Goal: Task Accomplishment & Management: Manage account settings

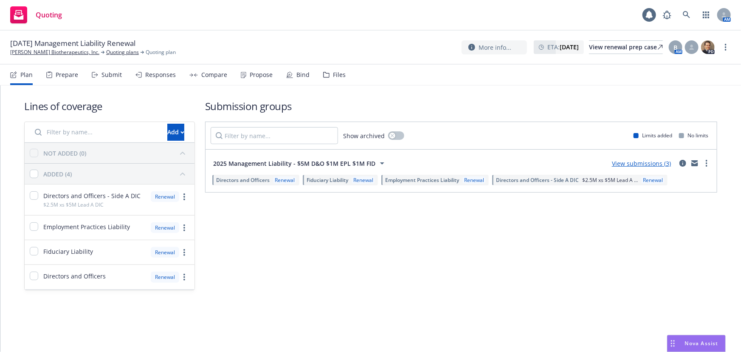
click at [341, 76] on div "Files" at bounding box center [339, 74] width 13 height 7
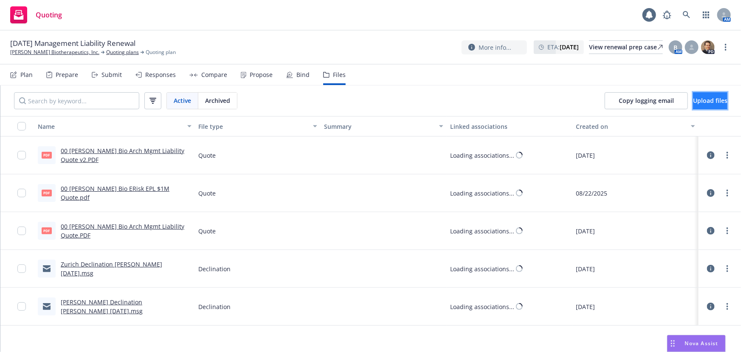
click at [705, 102] on span "Upload files" at bounding box center [710, 100] width 34 height 8
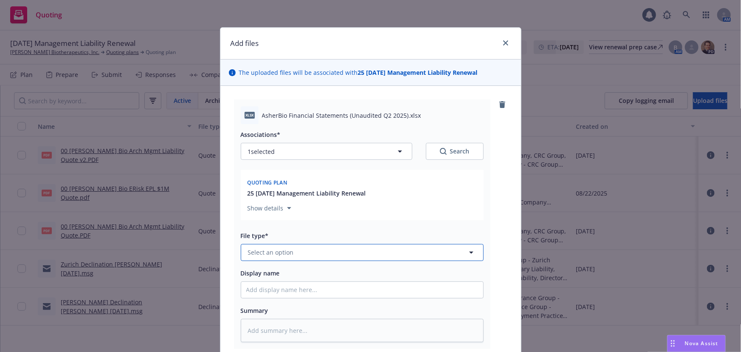
click at [281, 259] on button "Select an option" at bounding box center [362, 252] width 243 height 17
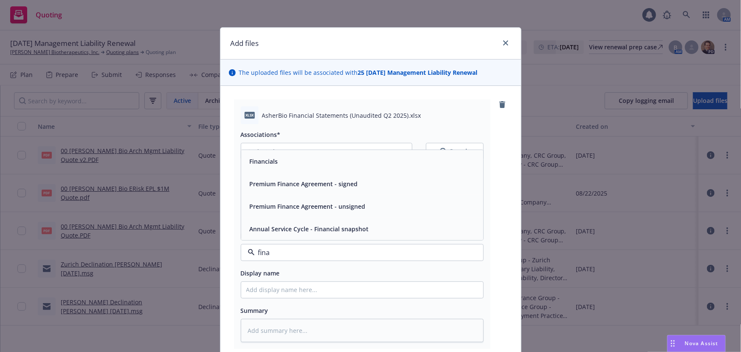
type input "finan"
click at [326, 160] on div "Financials" at bounding box center [362, 161] width 232 height 12
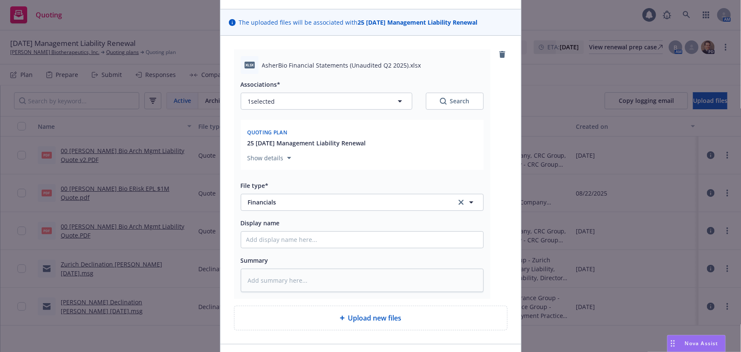
scroll to position [107, 0]
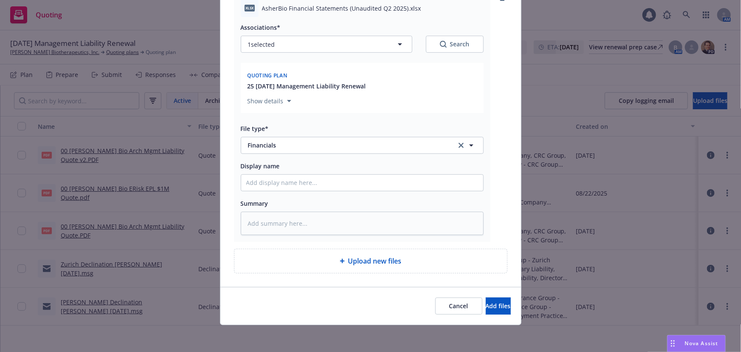
type textarea "x"
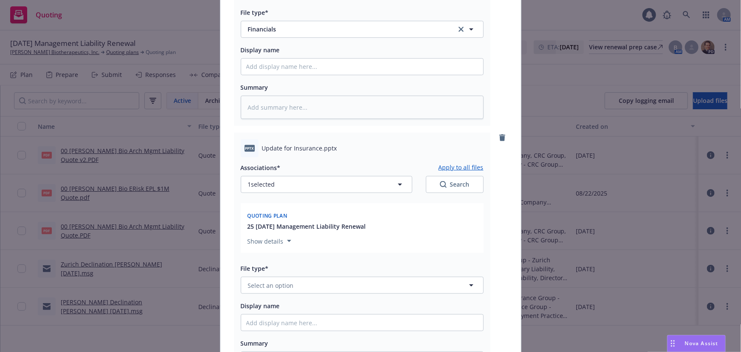
scroll to position [300, 0]
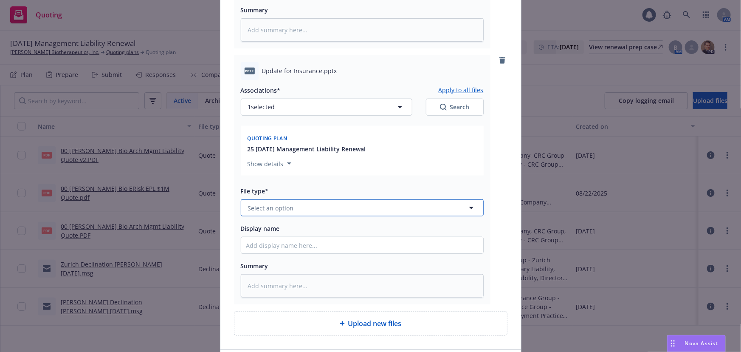
click at [298, 211] on button "Select an option" at bounding box center [362, 207] width 243 height 17
type input "other"
click at [296, 236] on div "Other" at bounding box center [362, 231] width 232 height 12
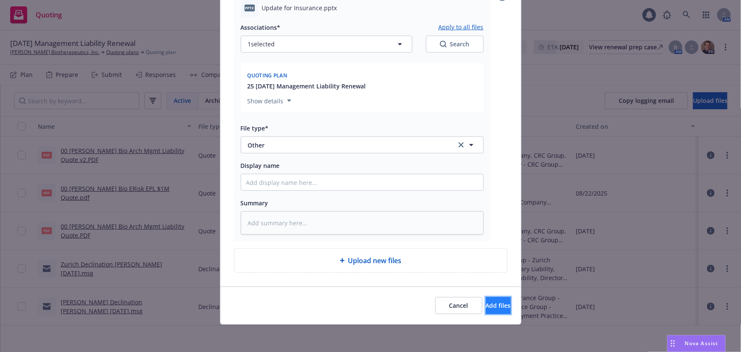
click at [502, 309] on button "Add files" at bounding box center [498, 305] width 25 height 17
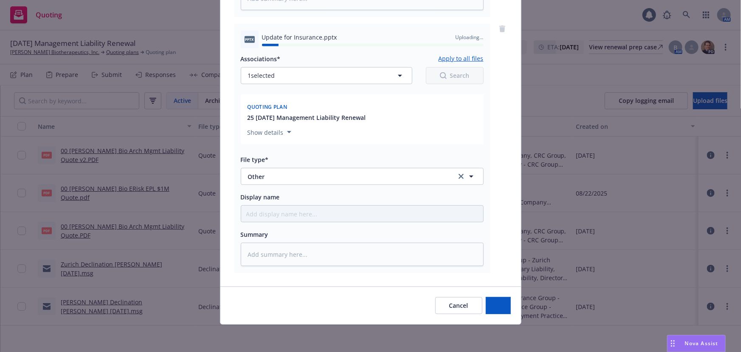
type textarea "x"
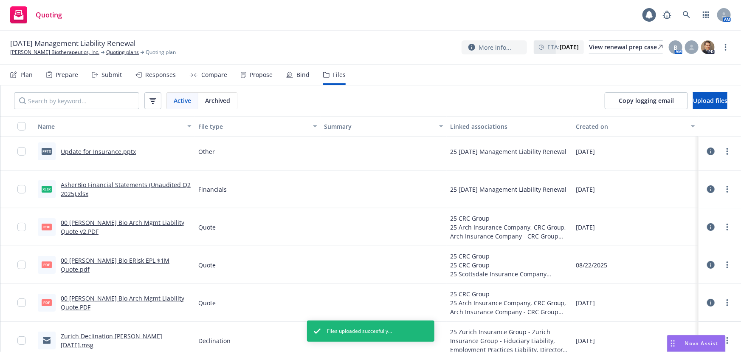
scroll to position [0, 0]
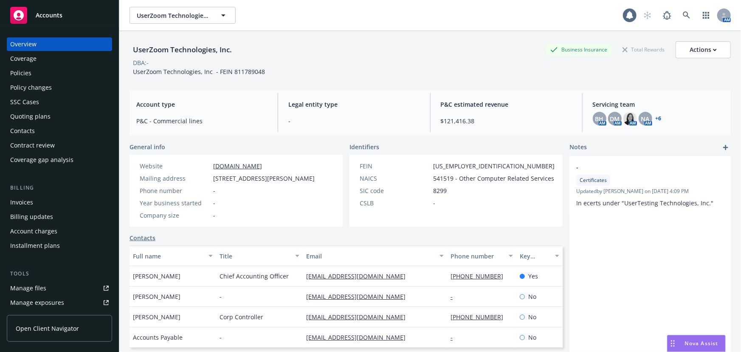
click at [60, 118] on div "Quoting plans" at bounding box center [59, 117] width 98 height 14
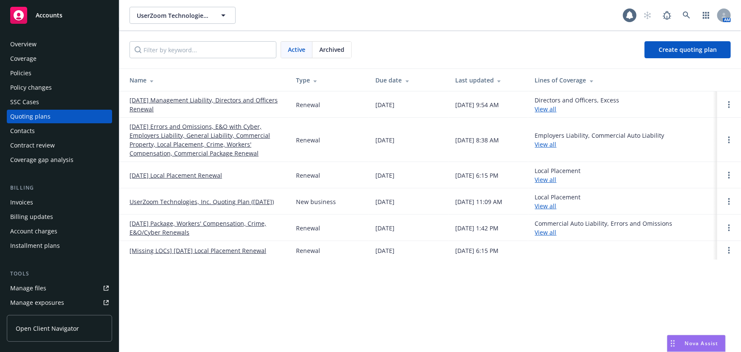
click at [226, 100] on link "09/21/25 Management Liability, Directors and Officers Renewal" at bounding box center [205, 105] width 153 height 18
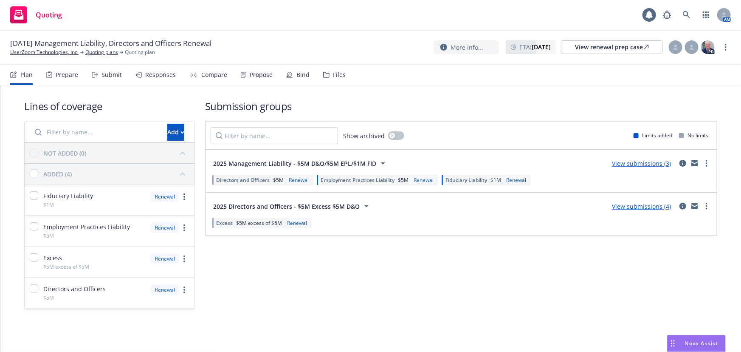
click at [113, 77] on div "Submit" at bounding box center [111, 74] width 20 height 7
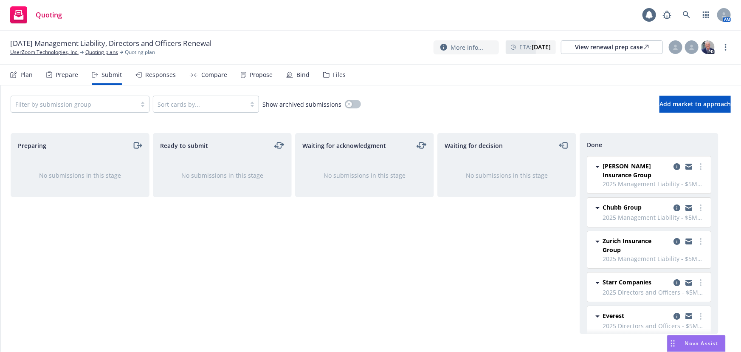
click at [666, 113] on div "Filter by submission group Sort cards by... Show archived submissions Add marke…" at bounding box center [370, 103] width 740 height 37
click at [668, 105] on span "Add market to approach" at bounding box center [694, 104] width 71 height 8
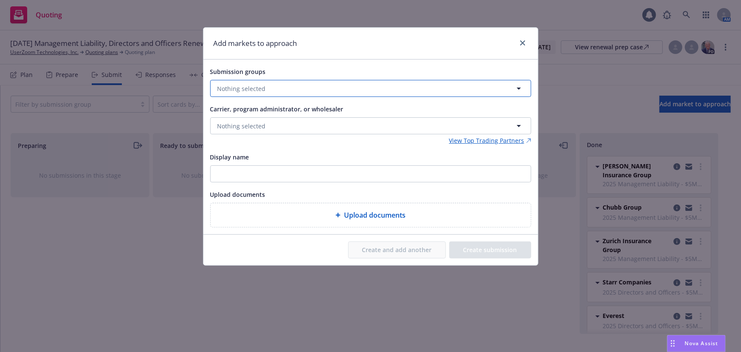
click at [290, 87] on button "Nothing selected" at bounding box center [370, 88] width 321 height 17
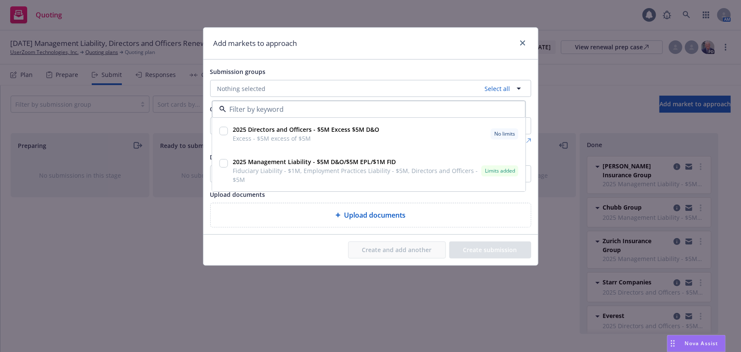
click at [224, 161] on input "checkbox" at bounding box center [223, 163] width 8 height 8
checkbox input "true"
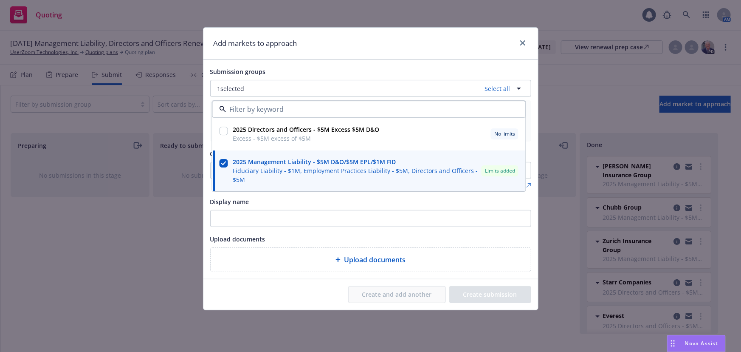
click at [294, 62] on div "Submission groups 1 selected Select all 2025 Directors and Officers - $5M Exces…" at bounding box center [370, 168] width 335 height 219
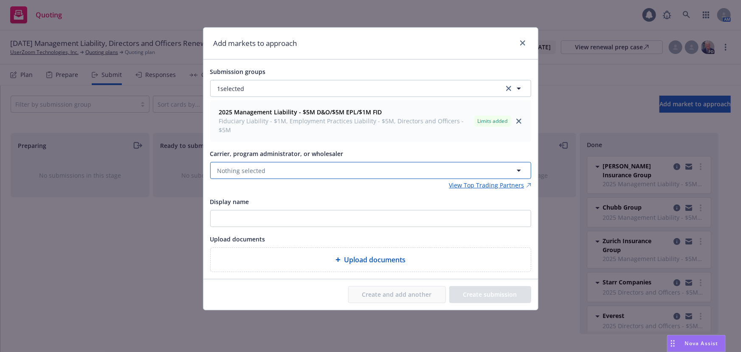
click at [239, 166] on span "Nothing selected" at bounding box center [241, 170] width 48 height 9
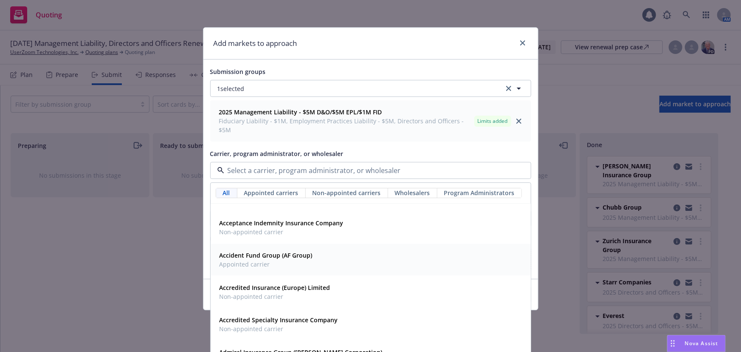
scroll to position [154, 0]
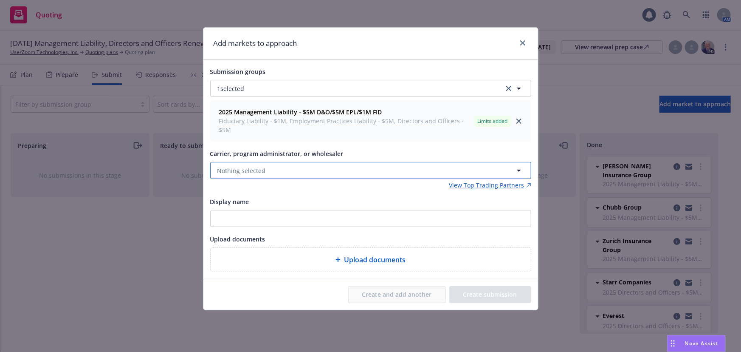
click at [335, 162] on button "Nothing selected" at bounding box center [370, 170] width 321 height 17
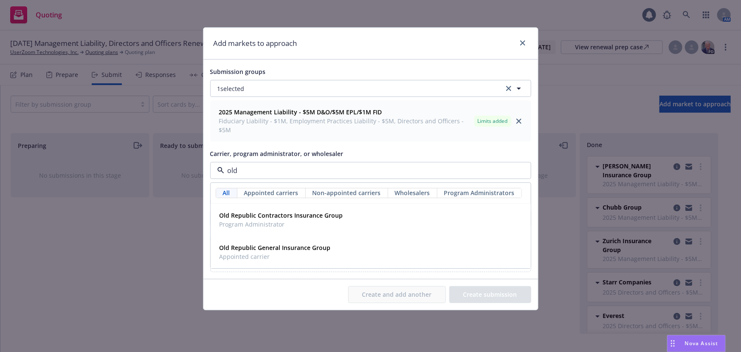
scroll to position [0, 0]
type input "old republ"
click at [326, 244] on strong "Old Republic General Insurance Group" at bounding box center [274, 248] width 111 height 8
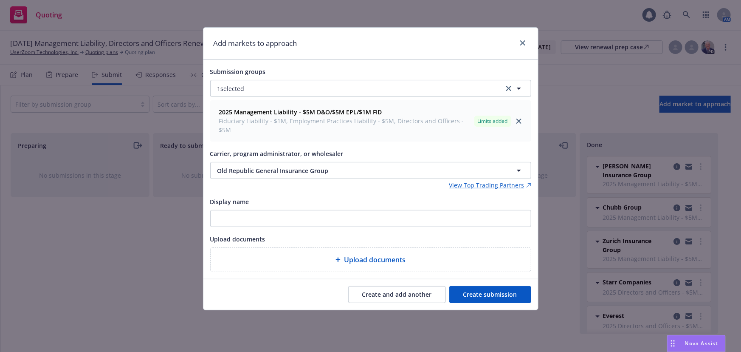
click at [505, 286] on button "Create submission" at bounding box center [490, 294] width 82 height 17
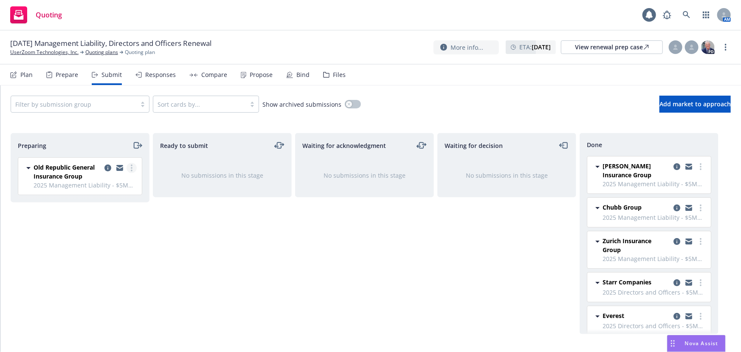
click at [131, 169] on icon "more" at bounding box center [132, 167] width 2 height 7
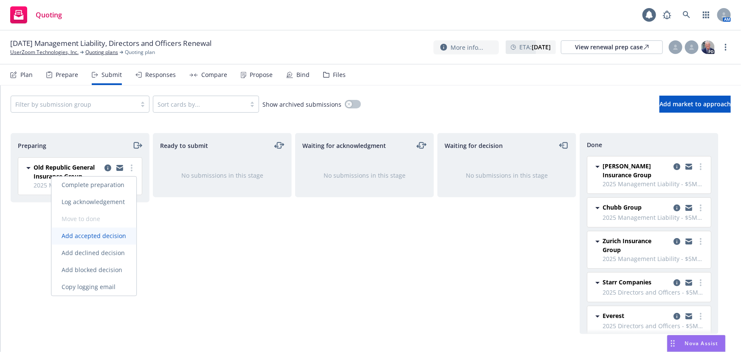
click at [115, 237] on span "Add accepted decision" at bounding box center [93, 236] width 85 height 8
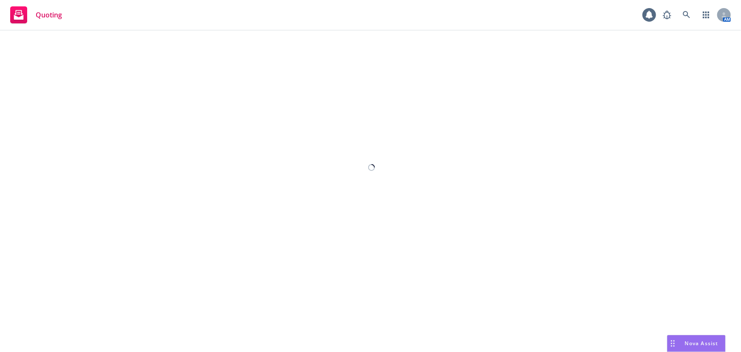
select select "12"
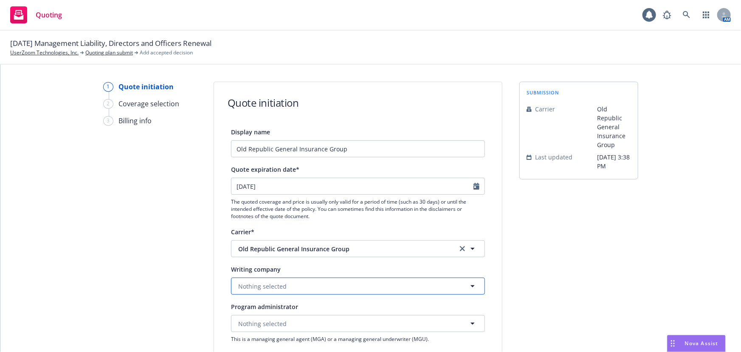
click at [336, 289] on button "Nothing selected" at bounding box center [358, 285] width 254 height 17
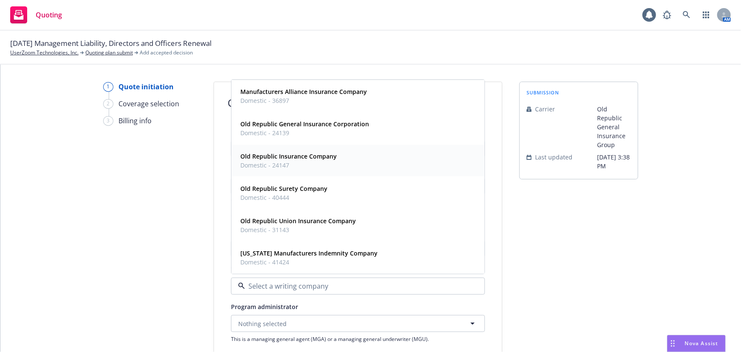
click at [379, 157] on div "Old Republic Insurance Company Domestic - 24147" at bounding box center [358, 160] width 242 height 21
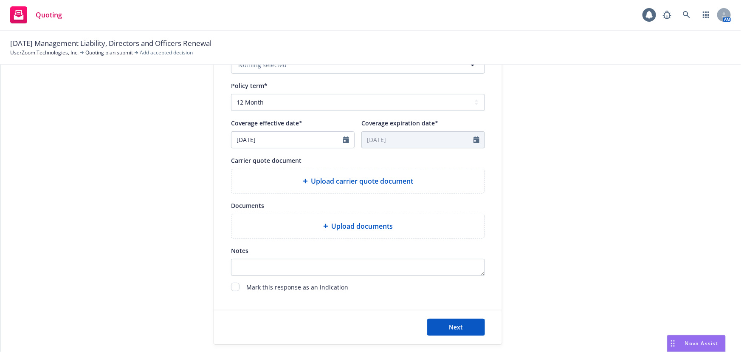
scroll to position [309, 0]
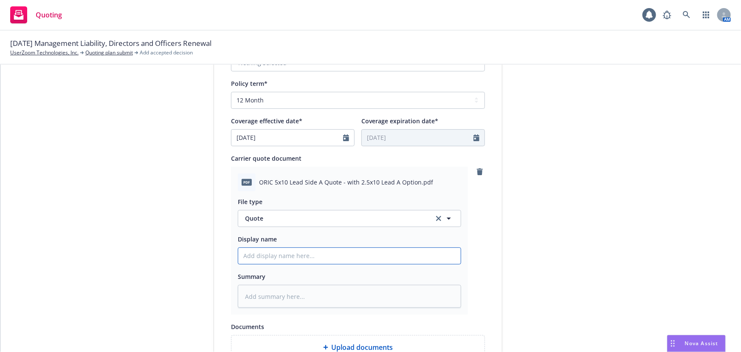
click at [301, 252] on input "Display name" at bounding box center [349, 256] width 222 height 16
type textarea "x"
type input "0"
type textarea "x"
type input "02"
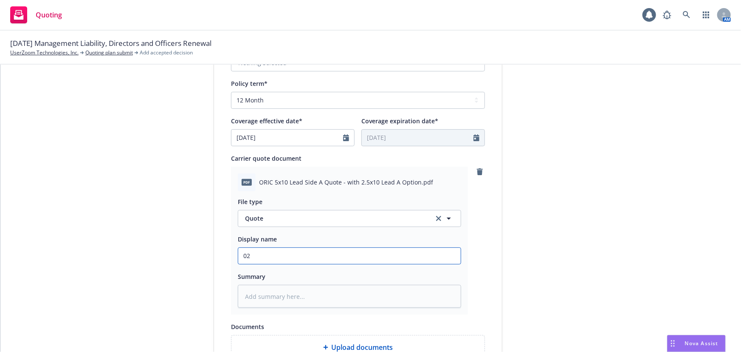
type textarea "x"
type input "02"
type textarea "x"
type input "02 O"
type textarea "x"
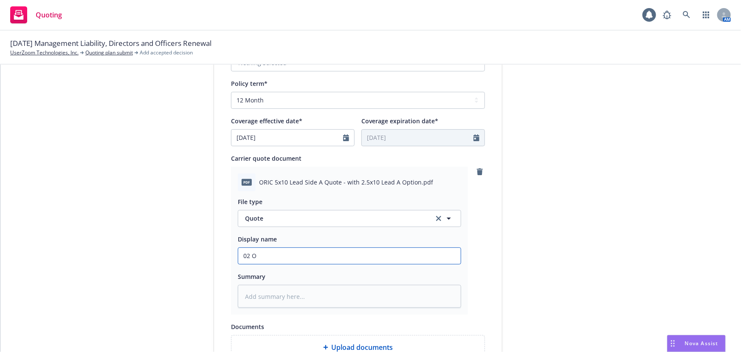
type input "02 Ow"
type textarea "x"
type input "02 Owl"
type textarea "x"
type input "02 Owl"
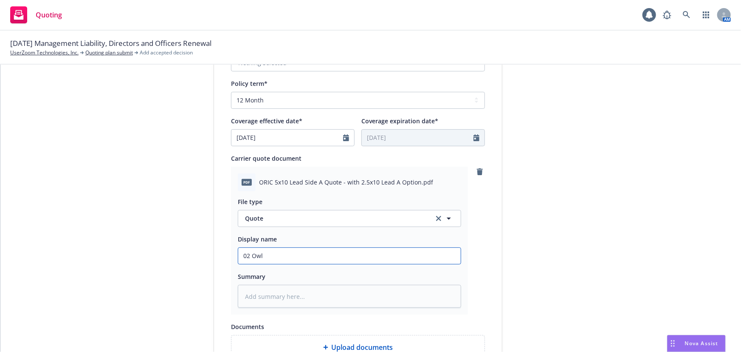
type textarea "x"
type input "02 Owl T"
type textarea "x"
type input "02 Owl To"
type textarea "x"
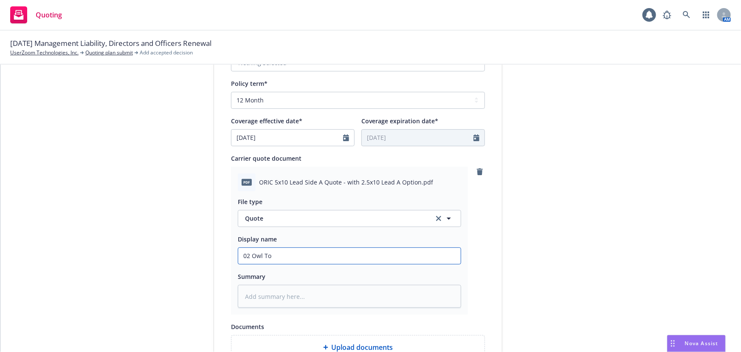
type input "02 Owl Top"
type textarea "x"
type input "02 Owl Topc"
type textarea "x"
type input "02 Owl Topco"
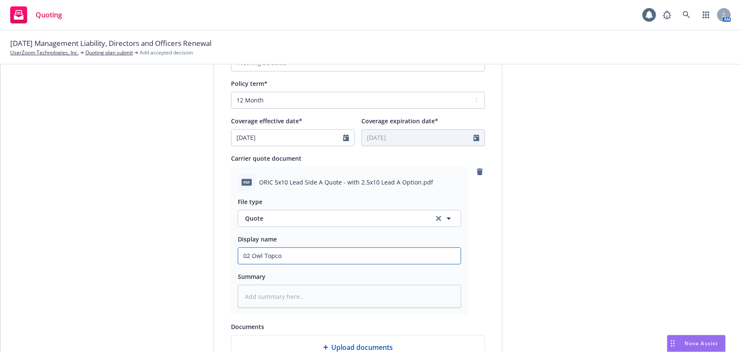
type textarea "x"
type input "02 Owl Topco"
type textarea "x"
type input "02 Owl Topco O"
type textarea "x"
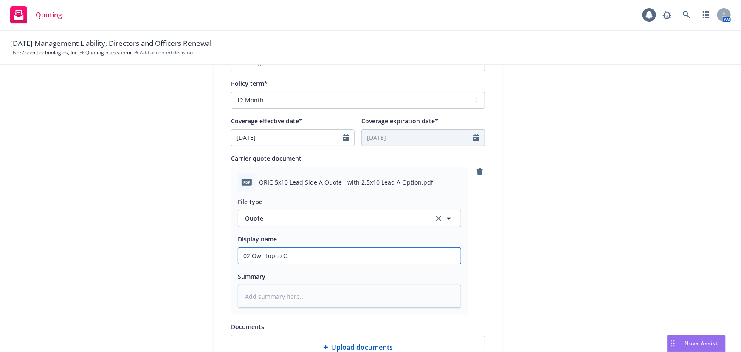
type input "02 Owl Topco Ol"
type textarea "x"
type input "02 Owl Topco Old"
type textarea "x"
type input "02 Owl Topco Old"
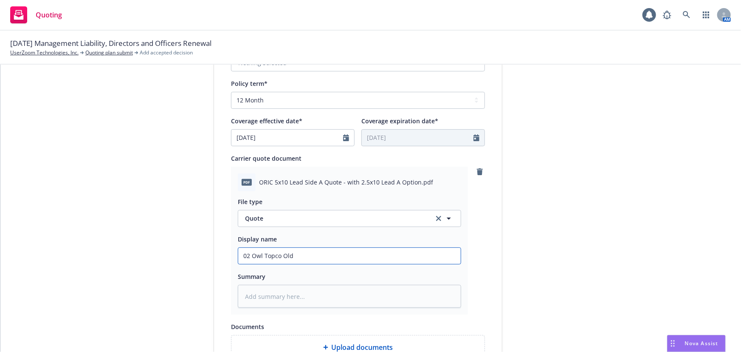
type textarea "x"
type input "02 Owl Topco Old RE"
type textarea "x"
type input "02 Owl Topco Old REp"
type textarea "x"
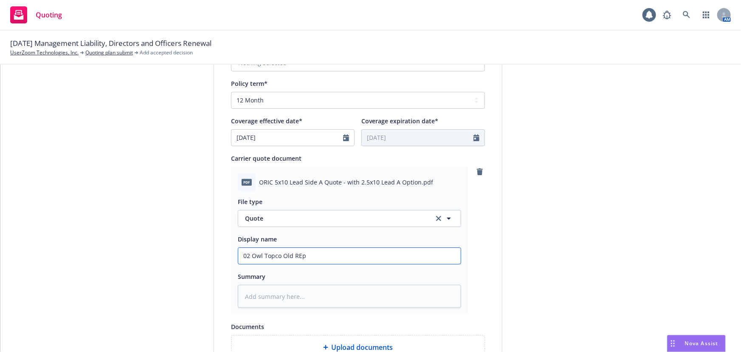
type input "02 Owl Topco Old REpu"
type textarea "x"
type input "02 Owl Topco Old REpub"
type textarea "x"
type input "02 Owl Topco Old REpu"
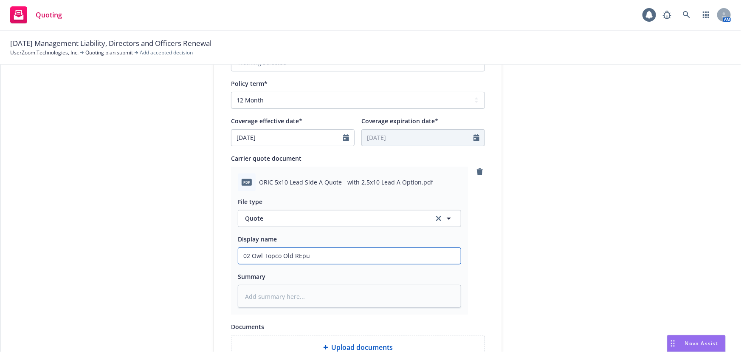
type textarea "x"
type input "02 Owl Topco Old REp"
type textarea "x"
type input "02 Owl Topco Old RE"
type textarea "x"
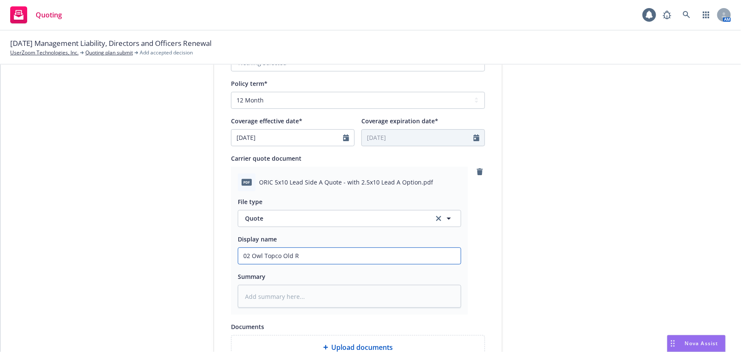
type input "02 Owl Topco Old Re"
type textarea "x"
type input "02 Owl Topco Old Rep"
type textarea "x"
type input "02 Owl Topco Old Rep["
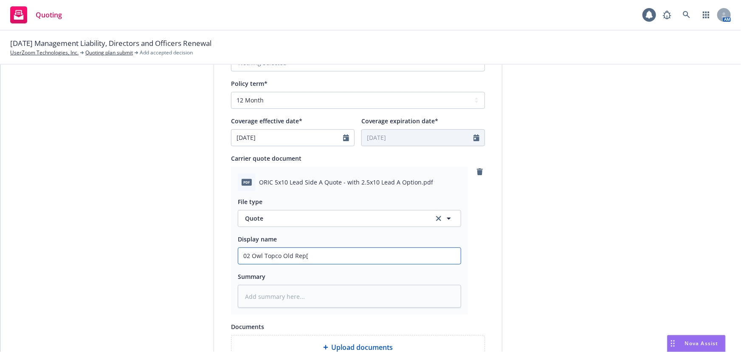
type textarea "x"
type input "02 Owl Topco Old Rep[u"
type textarea "x"
type input "02 Owl Topco Old Rep["
type textarea "x"
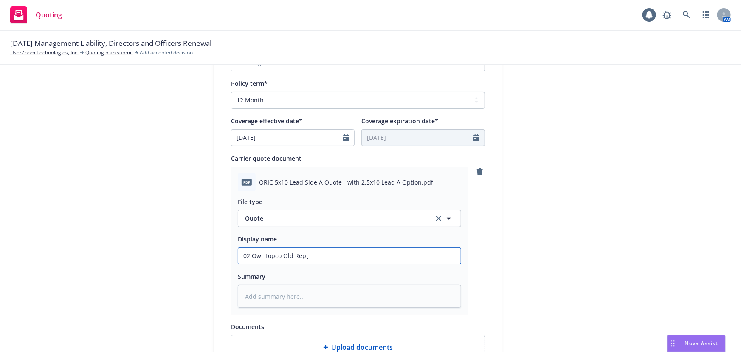
type input "02 Owl Topco Old Rep"
type textarea "x"
type input "02 Owl Topco Old Repu"
type textarea "x"
type input "02 Owl Topco Old Repub"
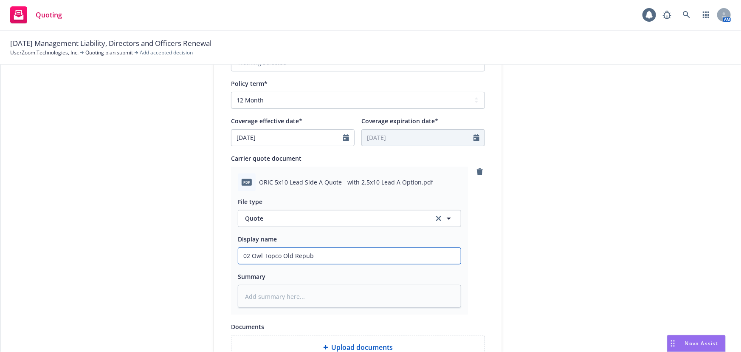
type textarea "x"
type input "02 Owl Topco Old Republi"
type textarea "x"
type input "02 Owl Topco Old Republio"
type textarea "x"
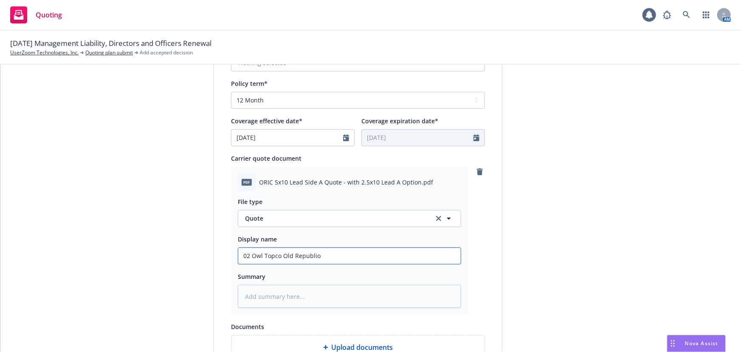
type input "02 Owl Topco Old Republioc"
type textarea "x"
type input "02 Owl Topco Old Republioc"
type textarea "x"
type input "02 Owl Topco Old Republioc"
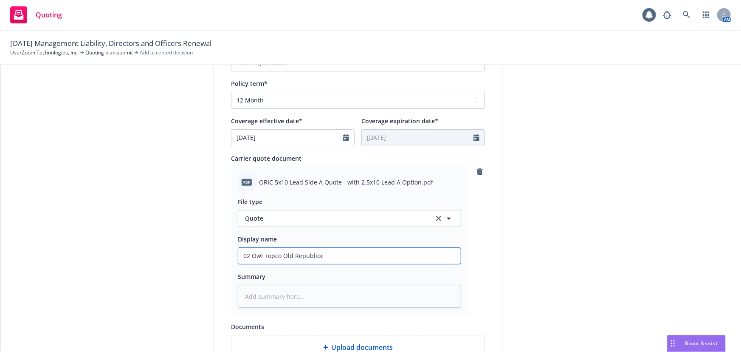
type textarea "x"
type input "02 Owl Topco Old Republio"
type textarea "x"
type input "02 Owl Topco Old Republioc"
type textarea "x"
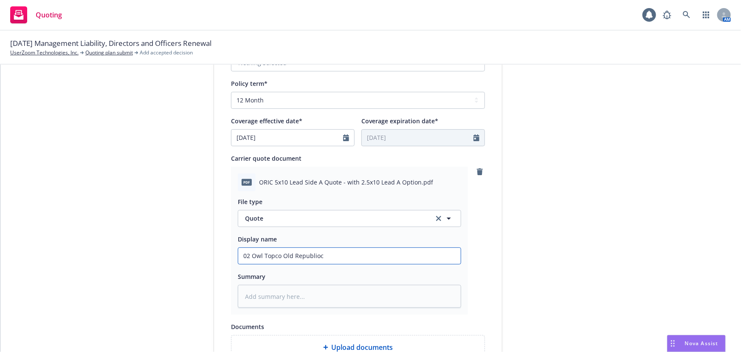
type input "02 Owl Topco Old Republio"
type textarea "x"
type input "02 Owl Topco Old Republi"
type textarea "x"
type input "02 Owl Topco Old Republic"
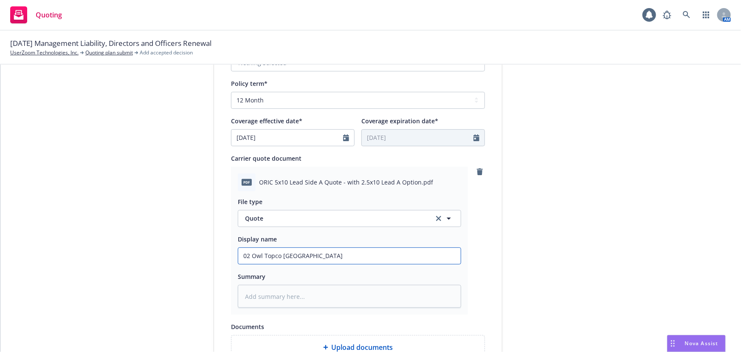
type textarea "x"
type input "02 Owl Topco Old Republic"
type textarea "x"
type input "02 Owl Topco Old Republic $"
type textarea "x"
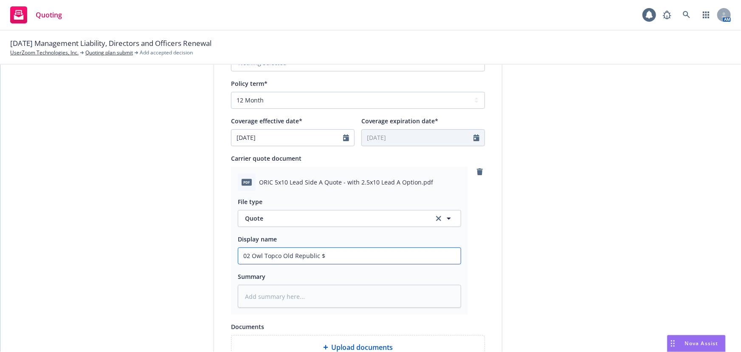
type input "02 Owl Topco Old Republic $2"
type textarea "x"
type input "02 Owl Topco Old Republic $2."
type textarea "x"
type input "02 Owl Topco Old Republic $2.5"
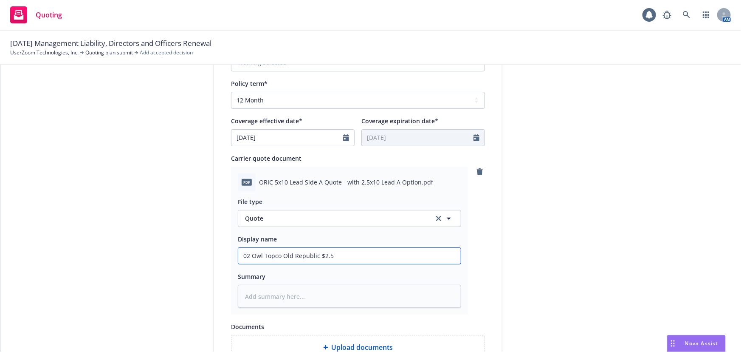
type textarea "x"
type input "02 Owl Topco Old Republic $2.5M"
type textarea "x"
type input "02 Owl Topco Old Republic $2.5M"
type textarea "x"
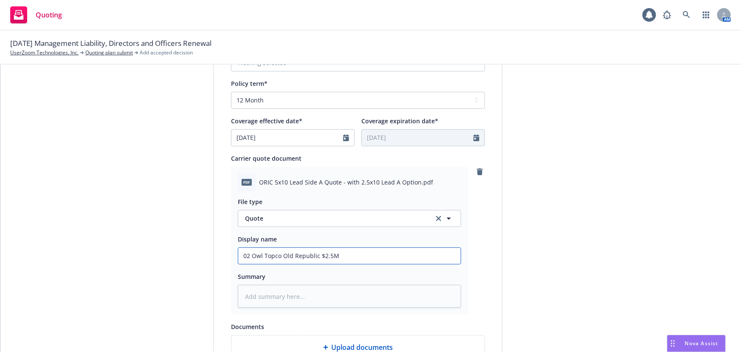
type input "02 Owl Topco Old Republic $2.5M a"
type textarea "x"
type input "02 Owl Topco Old Republic $2.5M an"
type textarea "x"
type input "02 Owl Topco Old Republic $2.5M and"
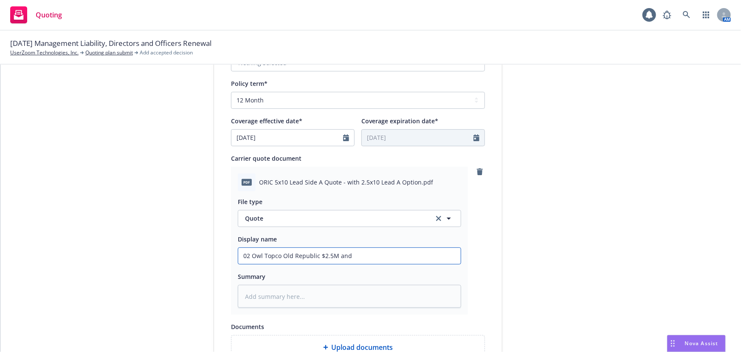
type textarea "x"
type input "02 Owl Topco Old Republic $2.5M and $"
type textarea "x"
type input "02 Owl Topco Old Republic $2.5M and $5"
type textarea "x"
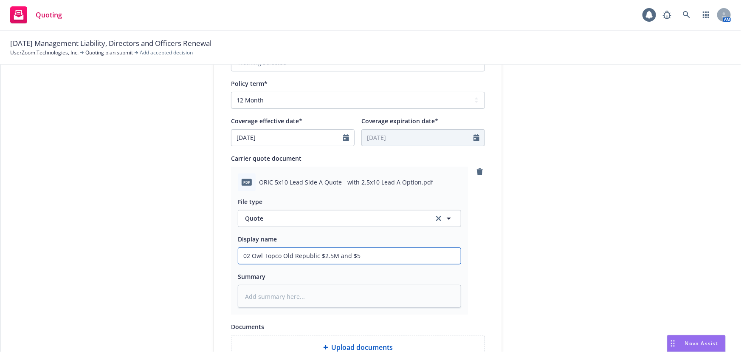
type input "02 Owl Topco Old Republic $2.5M and $5M"
type textarea "x"
type input "02 Owl Topco Old Republic $2.5M and $5M"
type textarea "x"
type input "02 Owl Topco Old Republic $2.5M and $5M x"
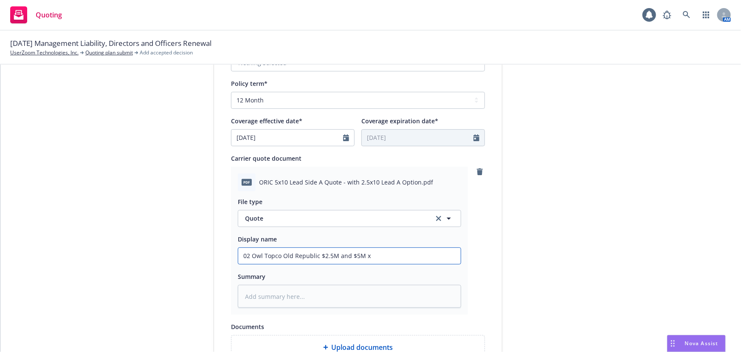
type textarea "x"
type input "02 Owl Topco Old Republic $2.5M and $5M xs"
type textarea "x"
type input "02 Owl Topco Old Republic $2.5M and $5M xs"
type textarea "x"
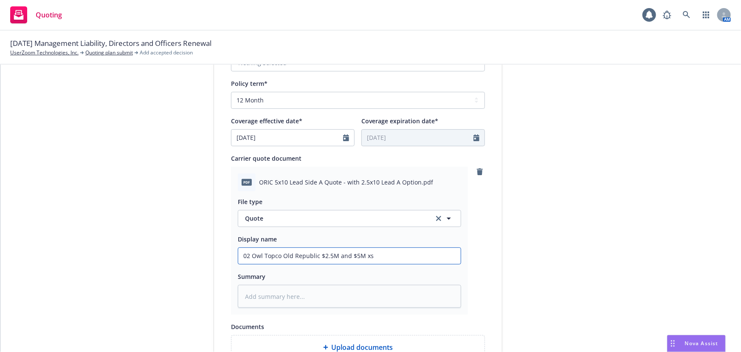
type input "02 Owl Topco Old Republic $2.5M and $5M xs $"
type textarea "x"
type input "02 Owl Topco Old Republic $2.5M and $5M xs $1"
type textarea "x"
type input "02 Owl Topco Old Republic $2.5M and $5M xs $10"
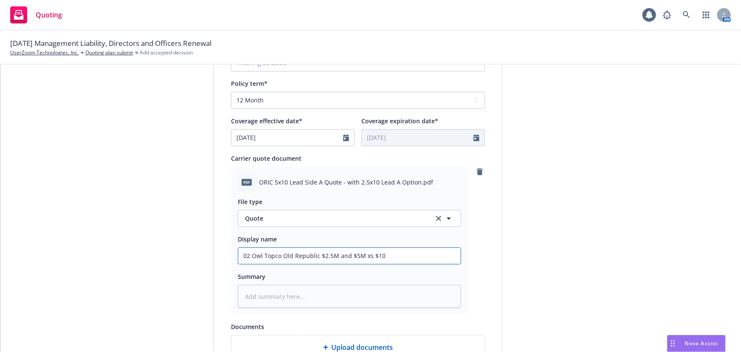
type textarea "x"
type input "02 Owl Topco Old Republic $2.5M and $5M xs $10M"
type textarea "x"
type input "02 Owl Topco Old Republic $2.5M and $5M xs $10M"
type textarea "x"
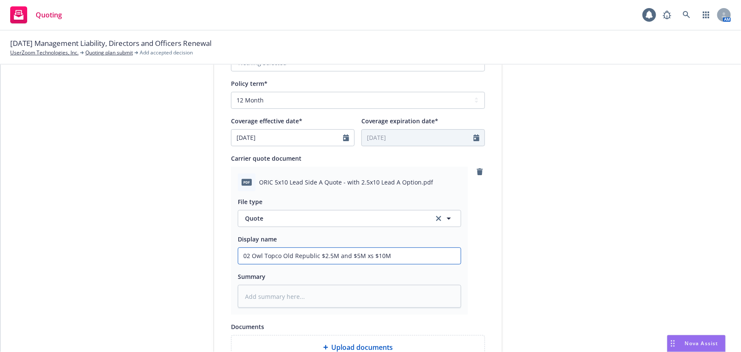
type input "02 Owl Topco Old Republic $2.5M and $5M xs $10M Q"
type textarea "x"
type input "02 Owl Topco Old Republic $2.5M and $5M xs $10M Qu"
type textarea "x"
type input "02 Owl Topco Old Republic $2.5M and $5M xs $10M Quo"
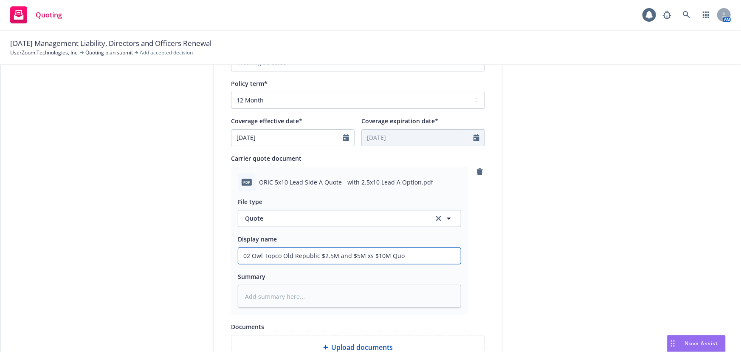
type textarea "x"
type input "02 Owl Topco Old Republic $2.5M and $5M xs $10M Quot"
type textarea "x"
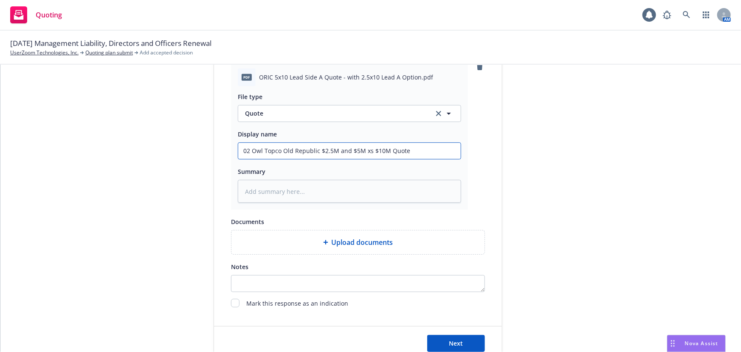
scroll to position [439, 0]
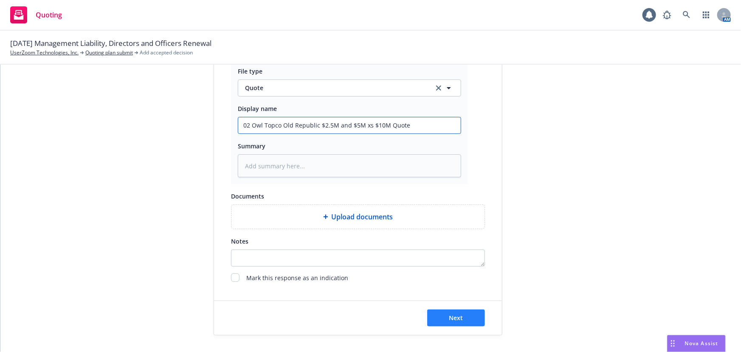
type input "02 Owl Topco Old Republic $2.5M and $5M xs $10M Quote"
drag, startPoint x: 453, startPoint y: 315, endPoint x: 454, endPoint y: 304, distance: 11.9
click at [454, 315] on span "Next" at bounding box center [456, 317] width 14 height 8
type textarea "x"
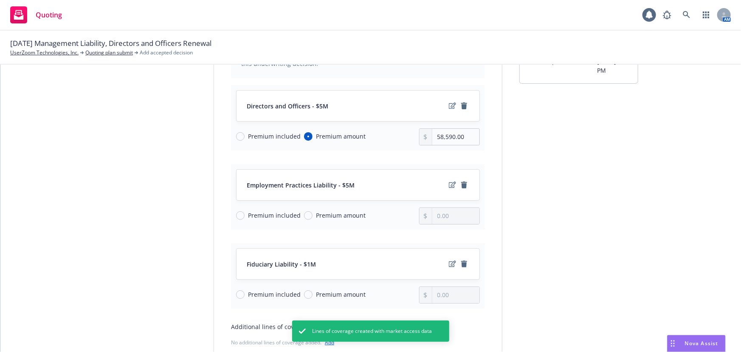
scroll to position [77, 0]
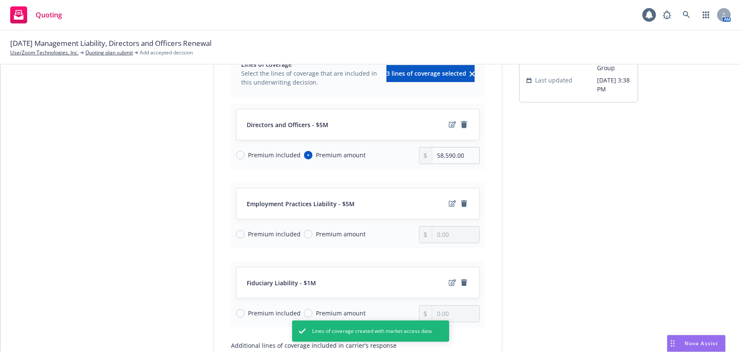
click at [463, 123] on icon "remove" at bounding box center [464, 124] width 6 height 7
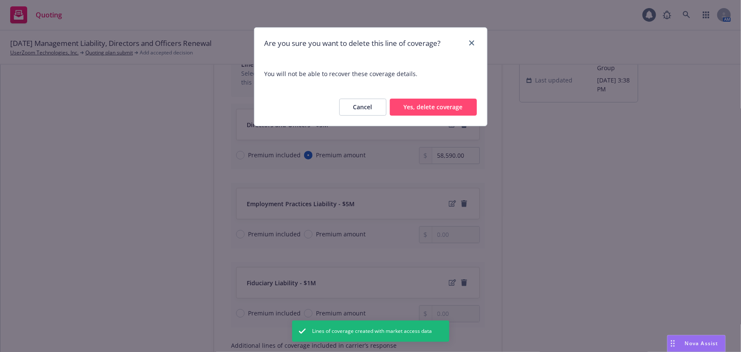
click at [434, 104] on button "Yes, delete coverage" at bounding box center [433, 106] width 87 height 17
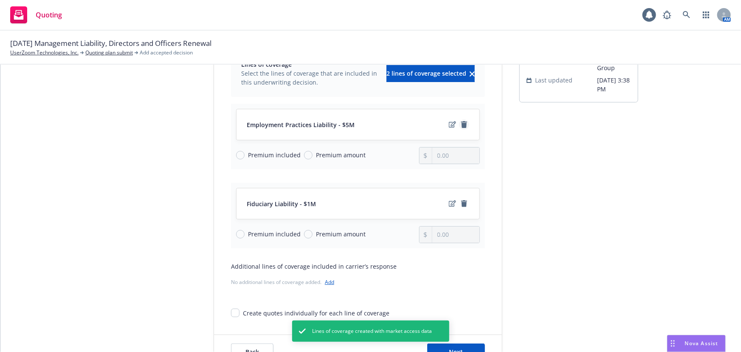
click at [460, 124] on link "remove" at bounding box center [464, 124] width 10 height 10
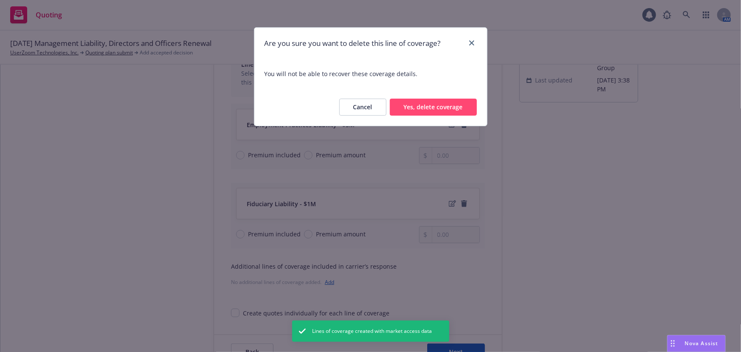
click at [457, 110] on button "Yes, delete coverage" at bounding box center [433, 106] width 87 height 17
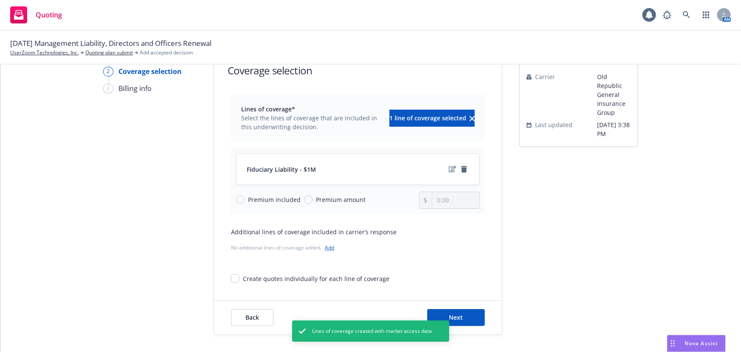
scroll to position [31, 0]
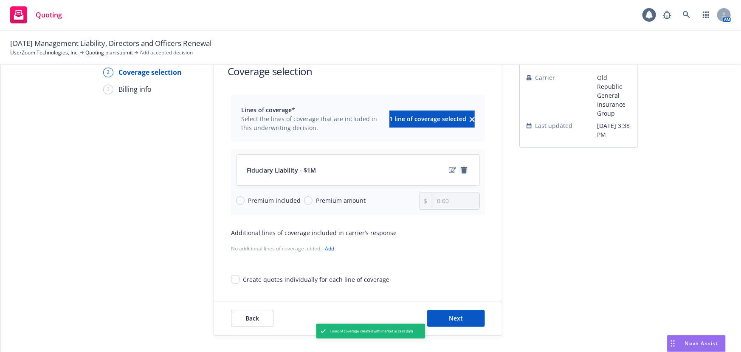
click at [461, 169] on icon "remove" at bounding box center [464, 169] width 6 height 7
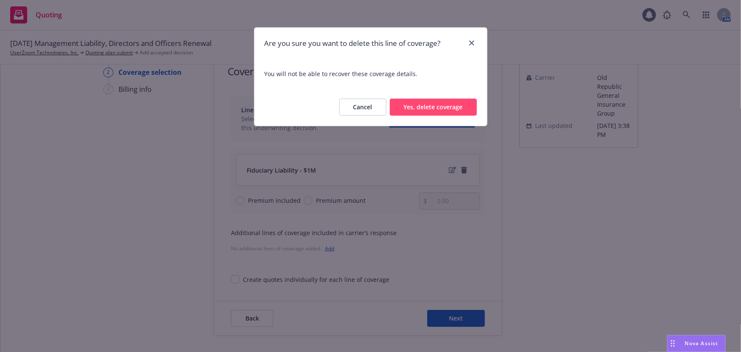
click at [444, 104] on button "Yes, delete coverage" at bounding box center [433, 106] width 87 height 17
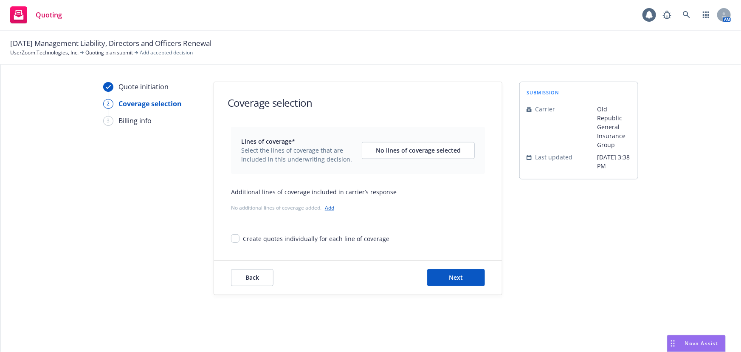
scroll to position [0, 0]
click at [333, 209] on link "Add" at bounding box center [329, 207] width 9 height 7
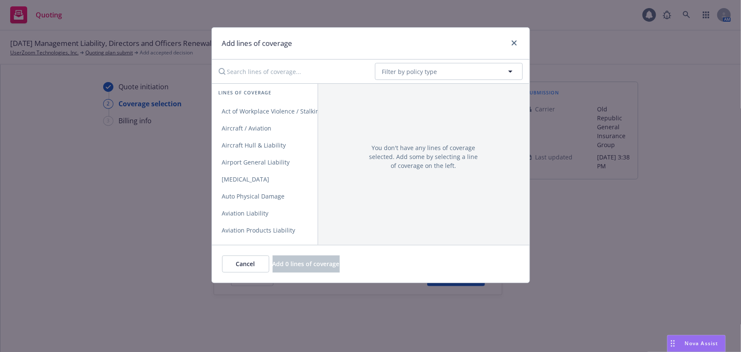
click at [280, 71] on input "Search lines of coverage..." at bounding box center [291, 71] width 155 height 17
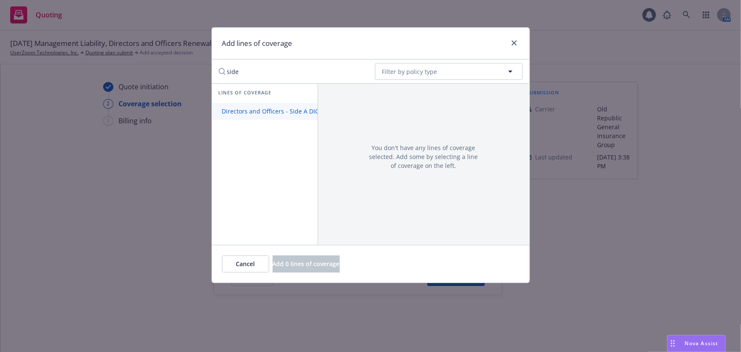
type input "side"
click at [290, 115] on link "Directors and Officers - Side A DIC" at bounding box center [271, 111] width 118 height 17
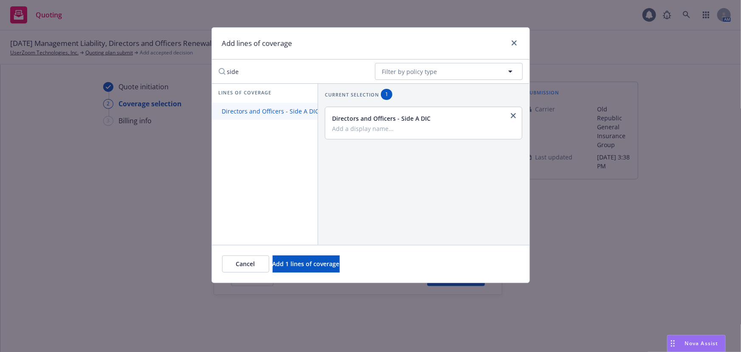
click at [293, 112] on span "Directors and Officers - Side A DIC" at bounding box center [271, 111] width 118 height 8
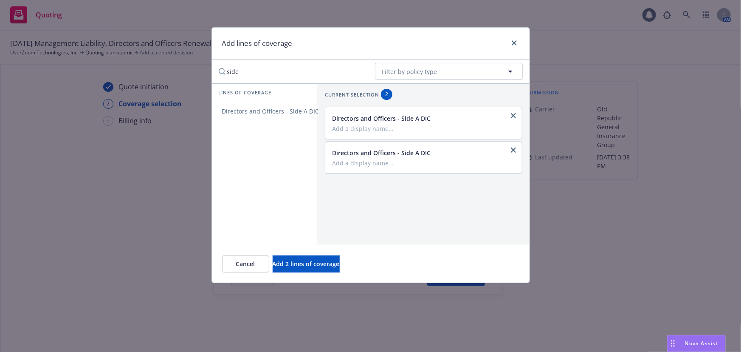
click at [367, 128] on input "Add a display name..." at bounding box center [423, 128] width 182 height 8
drag, startPoint x: 416, startPoint y: 128, endPoint x: 234, endPoint y: 127, distance: 181.7
click at [234, 127] on div "Lines of coverage Directors and Officers - Side A DIC Current selection 2 Direc…" at bounding box center [371, 163] width 318 height 161
type input "$2.5M xs $10M Side A DIC"
click at [349, 167] on div "Directors and Officers - Side A DIC" at bounding box center [423, 157] width 197 height 32
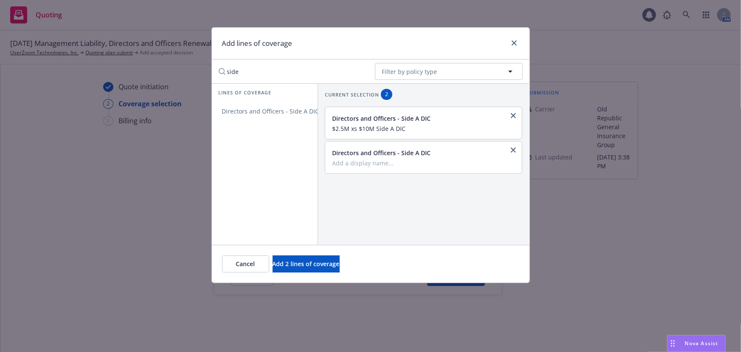
click at [343, 162] on input "Add a display name..." at bounding box center [423, 163] width 182 height 8
paste input "$2.5M xs $10M Side A DIC"
click at [339, 162] on input "$2.5M xs $10M Side A DIC" at bounding box center [423, 163] width 182 height 8
type input "$5M xs $10M Side A DIC"
click at [340, 259] on span "Add 2 lines of coverage" at bounding box center [306, 263] width 67 height 8
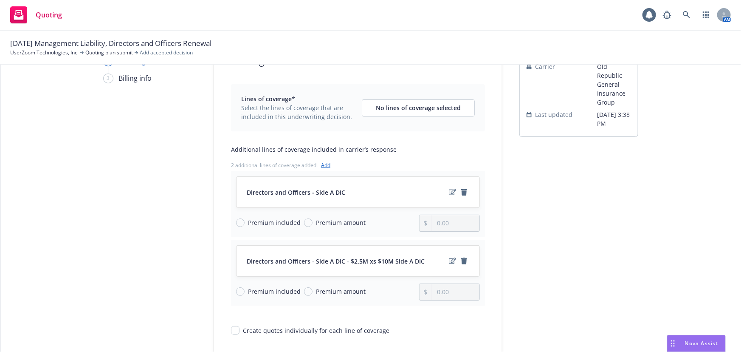
scroll to position [77, 0]
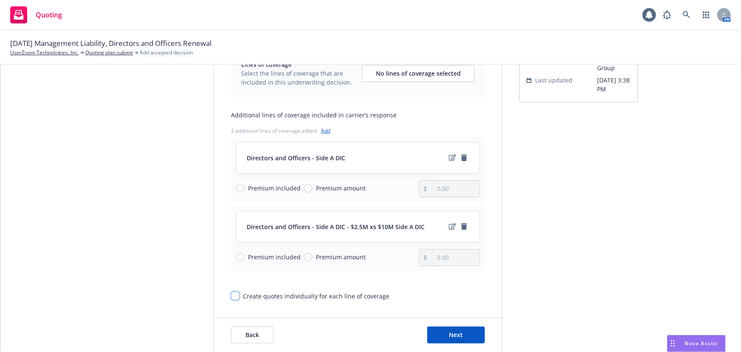
click at [232, 293] on input "Create quotes individually for each line of coverage" at bounding box center [235, 295] width 8 height 8
checkbox input "true"
click at [347, 191] on span "Premium amount" at bounding box center [341, 187] width 50 height 9
click at [312, 191] on input "Premium amount" at bounding box center [308, 188] width 8 height 8
radio input "true"
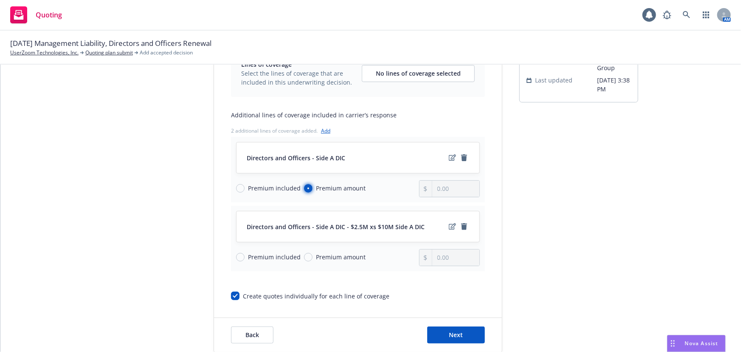
type input "0.00"
click at [332, 252] on span "Premium amount" at bounding box center [341, 256] width 50 height 9
click at [312, 253] on input "Premium amount" at bounding box center [308, 257] width 8 height 8
radio input "true"
type input "0.00"
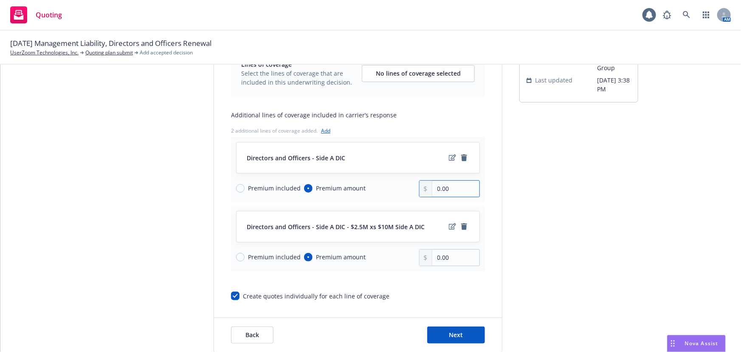
drag, startPoint x: 459, startPoint y: 188, endPoint x: 341, endPoint y: 173, distance: 118.5
click at [341, 173] on div "Directors and Officers - Side A DIC Premium included Premium amount 0.00" at bounding box center [358, 169] width 254 height 65
type input "19,000.00"
drag, startPoint x: 456, startPoint y: 256, endPoint x: 337, endPoint y: 242, distance: 120.6
click at [329, 245] on div "Directors and Officers - Side A DIC - $2.5M xs $10M Side A DIC Premium included…" at bounding box center [358, 237] width 254 height 65
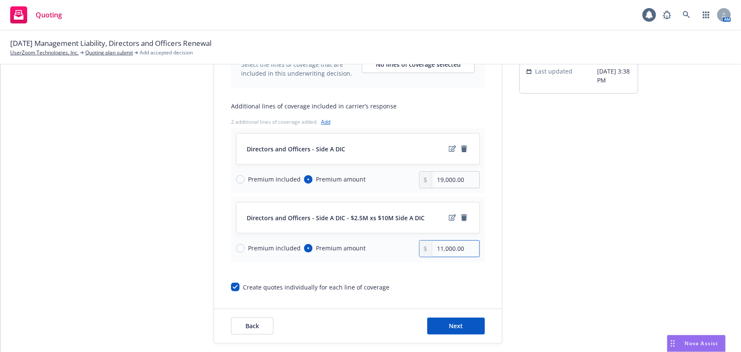
scroll to position [93, 0]
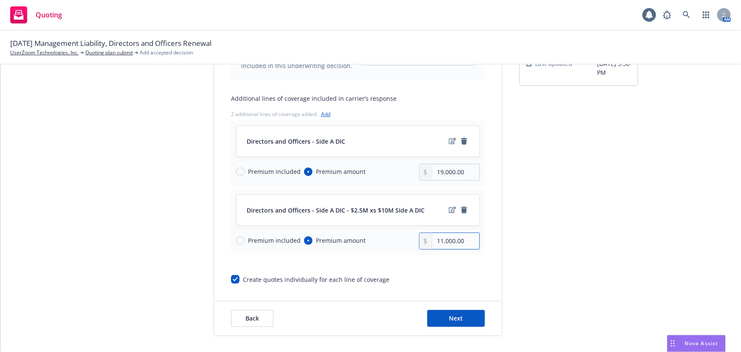
type input "11,000.00"
click at [453, 307] on div "Back Next" at bounding box center [358, 318] width 288 height 34
click at [454, 312] on button "Next" at bounding box center [456, 318] width 58 height 17
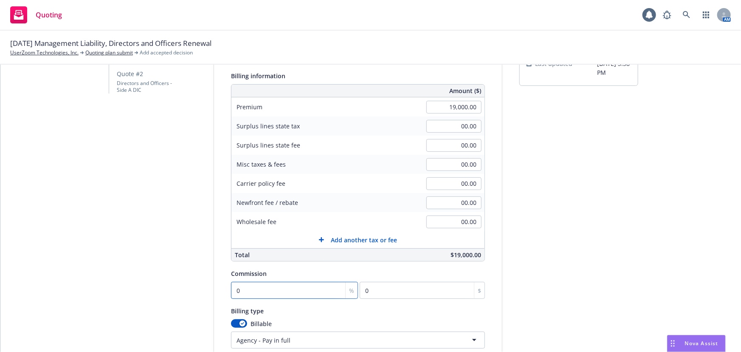
click at [241, 284] on input "0" at bounding box center [294, 289] width 127 height 17
click at [290, 294] on input "0" at bounding box center [294, 289] width 127 height 17
drag, startPoint x: 242, startPoint y: 291, endPoint x: 168, endPoint y: 288, distance: 73.9
click at [168, 288] on div "Quote initiation Coverage selection 3 Billing info Quote #1 Directors and Offic…" at bounding box center [371, 194] width 720 height 412
type input "1"
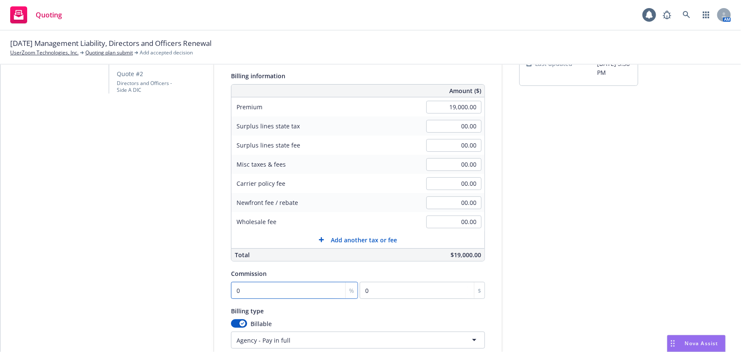
type input "190"
type input "15"
type input "2850"
type input "15"
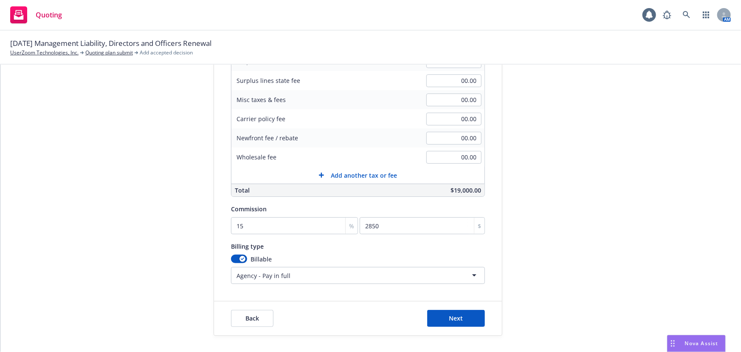
click at [178, 276] on div "Quote initiation Coverage selection 3 Billing info Quote #1 Directors and Offic…" at bounding box center [149, 130] width 93 height 412
click at [449, 318] on span "Next" at bounding box center [456, 318] width 14 height 8
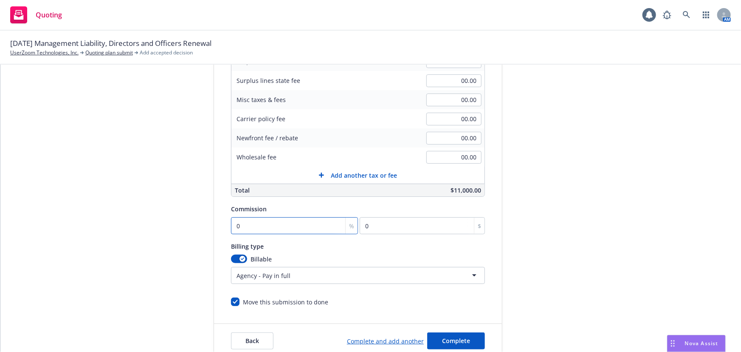
click at [280, 227] on input "0" at bounding box center [294, 225] width 127 height 17
type input "1"
type input "110"
type input "15"
type input "1650"
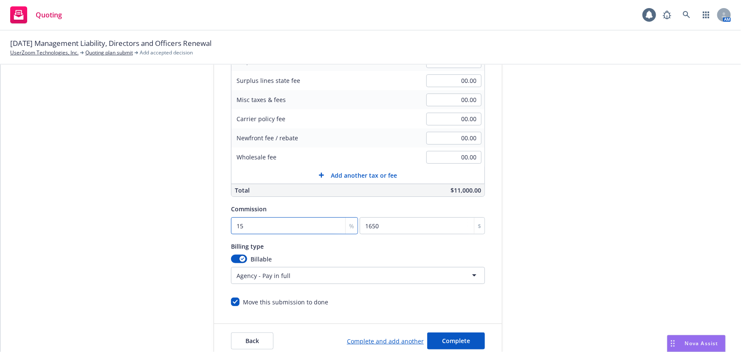
type input "15"
click at [632, 221] on div "submission Carrier Old Republic General Insurance Group Last updated 8/27, 3:38…" at bounding box center [578, 141] width 119 height 434
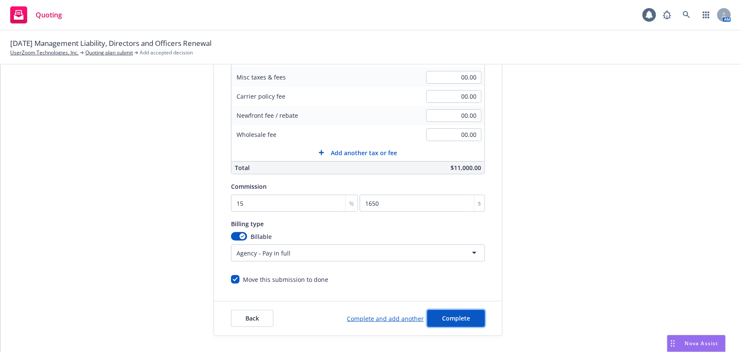
drag, startPoint x: 452, startPoint y: 315, endPoint x: 456, endPoint y: 310, distance: 6.9
click at [452, 315] on span "Complete" at bounding box center [456, 318] width 28 height 8
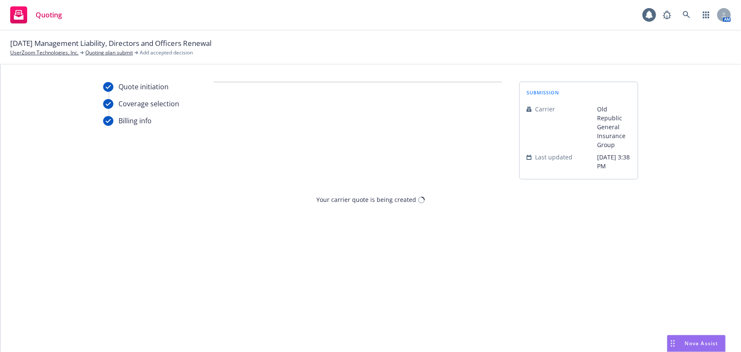
scroll to position [0, 0]
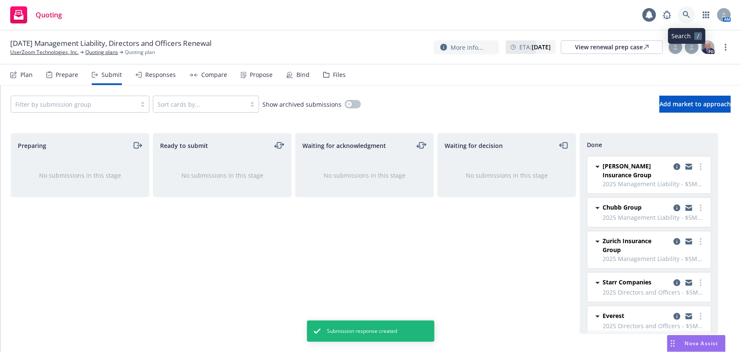
click at [687, 13] on icon at bounding box center [687, 15] width 8 height 8
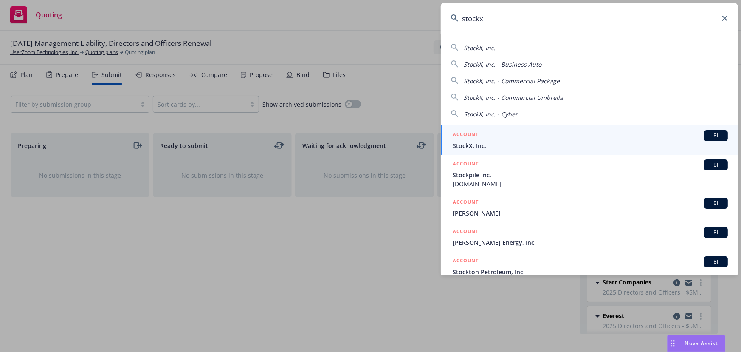
type input "stockx"
click at [514, 143] on span "StockX, Inc." at bounding box center [590, 145] width 275 height 9
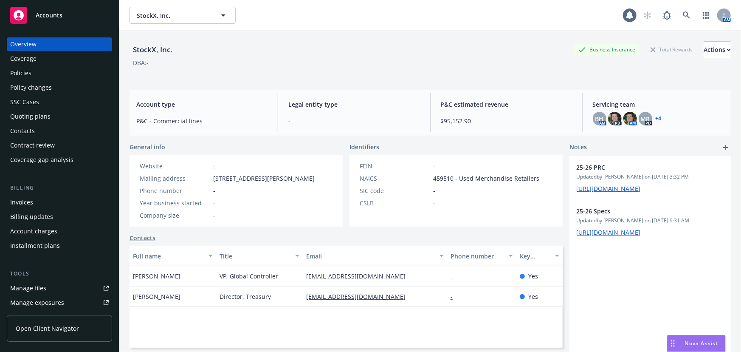
click at [39, 118] on div "Quoting plans" at bounding box center [30, 117] width 40 height 14
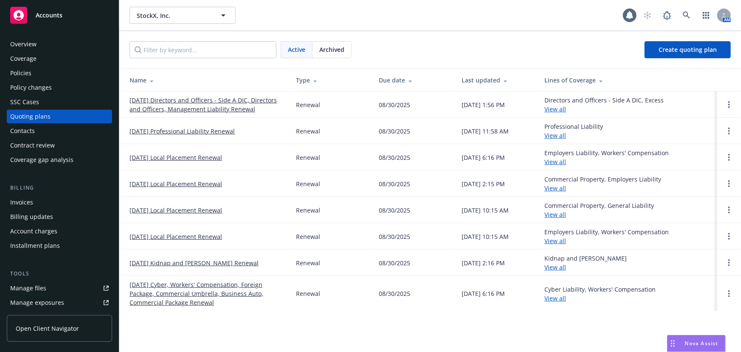
click at [205, 101] on link "[DATE] Directors and Officers - Side A DIC, Directors and Officers, Management …" at bounding box center [205, 105] width 153 height 18
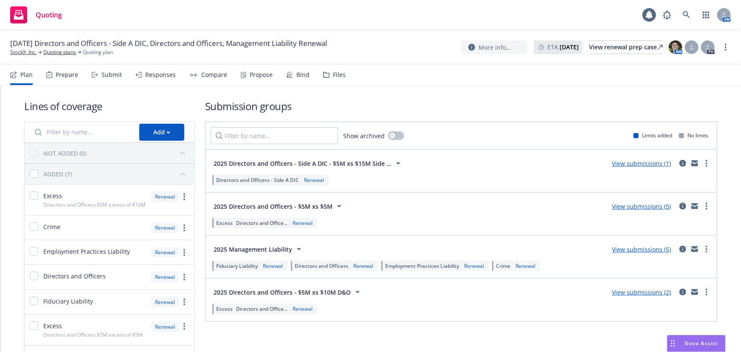
click at [296, 73] on div "Bind" at bounding box center [302, 74] width 13 height 7
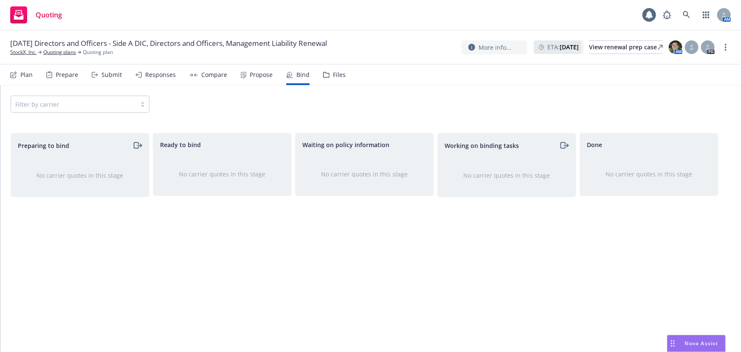
click at [264, 76] on div "Propose" at bounding box center [261, 74] width 23 height 7
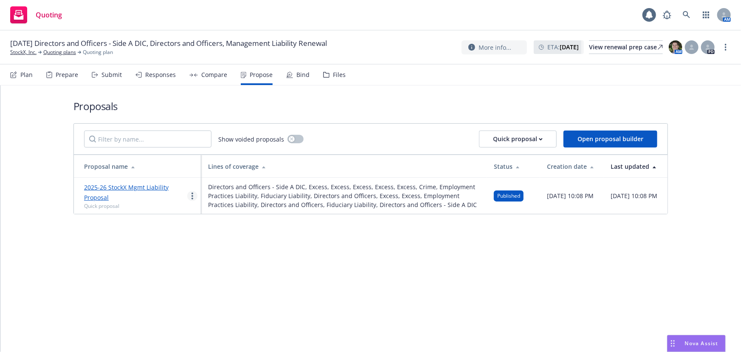
click at [189, 201] on link "more" at bounding box center [192, 196] width 10 height 10
click at [241, 256] on span "Log client response" at bounding box center [226, 254] width 76 height 8
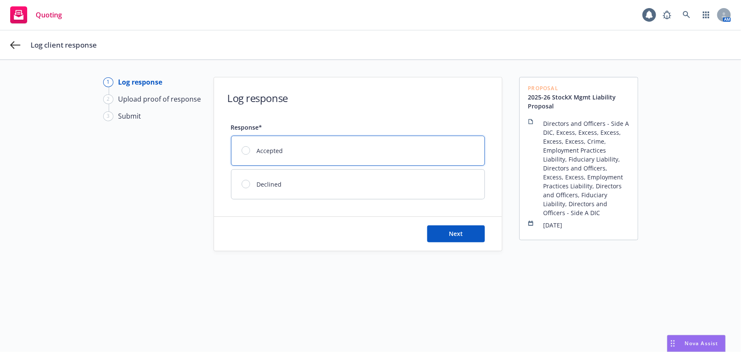
click at [343, 150] on div "Accepted" at bounding box center [357, 150] width 253 height 29
click at [467, 237] on button "Next" at bounding box center [456, 233] width 58 height 17
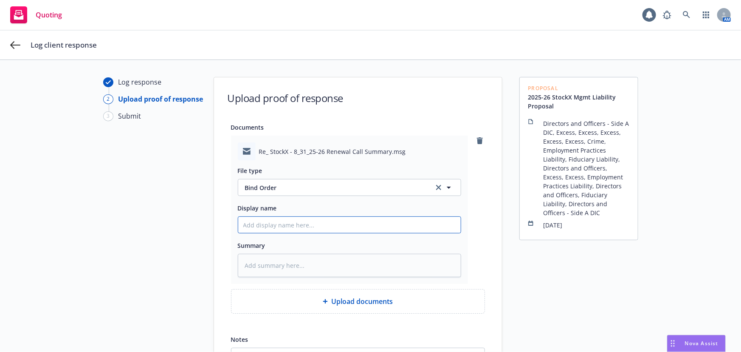
click at [301, 223] on input "Display name" at bounding box center [349, 225] width 222 height 16
type textarea "x"
type input "C"
type textarea "x"
type input "Cl"
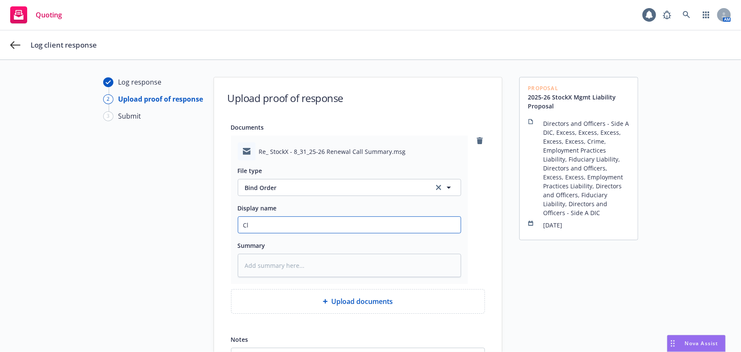
type textarea "x"
type input "Cli"
type textarea "x"
type input "Clie"
type textarea "x"
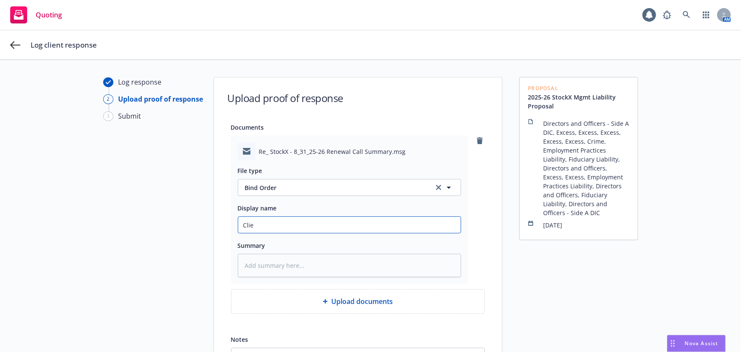
type input "Clien"
type textarea "x"
type input "Client"
type textarea "x"
type input "Client"
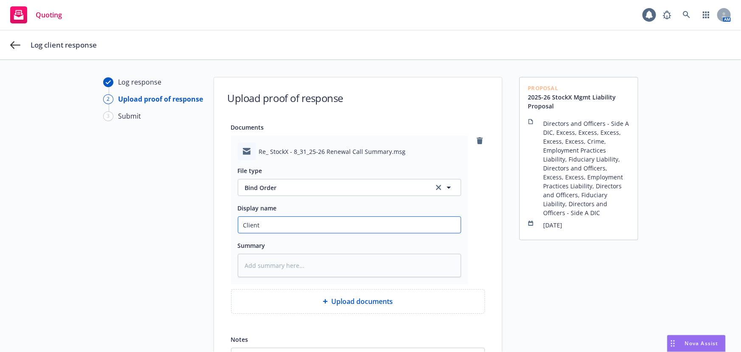
type textarea "x"
type input "Client M"
type textarea "x"
type input "Client"
type textarea "x"
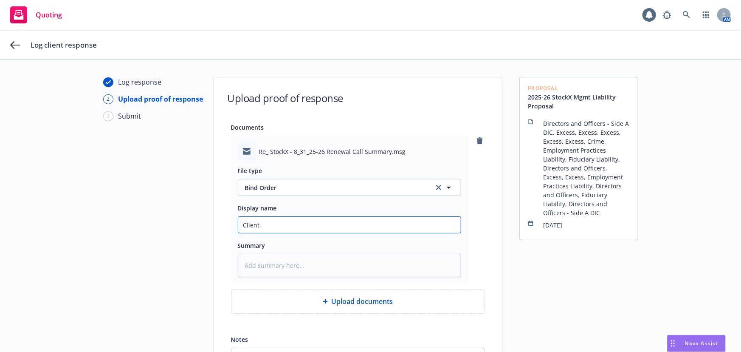
type input "Client B"
type textarea "x"
type input "Client Bi"
type textarea "x"
type input "Client Bin"
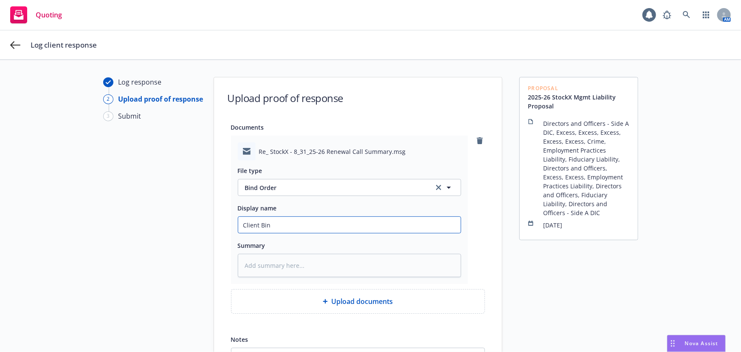
type textarea "x"
type input "Client Bind"
type textarea "x"
type input "Client Bind"
type textarea "x"
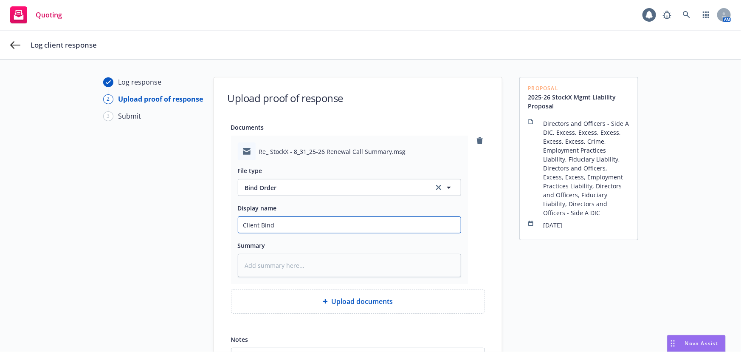
type input "Client Bind O"
type textarea "x"
type input "Client Bind Or"
type textarea "x"
type input "Client Bind Ord"
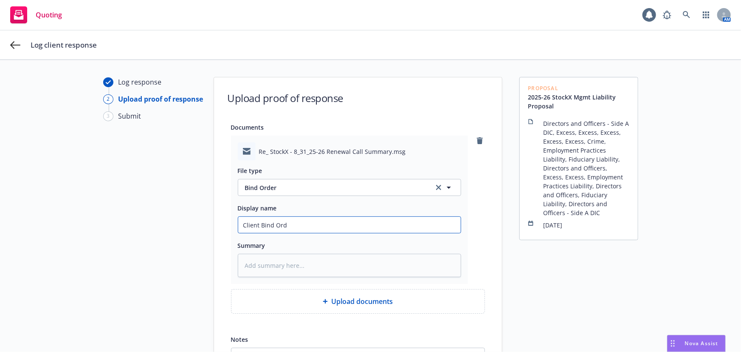
type textarea "x"
type input "Client Bind Orde"
type textarea "x"
type input "Client Bind Order"
type textarea "x"
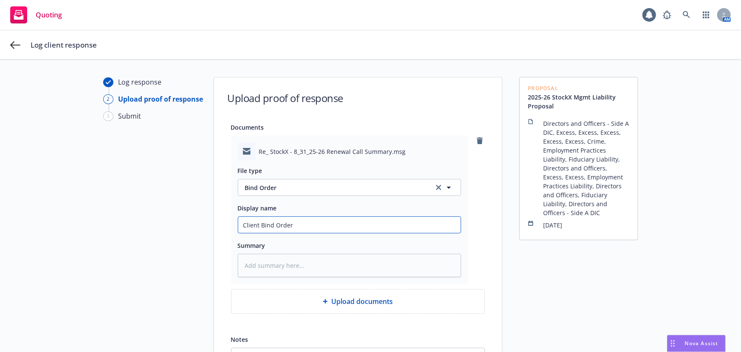
type input "Client Bind Order 8"
type textarea "x"
type input "Client Bind Order 8."
type textarea "x"
type input "Client Bind Order 8.2"
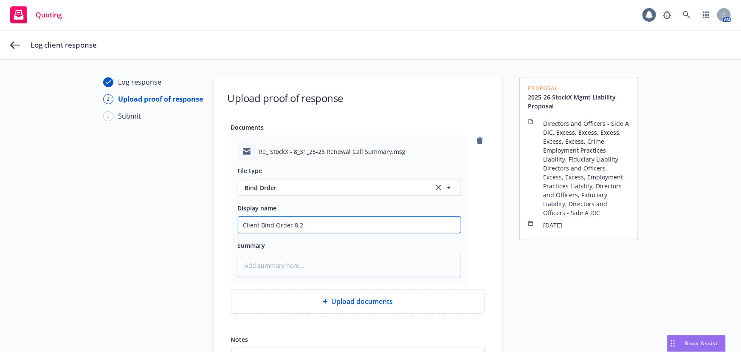
type textarea "x"
type input "Client Bind Order 8.27"
type textarea "x"
type input "Client Bind Order 8.27."
type textarea "x"
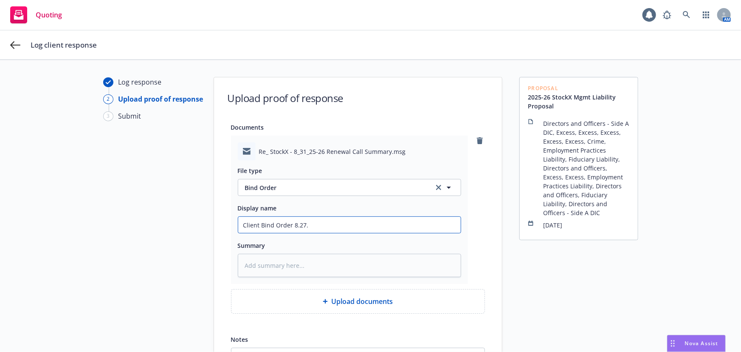
type input "Client Bind Order 8.27.2"
type textarea "x"
type input "Client Bind Order 8.27.25"
type textarea "x"
type input "Client Bind Order 8.27.25"
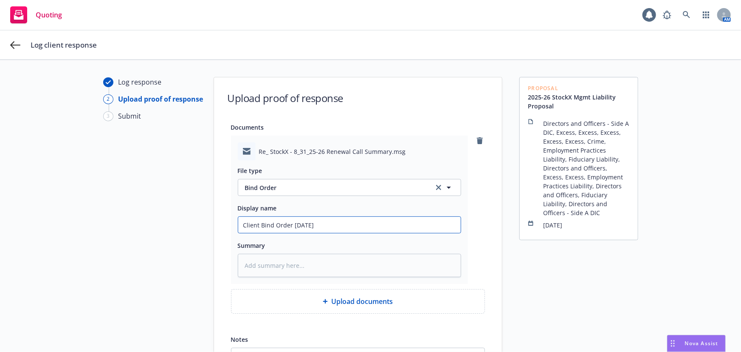
type textarea "x"
type input "Client Bind Order 8.27.25 M"
type textarea "x"
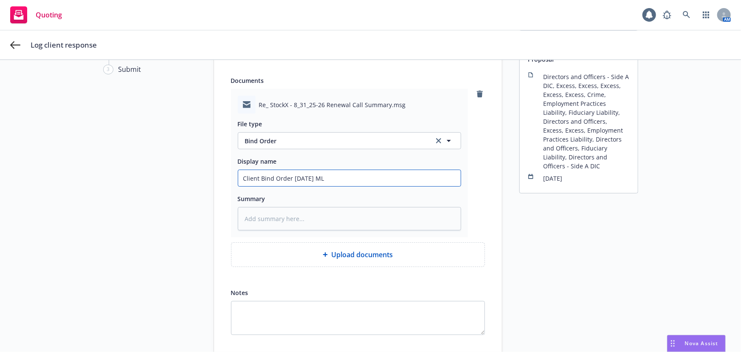
scroll to position [98, 0]
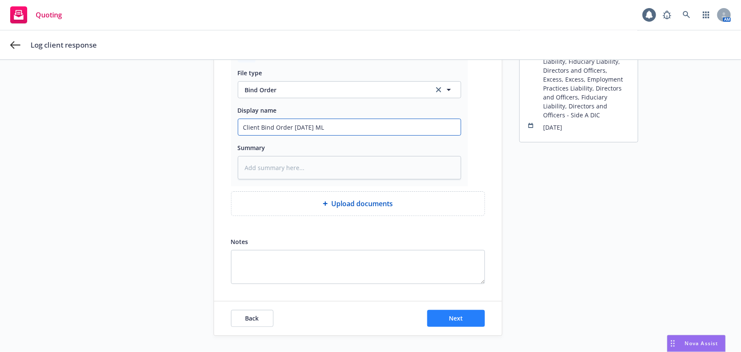
type input "Client Bind Order 8.27.25 ML"
click at [454, 323] on button "Next" at bounding box center [456, 318] width 58 height 17
type textarea "x"
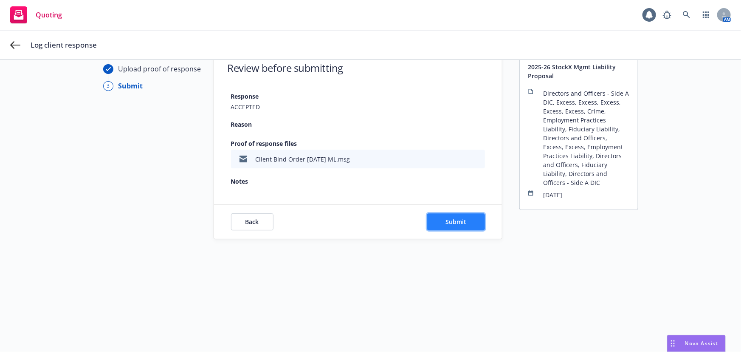
click at [461, 219] on span "Submit" at bounding box center [455, 221] width 21 height 8
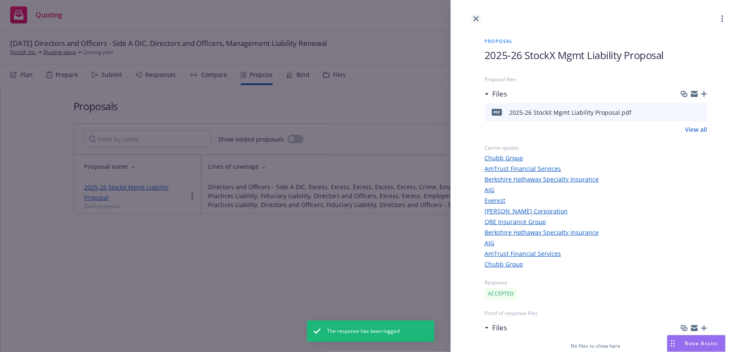
click at [478, 21] on link "close" at bounding box center [476, 19] width 10 height 10
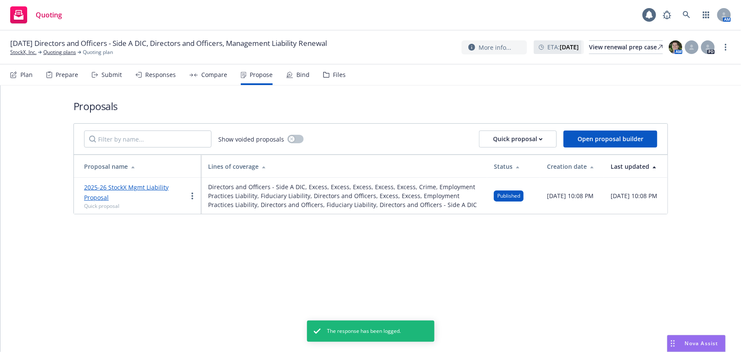
click at [298, 77] on div "Bind" at bounding box center [302, 74] width 13 height 7
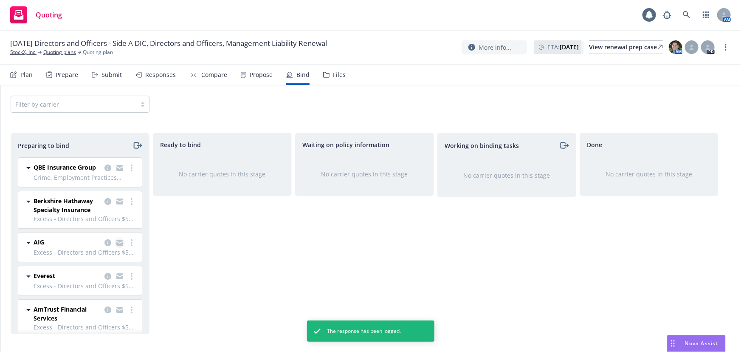
scroll to position [38, 0]
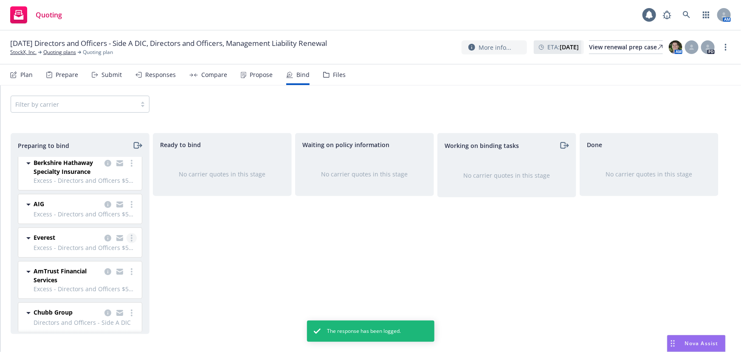
click at [131, 241] on icon "more" at bounding box center [132, 237] width 2 height 7
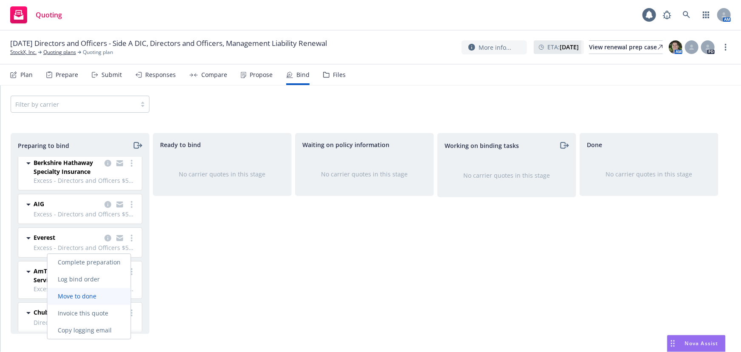
click at [100, 296] on span "Move to done" at bounding box center [77, 296] width 59 height 8
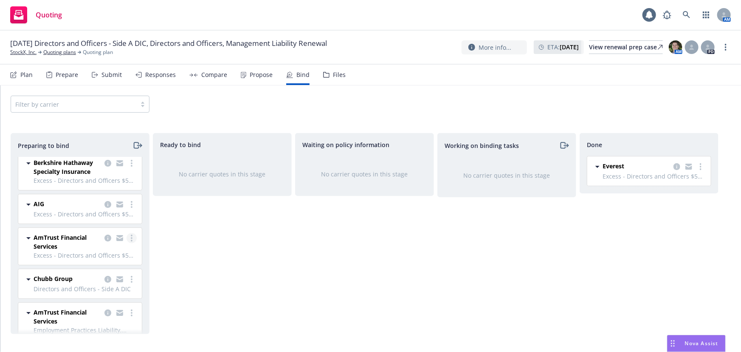
click at [127, 243] on link "more" at bounding box center [132, 238] width 10 height 10
click at [92, 295] on span "Move to done" at bounding box center [77, 296] width 59 height 8
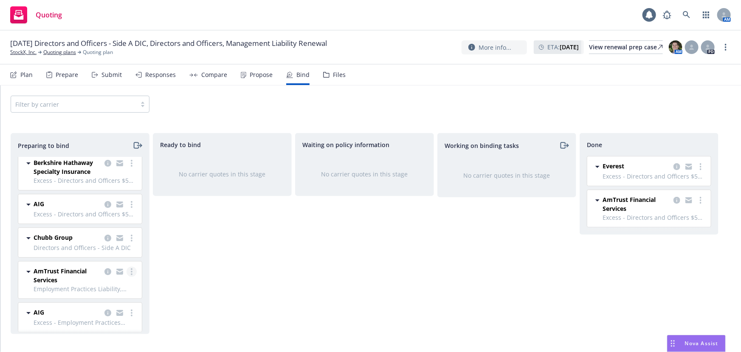
click at [131, 275] on icon "more" at bounding box center [132, 271] width 2 height 7
click at [102, 229] on span "Move to done" at bounding box center [77, 226] width 59 height 8
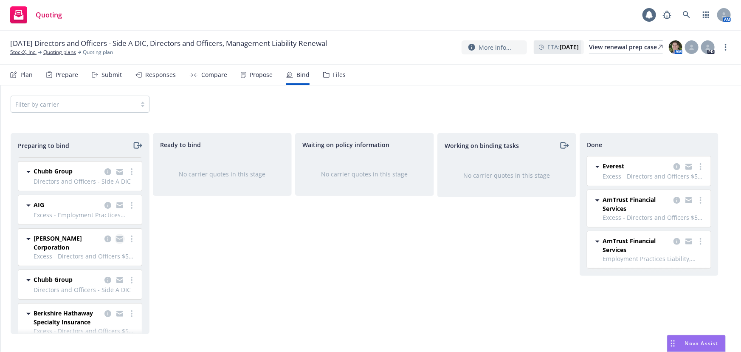
scroll to position [115, 0]
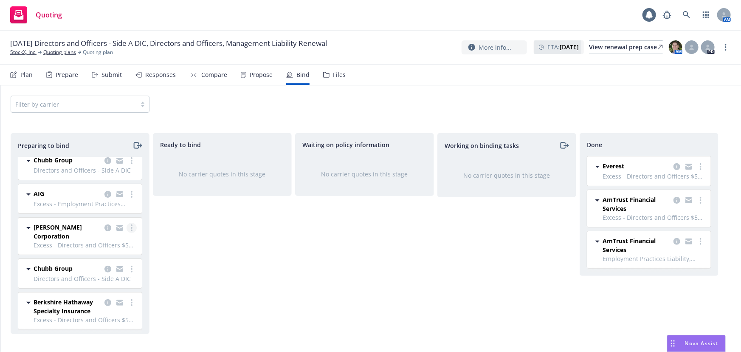
click at [131, 231] on icon "more" at bounding box center [132, 227] width 2 height 7
click at [101, 287] on span "Move to done" at bounding box center [77, 285] width 59 height 8
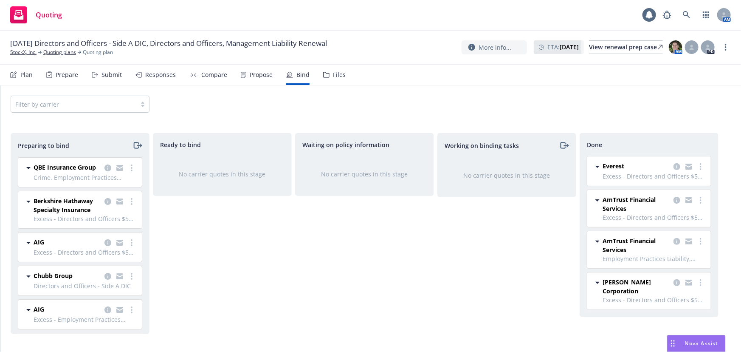
scroll to position [84, 0]
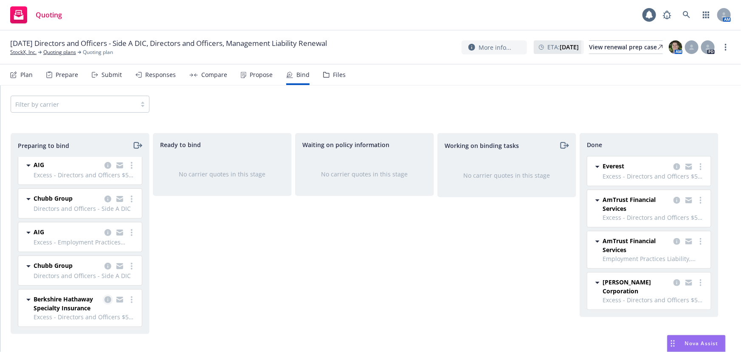
click at [104, 300] on icon "copy logging email" at bounding box center [107, 299] width 7 height 7
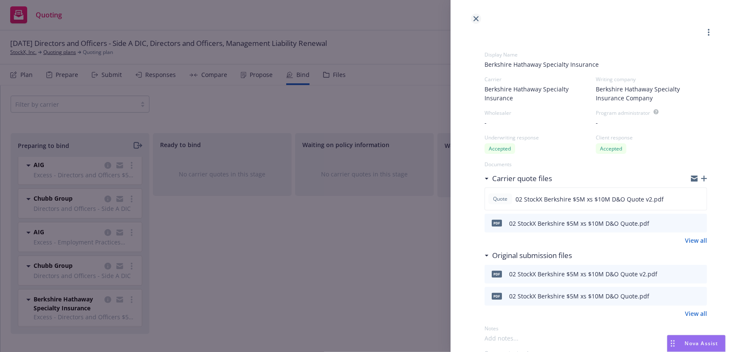
click at [475, 15] on link "close" at bounding box center [476, 19] width 10 height 10
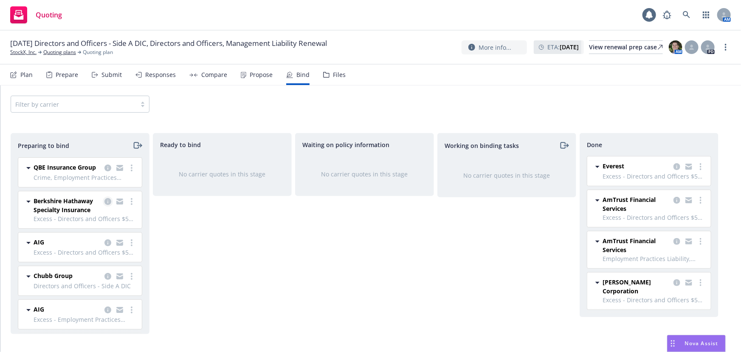
click at [104, 205] on icon "copy logging email" at bounding box center [107, 201] width 7 height 7
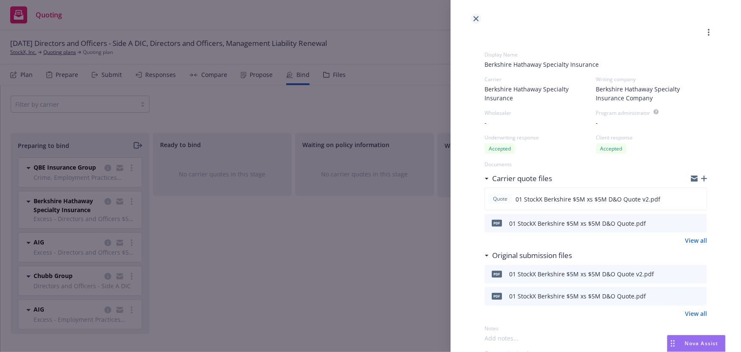
click at [474, 19] on icon "close" at bounding box center [475, 18] width 5 height 5
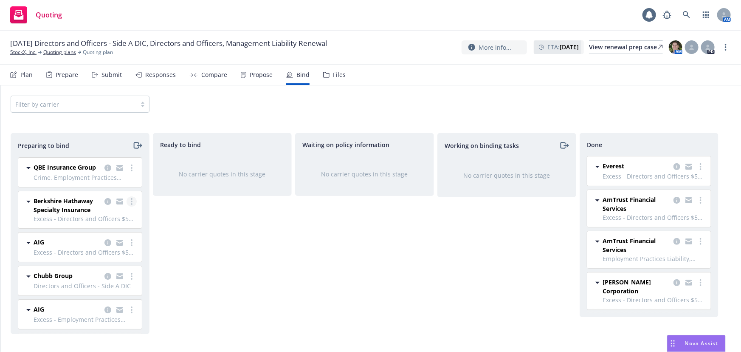
click at [127, 206] on link "more" at bounding box center [132, 201] width 10 height 10
click at [89, 265] on link "Move to done" at bounding box center [89, 260] width 83 height 17
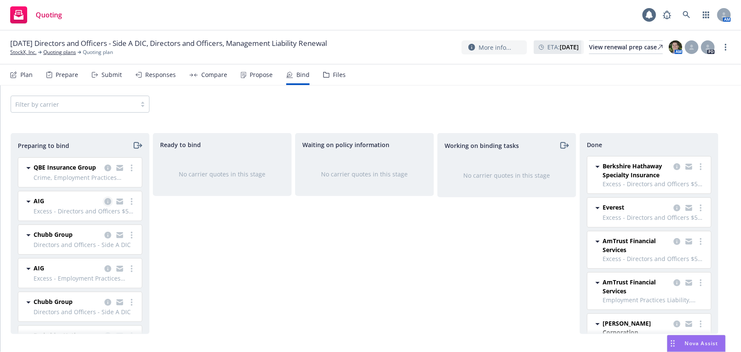
click at [104, 205] on icon "copy logging email" at bounding box center [107, 201] width 7 height 7
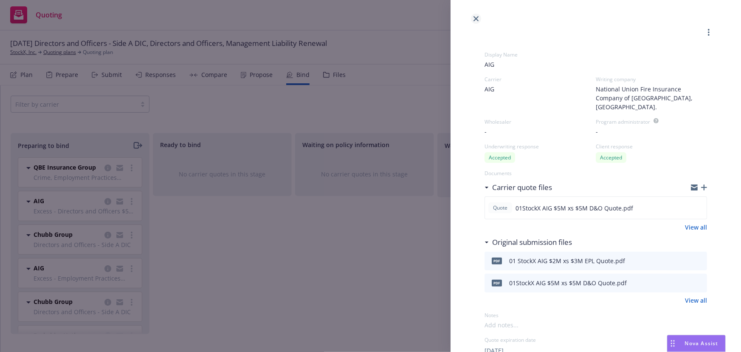
click at [477, 18] on icon "close" at bounding box center [475, 18] width 5 height 5
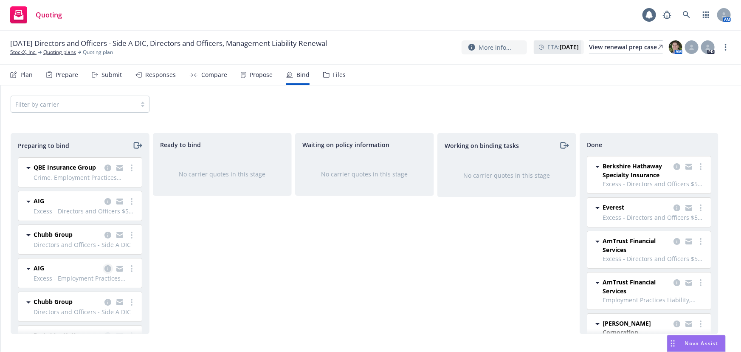
click at [104, 272] on icon "copy logging email" at bounding box center [107, 268] width 7 height 7
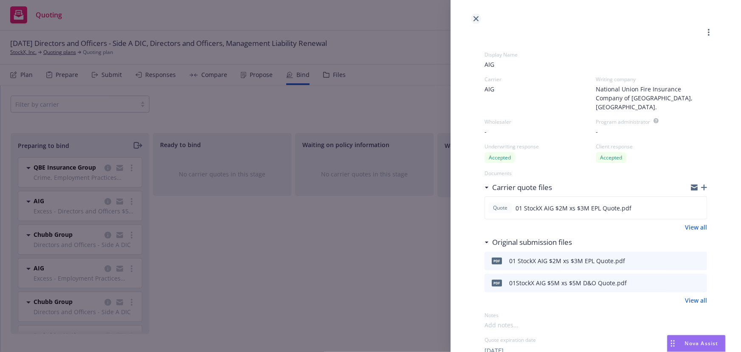
click at [479, 18] on link "close" at bounding box center [476, 19] width 10 height 10
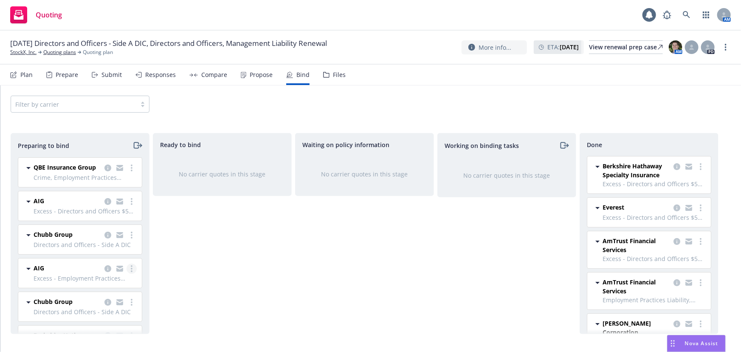
click at [131, 272] on icon "more" at bounding box center [132, 268] width 2 height 7
click at [112, 227] on link "Move to done" at bounding box center [89, 224] width 83 height 17
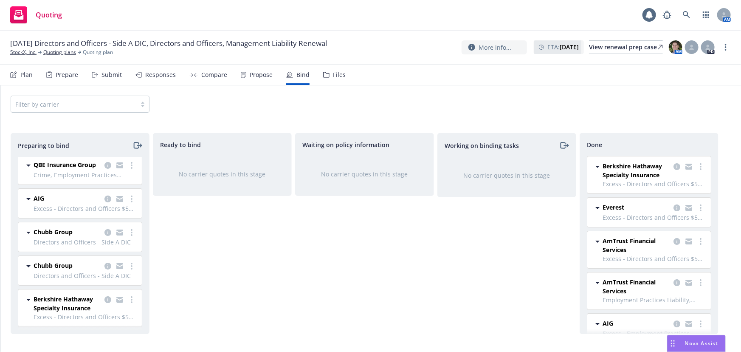
scroll to position [9, 0]
click at [104, 264] on icon "copy logging email" at bounding box center [107, 265] width 7 height 7
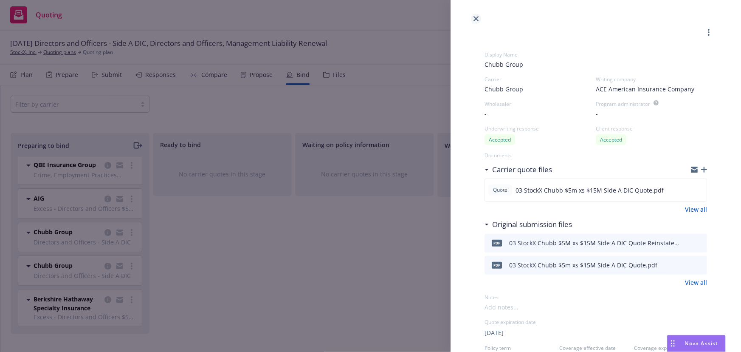
click at [477, 19] on icon "close" at bounding box center [475, 18] width 5 height 5
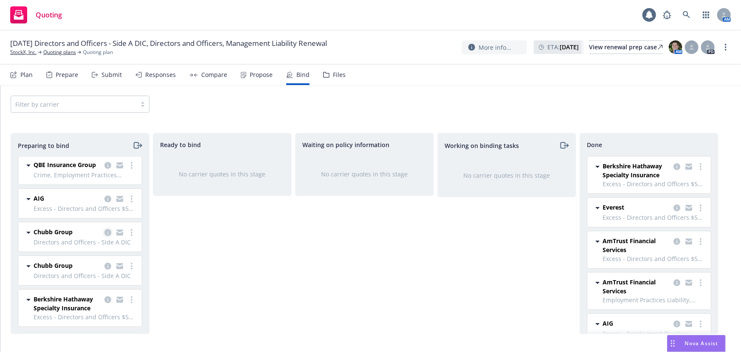
click at [104, 234] on icon "copy logging email" at bounding box center [107, 232] width 7 height 7
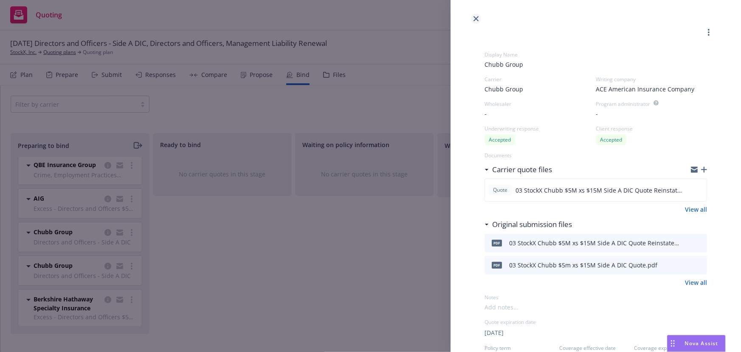
click at [476, 19] on icon "close" at bounding box center [475, 18] width 5 height 5
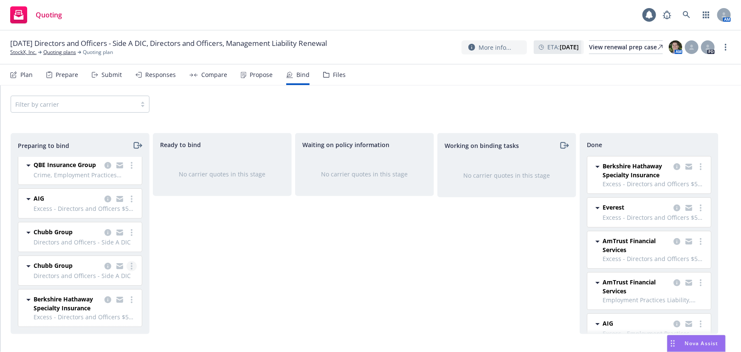
click at [128, 266] on link "more" at bounding box center [132, 266] width 10 height 10
click at [42, 228] on span "Chubb Group" at bounding box center [53, 231] width 39 height 9
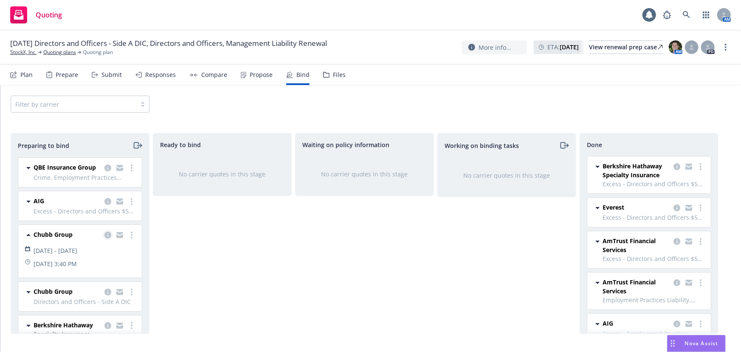
click at [104, 238] on icon "copy logging email" at bounding box center [107, 234] width 7 height 7
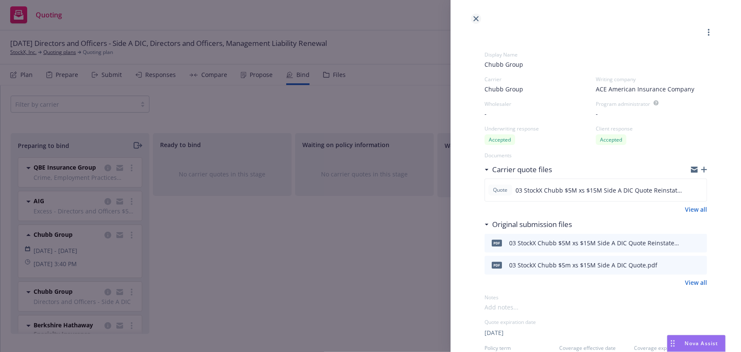
click at [476, 20] on icon "close" at bounding box center [475, 18] width 5 height 5
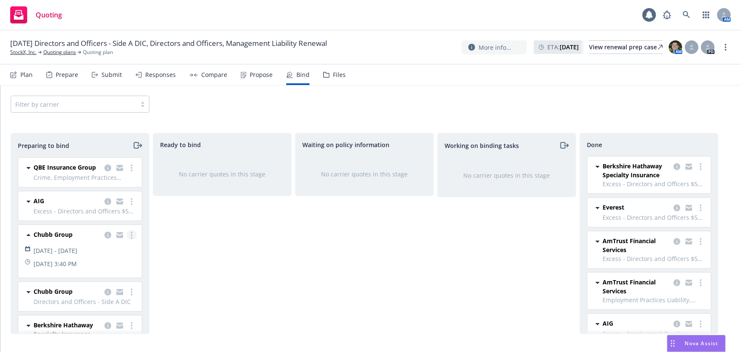
click at [131, 238] on circle "more" at bounding box center [132, 237] width 2 height 2
click at [98, 295] on span "Move to done" at bounding box center [77, 293] width 59 height 8
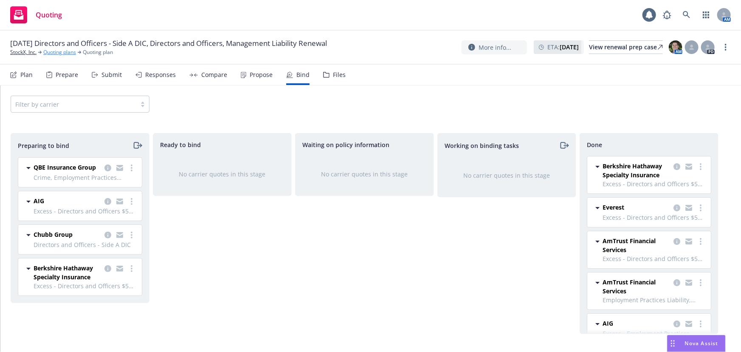
click at [66, 50] on link "Quoting plans" at bounding box center [59, 52] width 33 height 8
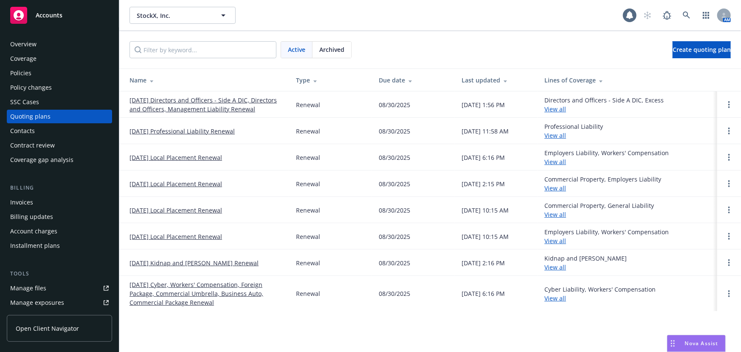
drag, startPoint x: 180, startPoint y: 129, endPoint x: 177, endPoint y: 126, distance: 4.8
click at [180, 129] on link "[DATE] Professional Liability Renewal" at bounding box center [181, 131] width 105 height 9
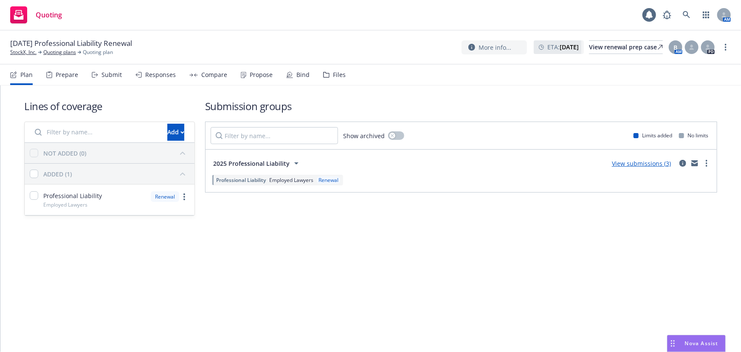
click at [248, 80] on div "Propose" at bounding box center [257, 75] width 32 height 20
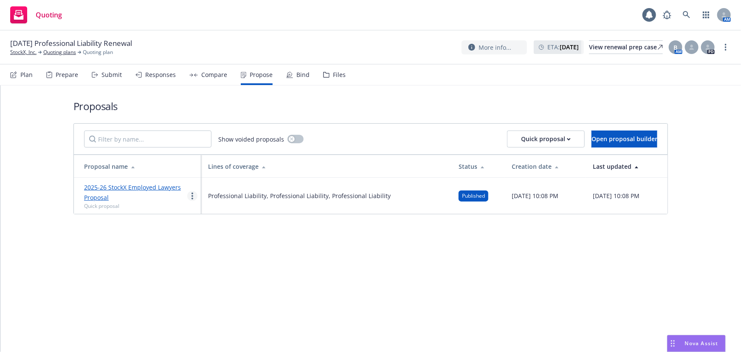
click at [190, 197] on link "more" at bounding box center [192, 196] width 10 height 10
click at [232, 251] on span "Log client response" at bounding box center [226, 250] width 76 height 8
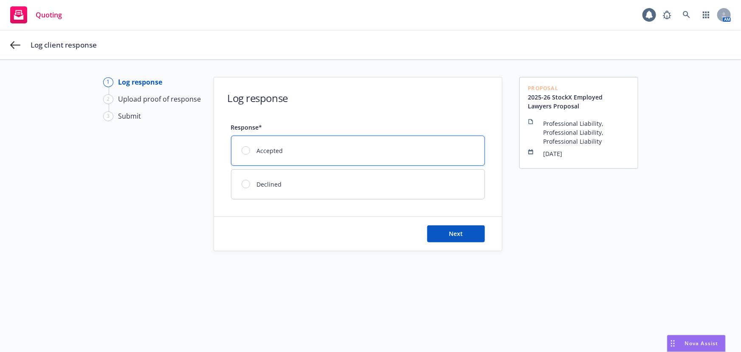
click at [306, 161] on div "Accepted" at bounding box center [357, 150] width 253 height 29
click at [466, 234] on button "Next" at bounding box center [456, 233] width 58 height 17
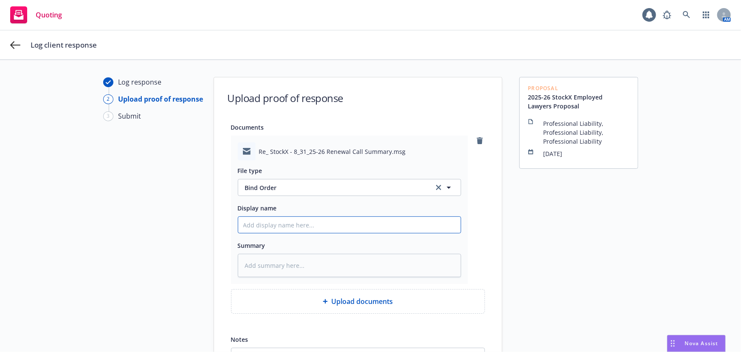
click at [297, 228] on input "Display name" at bounding box center [349, 225] width 222 height 16
type textarea "x"
type input "C"
type textarea "x"
type input "Cl"
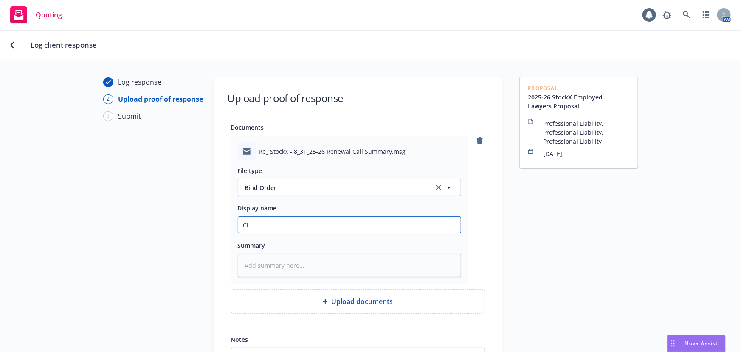
type textarea "x"
type input "Cli"
type textarea "x"
type input "Clie"
type textarea "x"
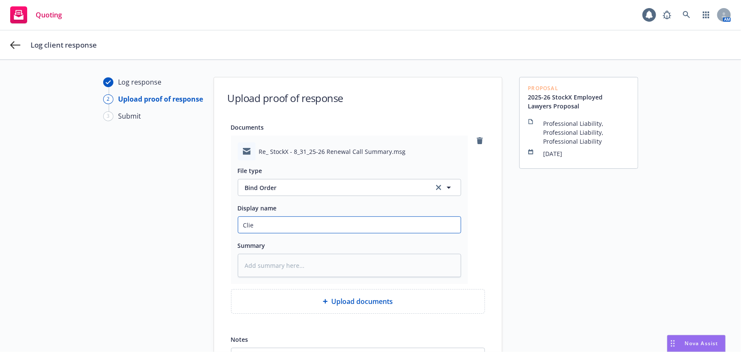
type input "Clien"
type textarea "x"
type input "Client"
type textarea "x"
type input "Client"
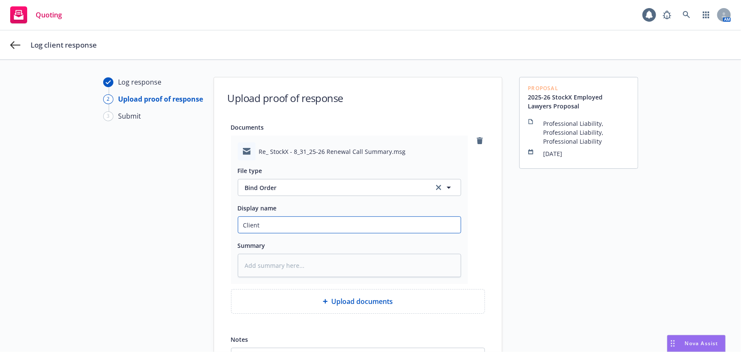
type textarea "x"
type input "Client B"
type textarea "x"
type input "Client Bi"
type textarea "x"
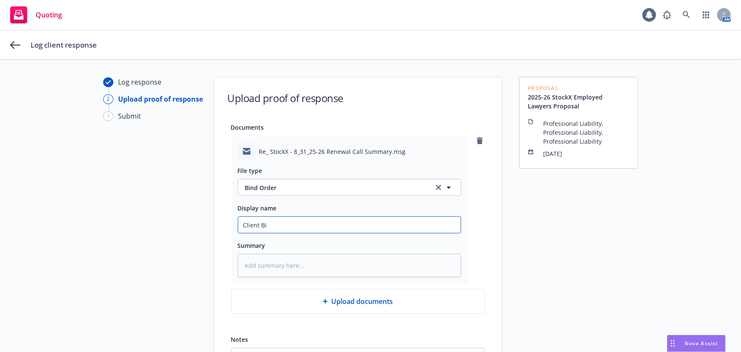
type input "Client Bin"
type textarea "x"
type input "Client Bind"
type textarea "x"
type input "Client Bind"
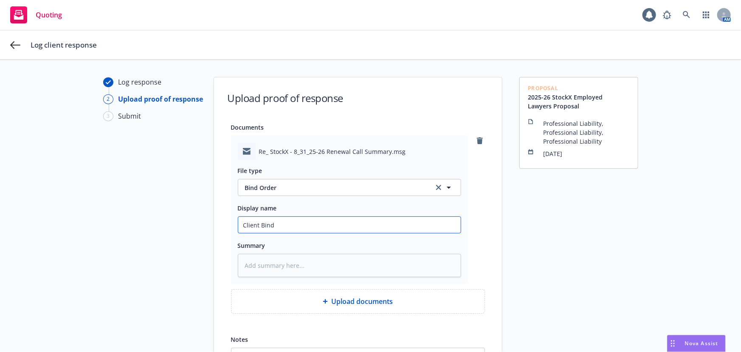
type textarea "x"
type input "Client Bind O"
type textarea "x"
type input "Client Bind Or"
type textarea "x"
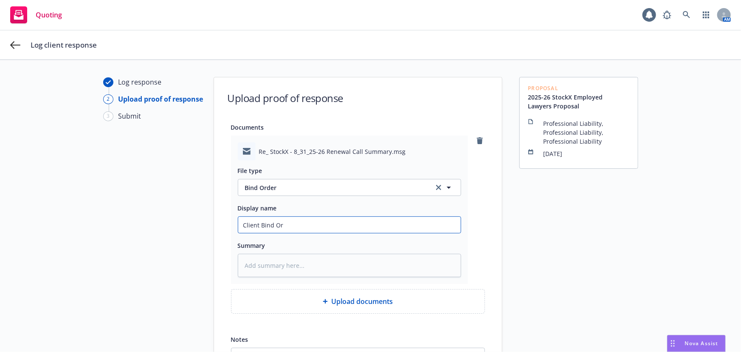
type input "Client Bind Ord"
type textarea "x"
type input "Client Bind Orde"
type textarea "x"
type input "Client Bind Order"
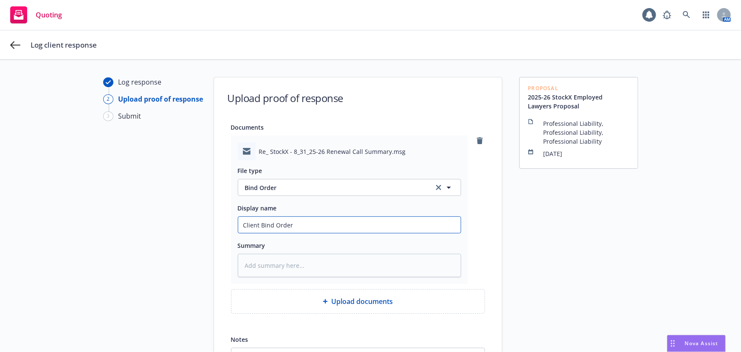
type textarea "x"
type input "Client Bind Order"
type textarea "x"
type input "Client Bind Order E"
type textarea "x"
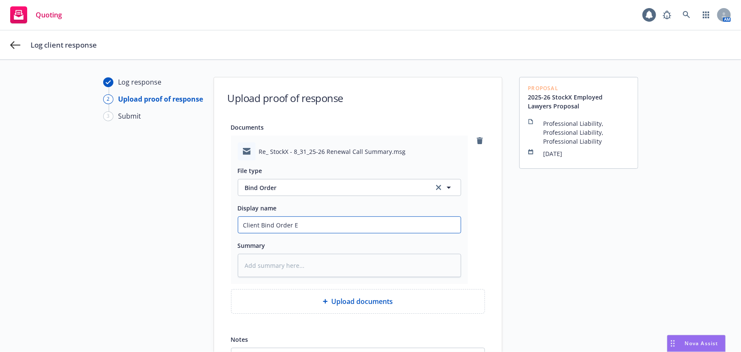
type input "Client Bind Order EL"
type textarea "x"
type input "Client Bind Order ELL"
type textarea "x"
type input "Client Bind Order EL"
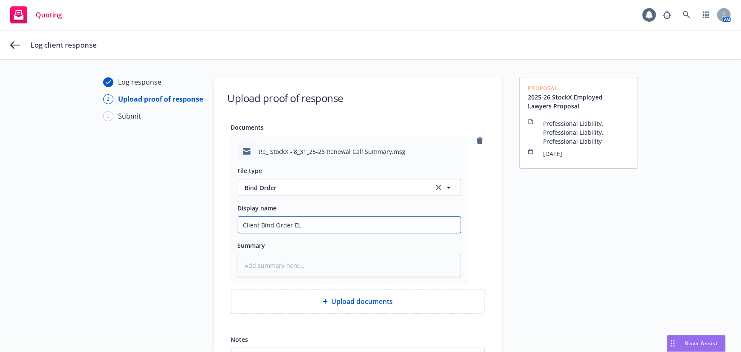
type textarea "x"
type input "Client Bind Order E"
type textarea "x"
type input "Client Bind Order"
type textarea "x"
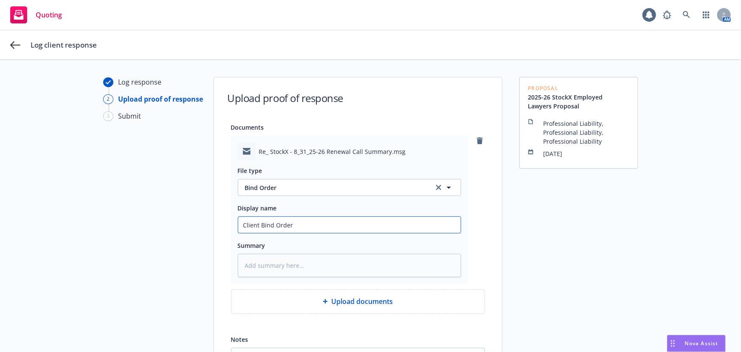
type input "Client Bind Order 8"
type textarea "x"
type input "Client Bind Order 8."
type textarea "x"
type input "Client Bind Order 8.2"
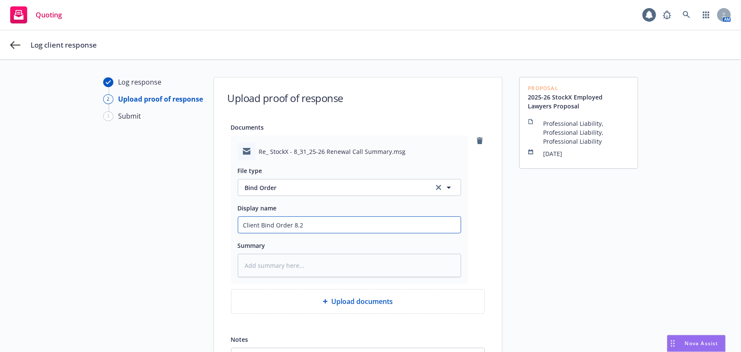
type textarea "x"
type input "Client Bind Order 8.25"
type textarea "x"
type input "Client Bind Order 8.2"
type textarea "x"
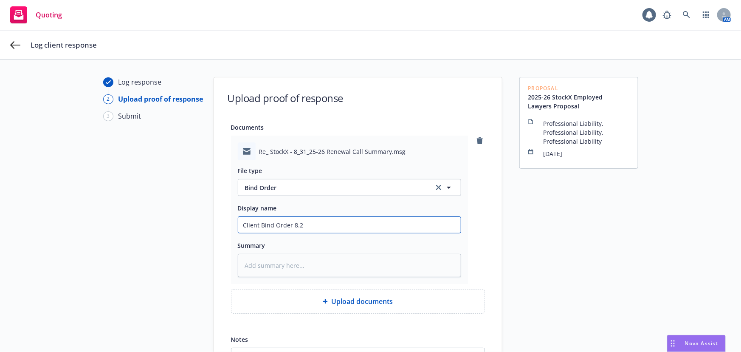
type input "Client Bind Order 8.27"
type textarea "x"
type input "Client Bind Order 8.27."
type textarea "x"
type input "Client Bind Order 8.27.2"
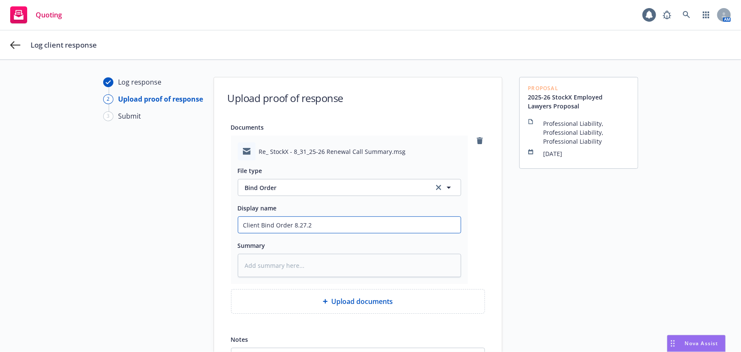
type textarea "x"
type input "Client Bind Order 8.27.26"
type textarea "x"
type input "Client Bind Order 8.27.2"
type textarea "x"
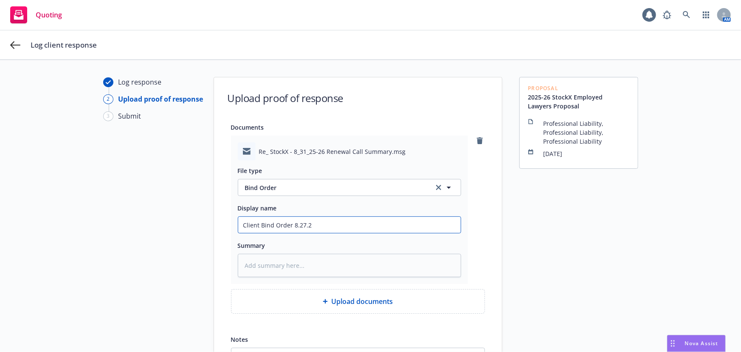
type input "Client Bind Order 8.27.25"
type textarea "x"
type input "Client Bind Order 8.27.25"
type textarea "x"
type input "Client Bind Order 8.27.25 E"
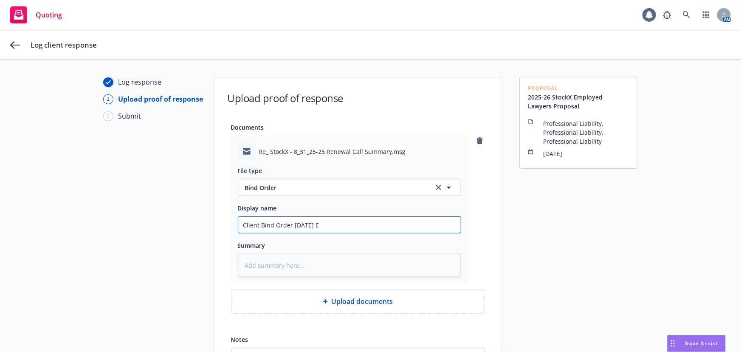
type textarea "x"
type input "Client Bind Order 8.27.25 EL"
type textarea "x"
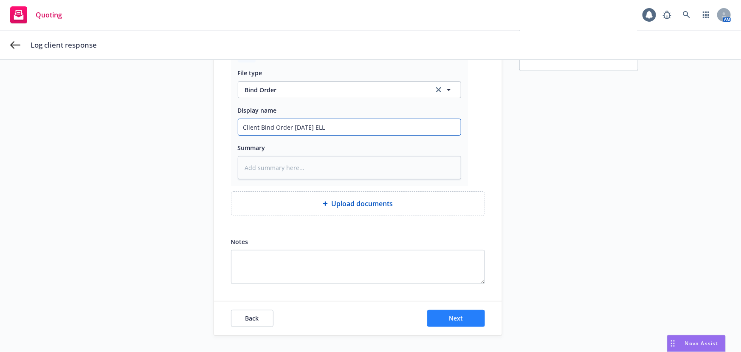
type input "Client Bind Order 8.27.25 ELL"
click at [442, 322] on button "Next" at bounding box center [456, 318] width 58 height 17
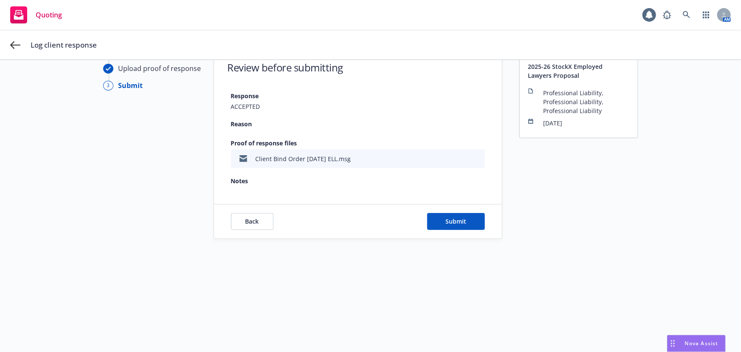
scroll to position [30, 0]
click at [452, 222] on span "Submit" at bounding box center [455, 221] width 21 height 8
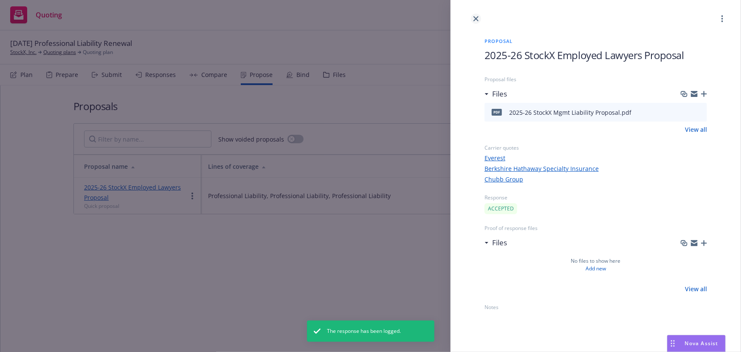
click at [474, 16] on icon "close" at bounding box center [475, 18] width 5 height 5
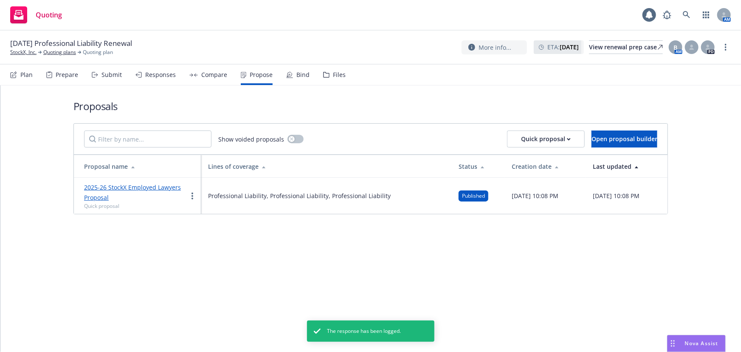
click at [292, 76] on div "Bind" at bounding box center [297, 75] width 23 height 20
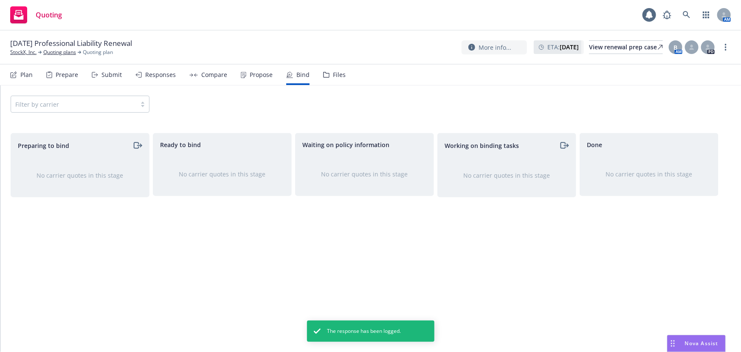
click at [255, 69] on div "Propose" at bounding box center [257, 75] width 32 height 20
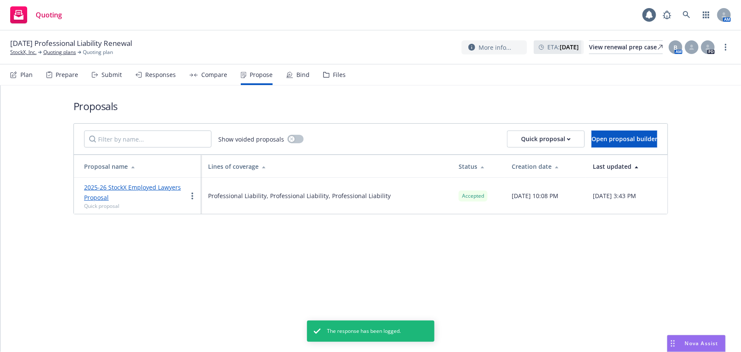
click at [298, 75] on div "Bind" at bounding box center [302, 74] width 13 height 7
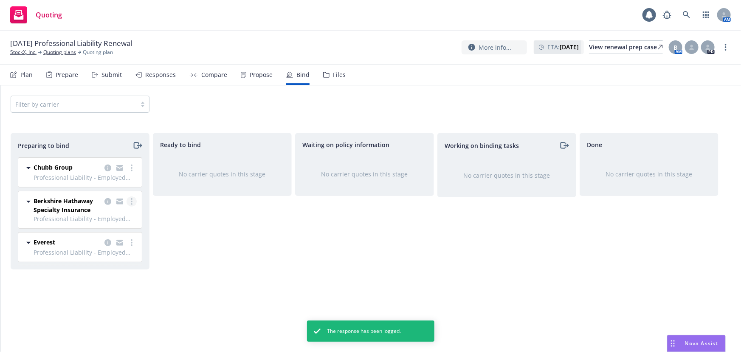
click at [132, 200] on circle "more" at bounding box center [132, 201] width 2 height 2
click at [108, 255] on span "Move to done" at bounding box center [82, 252] width 59 height 8
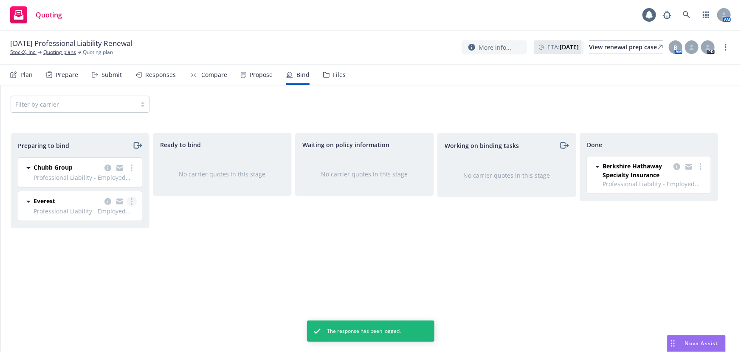
click at [132, 200] on link "more" at bounding box center [132, 201] width 10 height 10
click at [104, 252] on span "Move to done" at bounding box center [82, 252] width 59 height 8
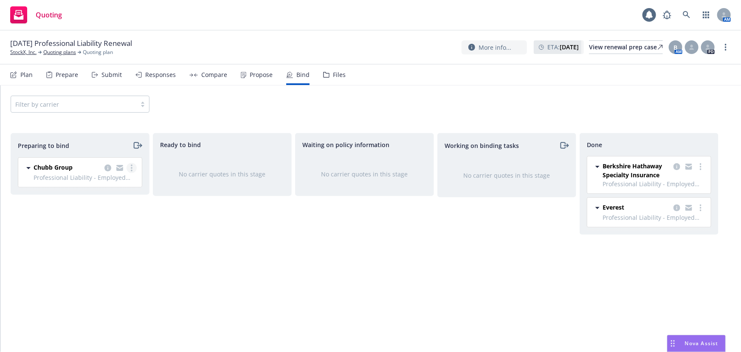
click at [132, 169] on link "more" at bounding box center [132, 168] width 10 height 10
click at [110, 200] on span "Log bind order" at bounding box center [84, 202] width 62 height 8
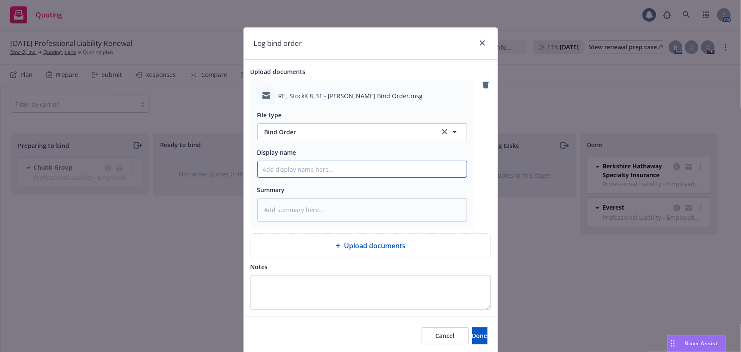
click at [316, 174] on input "Display name" at bounding box center [362, 169] width 209 height 16
click at [466, 344] on div "Cancel Done" at bounding box center [371, 335] width 254 height 38
click at [472, 340] on button "Done" at bounding box center [479, 335] width 15 height 17
type textarea "x"
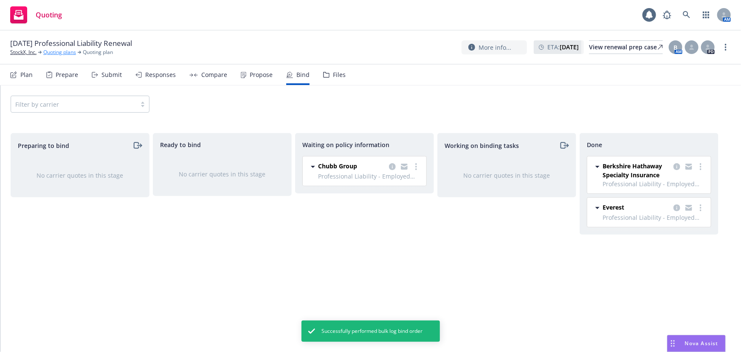
click at [68, 53] on link "Quoting plans" at bounding box center [59, 52] width 33 height 8
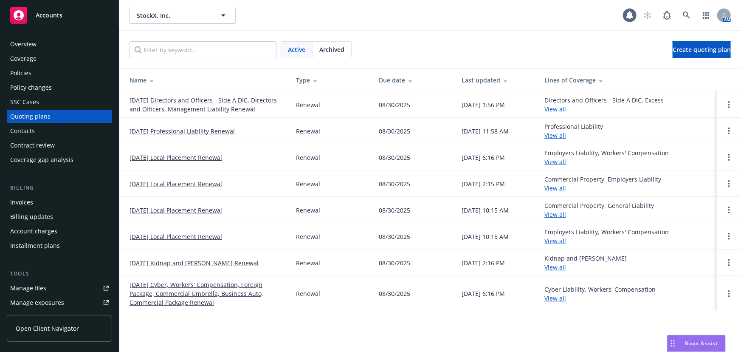
click at [189, 97] on link "08/31/25 Directors and Officers - Side A DIC, Directors and Officers, Managemen…" at bounding box center [205, 105] width 153 height 18
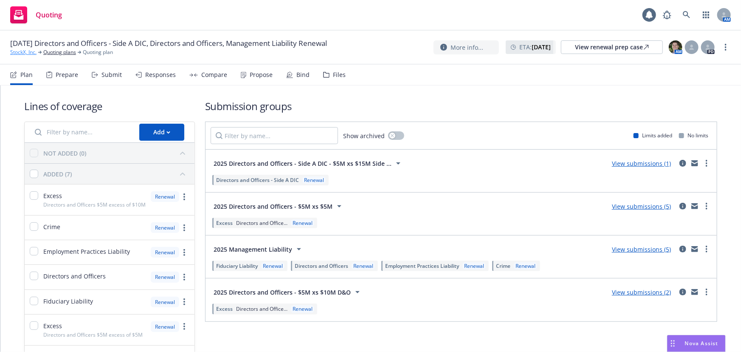
click at [28, 54] on link "StockX, Inc." at bounding box center [23, 52] width 26 height 8
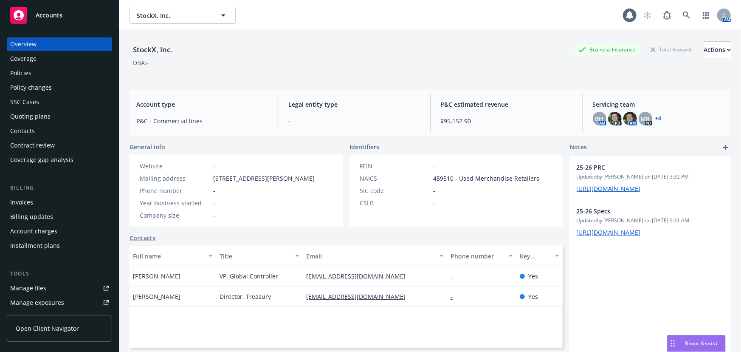
click at [32, 68] on div "Policies" at bounding box center [59, 73] width 98 height 14
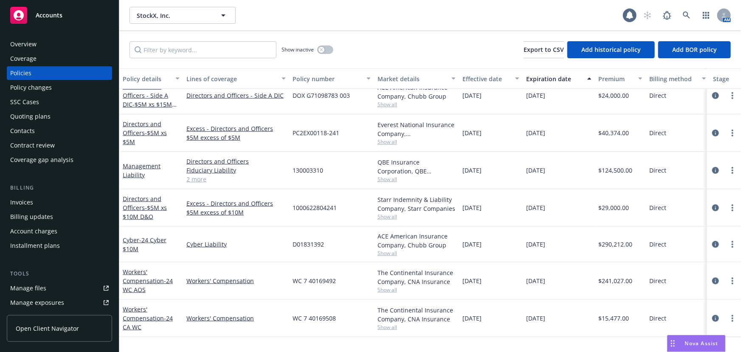
scroll to position [347, 0]
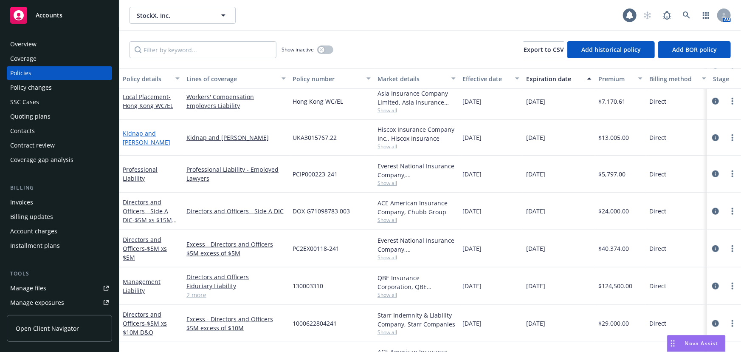
click at [164, 140] on link "Kidnap and [PERSON_NAME]" at bounding box center [147, 137] width 48 height 17
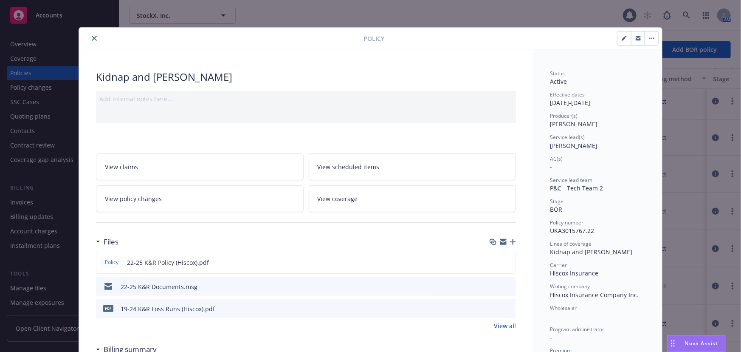
click at [92, 38] on icon "close" at bounding box center [94, 38] width 5 height 5
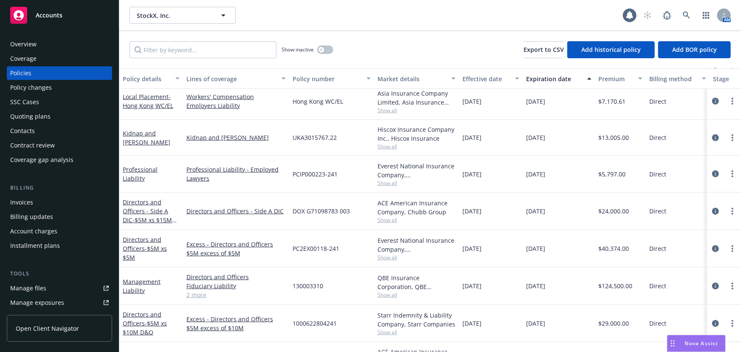
click at [51, 118] on div "Quoting plans" at bounding box center [59, 117] width 98 height 14
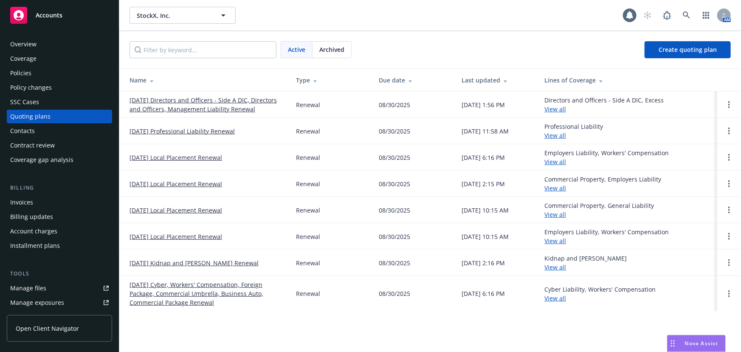
click at [189, 101] on link "[DATE] Directors and Officers - Side A DIC, Directors and Officers, Management …" at bounding box center [205, 105] width 153 height 18
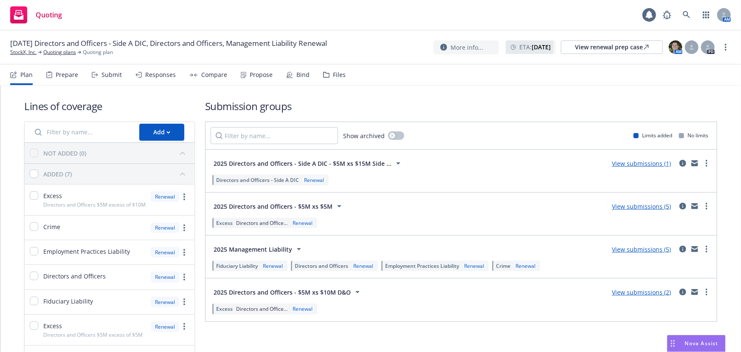
click at [110, 73] on div "Submit" at bounding box center [111, 74] width 20 height 7
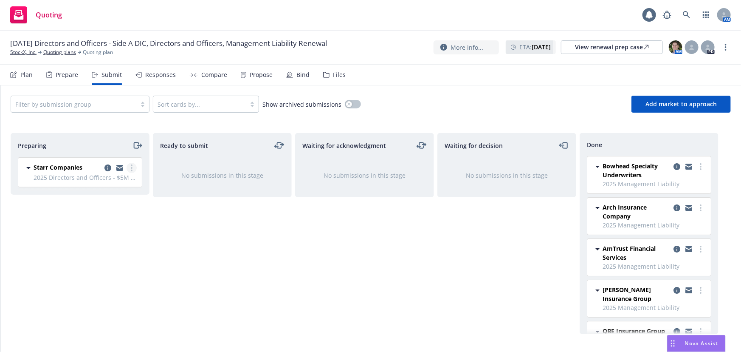
click at [132, 168] on circle "more" at bounding box center [132, 168] width 2 height 2
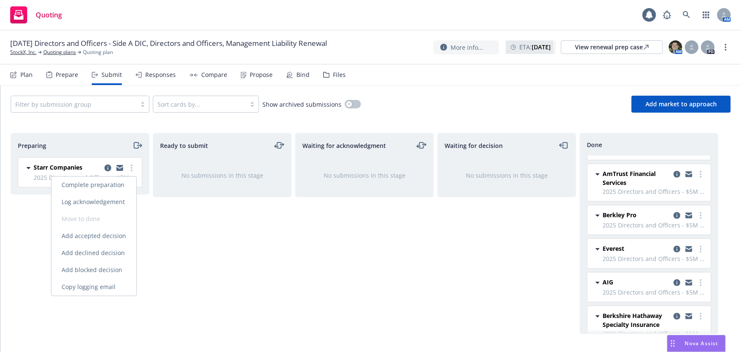
scroll to position [288, 0]
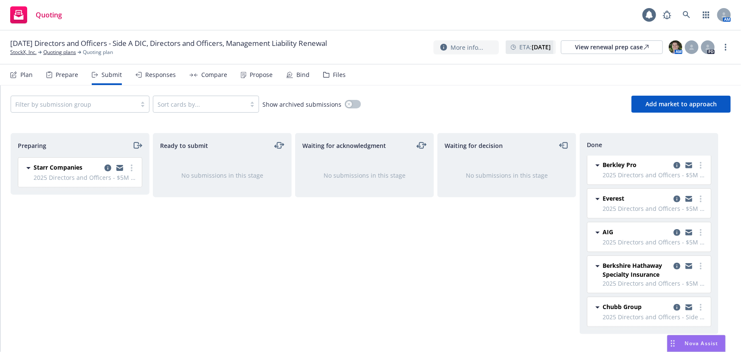
click at [157, 73] on div "Responses" at bounding box center [160, 74] width 31 height 7
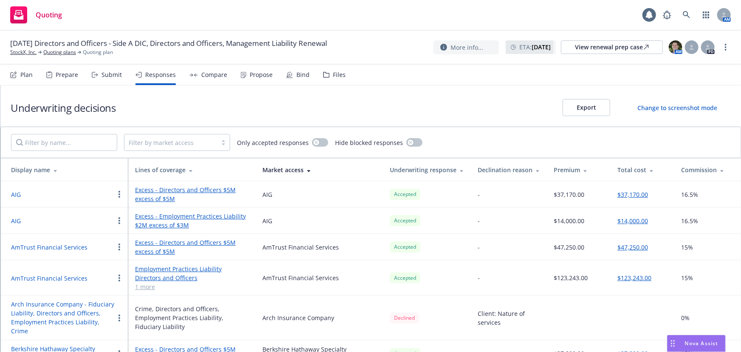
click at [113, 75] on div "Submit" at bounding box center [111, 74] width 20 height 7
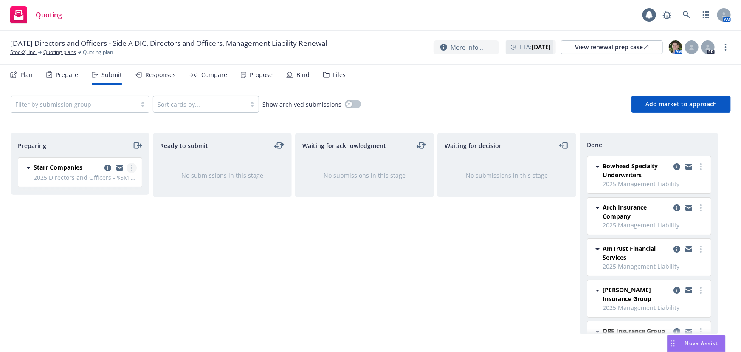
click at [132, 170] on circle "more" at bounding box center [132, 170] width 2 height 2
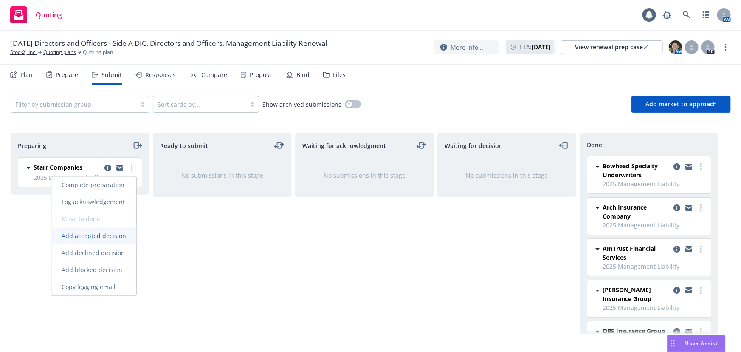
click at [102, 234] on span "Add accepted decision" at bounding box center [93, 236] width 85 height 8
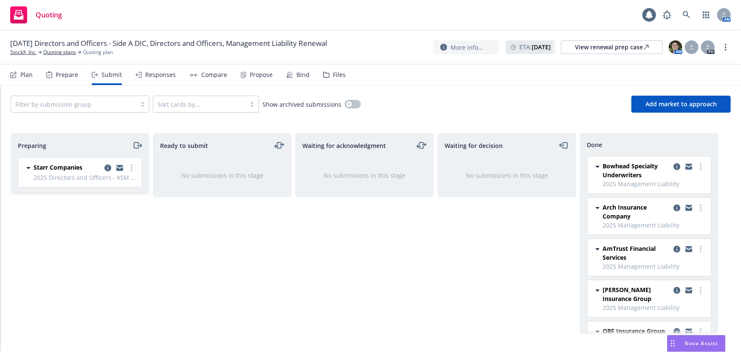
select select "12"
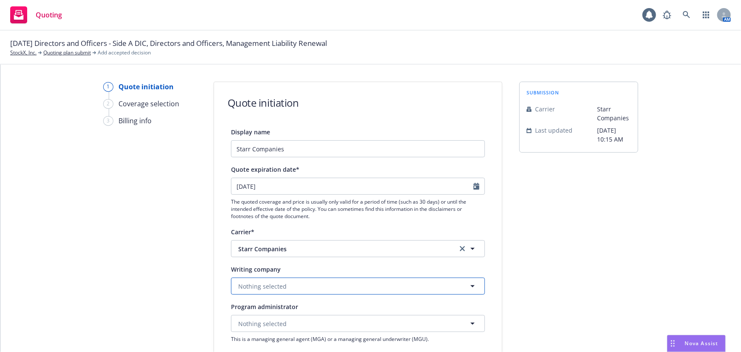
click at [394, 286] on button "Nothing selected" at bounding box center [358, 285] width 254 height 17
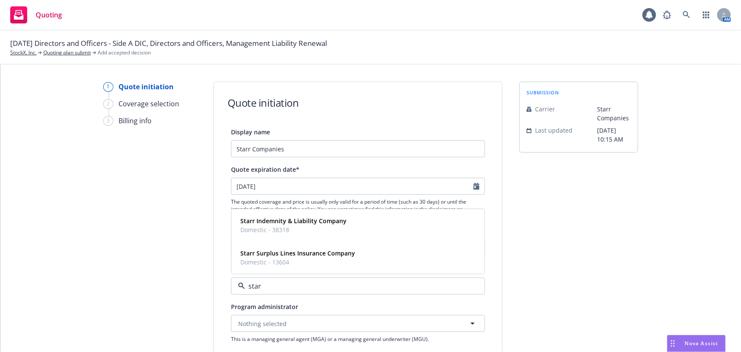
type input "starr"
click at [404, 222] on div "Starr Indemnity & Liability Company Domestic - 38318" at bounding box center [358, 224] width 242 height 21
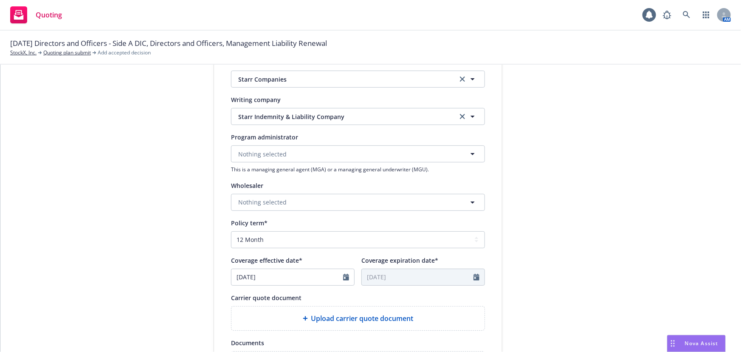
scroll to position [231, 0]
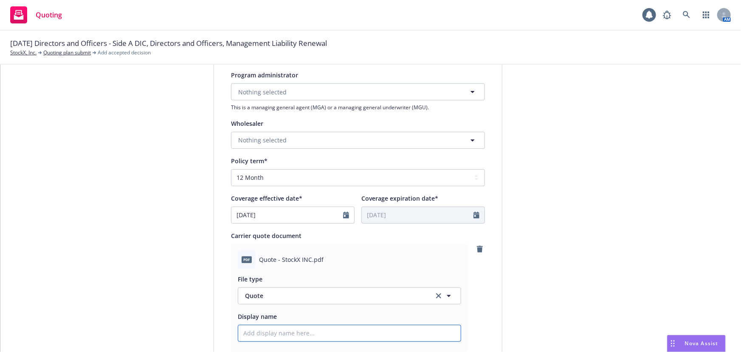
click at [301, 331] on input "Display name" at bounding box center [349, 333] width 222 height 16
type textarea "x"
type input "2"
type textarea "x"
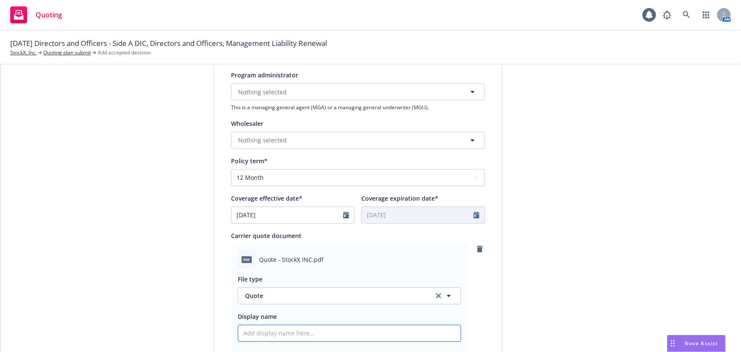
type input "0"
type textarea "x"
type input "02"
type textarea "x"
type input "02"
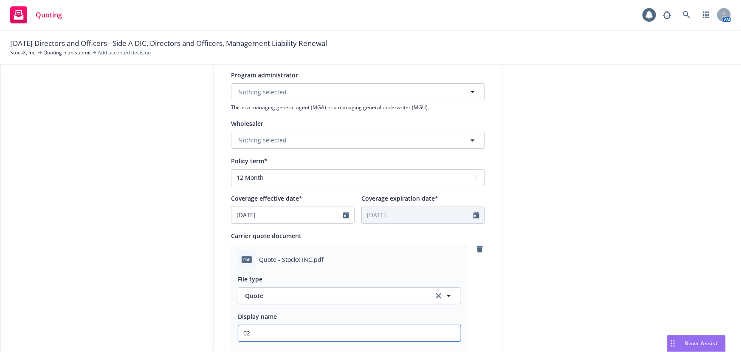
type textarea "x"
type input "02 S"
type textarea "x"
type input "02 St"
type textarea "x"
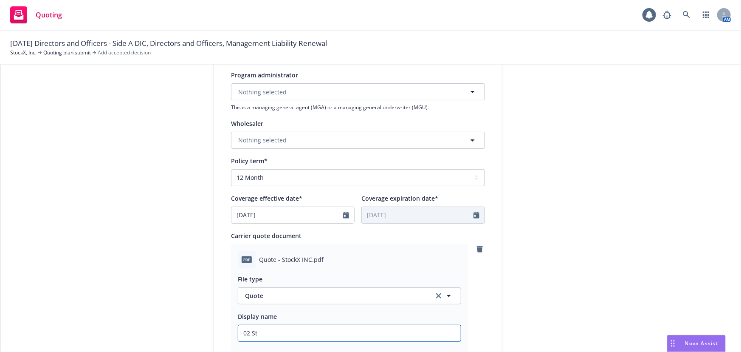
type input "02 Sto"
type textarea "x"
type input "02 Stock"
type textarea "x"
type input "02 StockX"
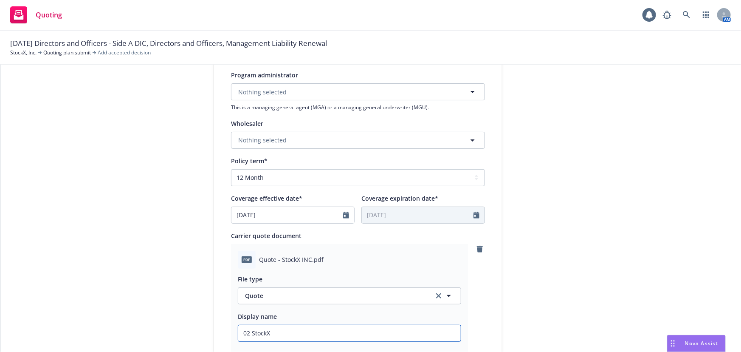
type textarea "x"
type input "02 StockX"
type textarea "x"
type input "02 StockX S"
type textarea "x"
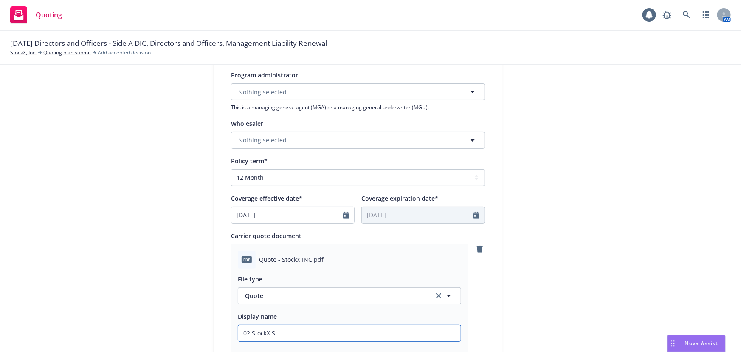
type input "02 StockX St"
type textarea "x"
type input "02 StockX Sta"
type textarea "x"
type input "02 StockX Star"
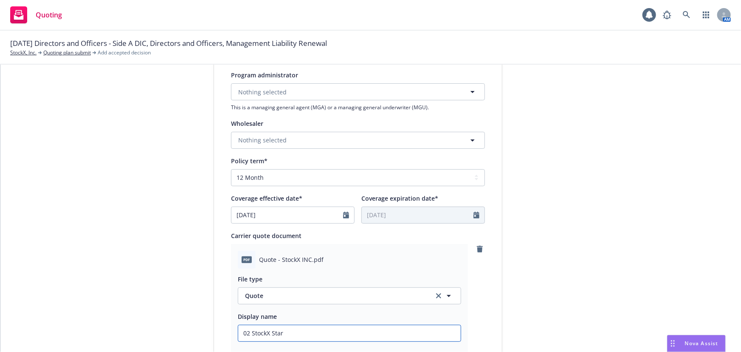
type textarea "x"
type input "02 StockX Starr"
type textarea "x"
type input "02 StockX Starr"
type textarea "x"
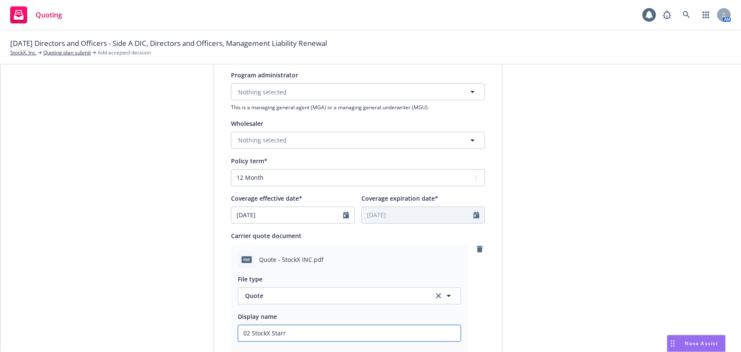
type input "02 StockX Starr $"
type textarea "x"
type input "02 StockX Starr $5"
type textarea "x"
type input "02 StockX Starr $5M"
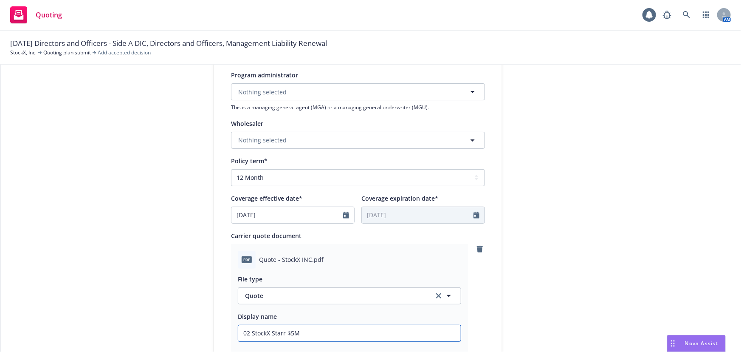
type textarea "x"
type input "02 StockX Starr $5M"
type textarea "x"
type input "02 StockX Starr $5M x"
type textarea "x"
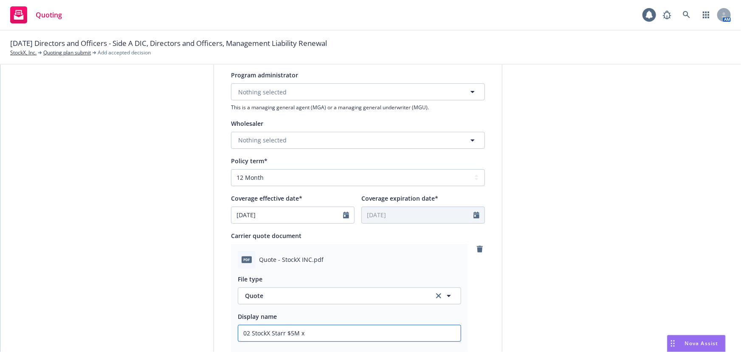
type input "02 StockX Starr $5M xs"
type textarea "x"
type input "02 StockX Starr $5M xs"
type textarea "x"
type input "02 StockX Starr $5M xs $"
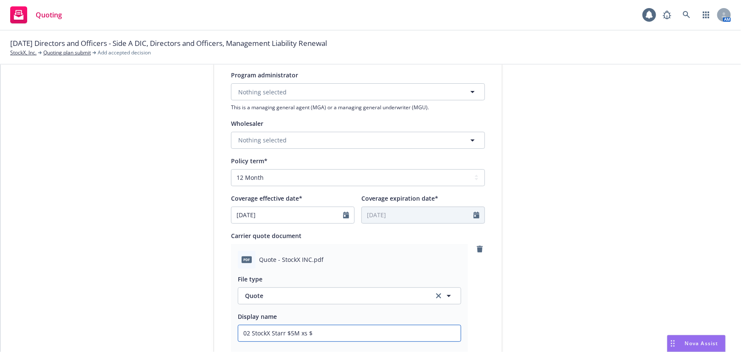
type textarea "x"
type input "02 StockX Starr $5M xs $1"
type textarea "x"
type input "02 StockX Starr $5M xs $10"
type textarea "x"
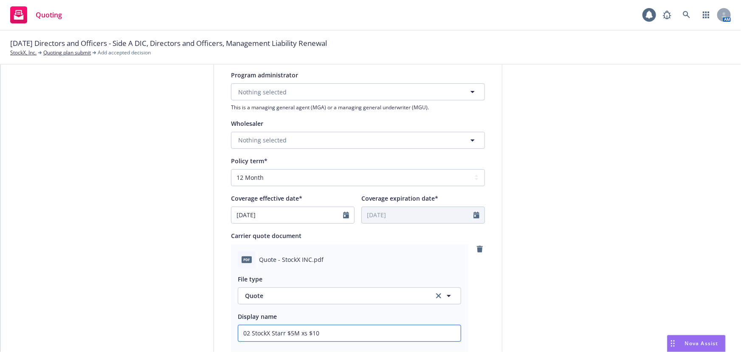
type input "02 StockX Starr $5M xs $10M"
type textarea "x"
type input "02 StockX Starr $5M xs $10M"
type textarea "x"
type input "02 StockX Starr $5M xs $10M S"
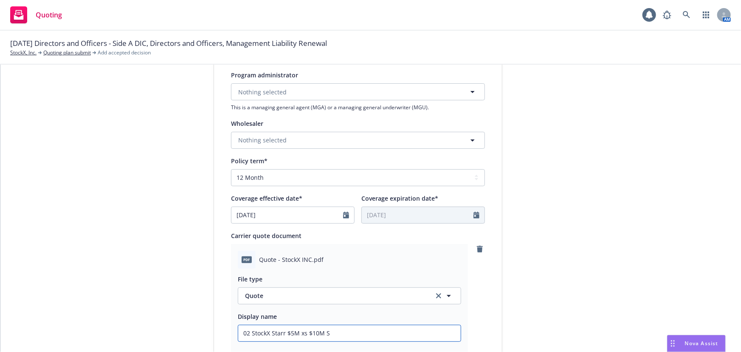
type textarea "x"
type input "02 StockX Starr $5M xs $10M Si"
type textarea "x"
type input "02 StockX Starr $5M xs $10M S"
type textarea "x"
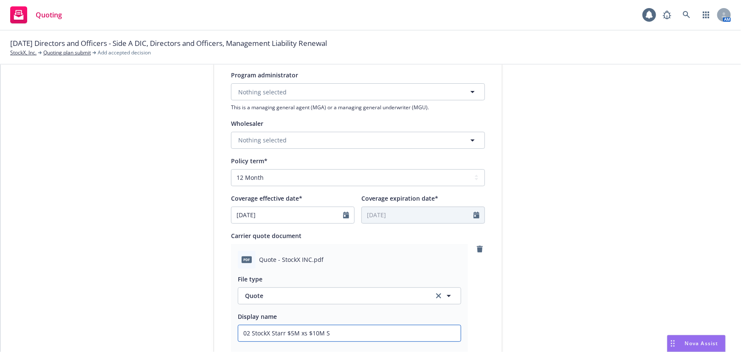
type input "02 StockX Starr $5M xs $10M"
type textarea "x"
type input "02 StockX Starr $5M xs $10M D"
type textarea "x"
type input "02 StockX Starr $5M xs $10M D&"
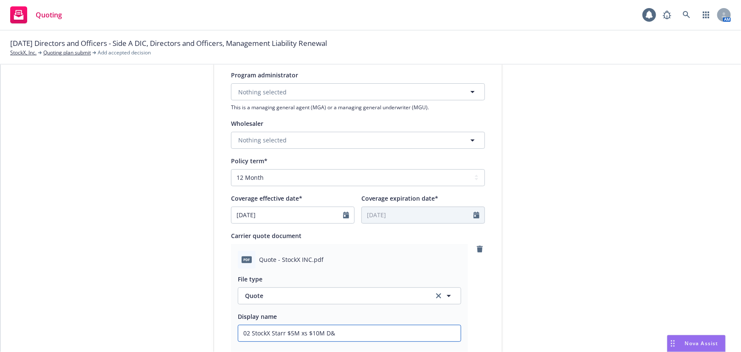
type textarea "x"
type input "02 StockX Starr $5M xs $10M D&O"
type textarea "x"
type input "02 StockX Starr $5M xs $10M D&O"
type textarea "x"
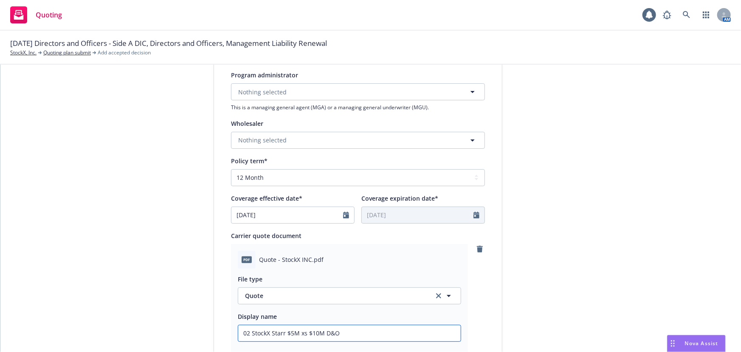
type input "02 StockX Starr $5M xs $10M D&O Q"
type textarea "x"
type input "02 StockX Starr $5M xs $10M D&O Qu"
type textarea "x"
type input "02 StockX Starr $5M xs $10M D&O Quo"
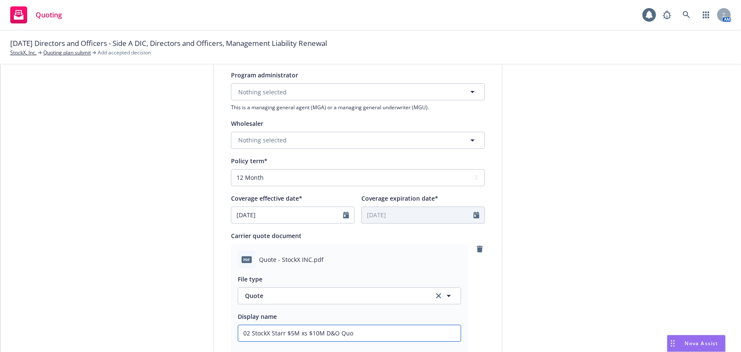
type textarea "x"
type input "02 StockX Starr $5M xs $10M D&O Quot"
type textarea "x"
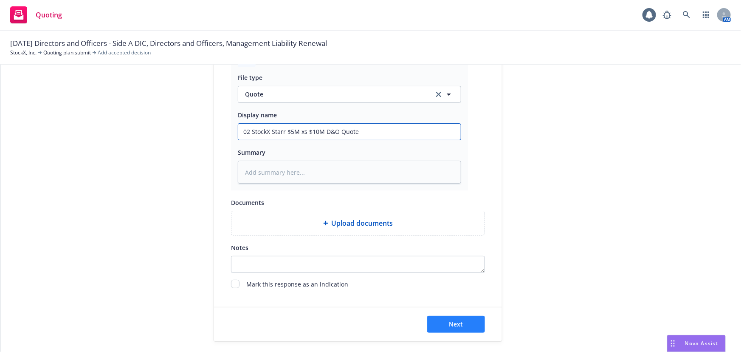
scroll to position [439, 0]
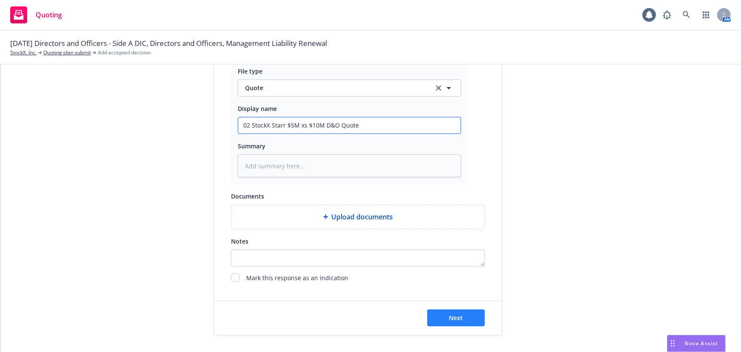
type input "02 StockX Starr $5M xs $10M D&O Quote"
click at [455, 317] on span "Next" at bounding box center [456, 317] width 14 height 8
type textarea "x"
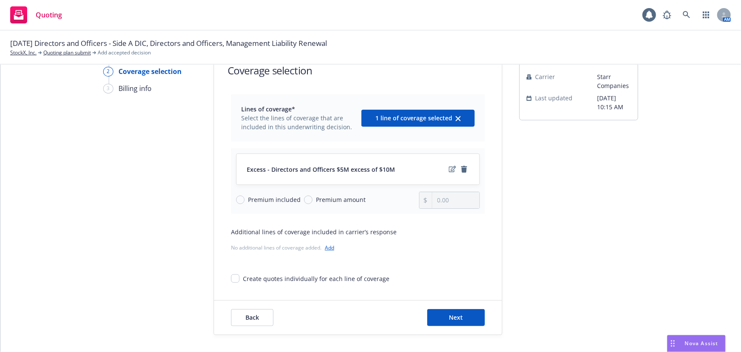
scroll to position [0, 0]
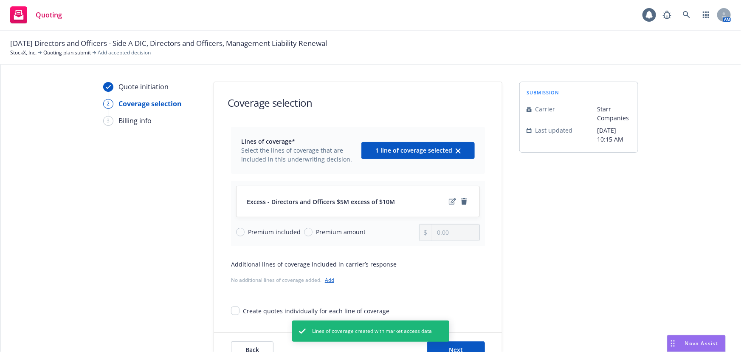
click at [321, 232] on span "Premium amount" at bounding box center [341, 231] width 50 height 9
click at [312, 232] on input "Premium amount" at bounding box center [308, 232] width 8 height 8
radio input "true"
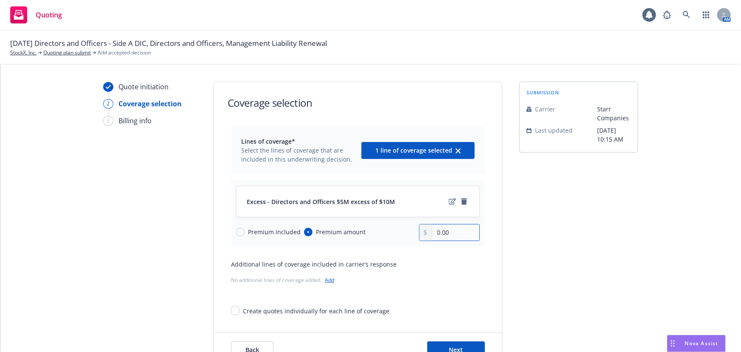
drag, startPoint x: 468, startPoint y: 233, endPoint x: 475, endPoint y: 233, distance: 6.8
click at [468, 233] on input "0.00" at bounding box center [455, 232] width 47 height 16
drag, startPoint x: 475, startPoint y: 233, endPoint x: 424, endPoint y: 233, distance: 50.5
click at [424, 233] on div "0.00" at bounding box center [449, 232] width 61 height 17
type input "22,302.00"
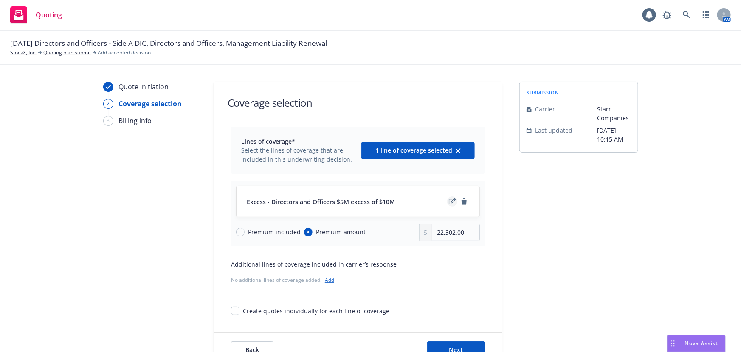
click at [449, 202] on icon "edit" at bounding box center [452, 201] width 7 height 7
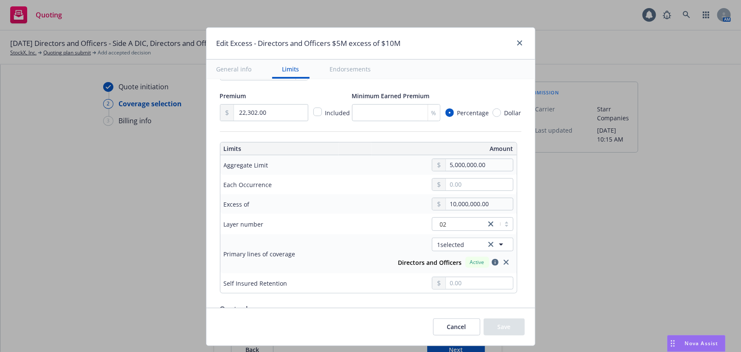
scroll to position [193, 0]
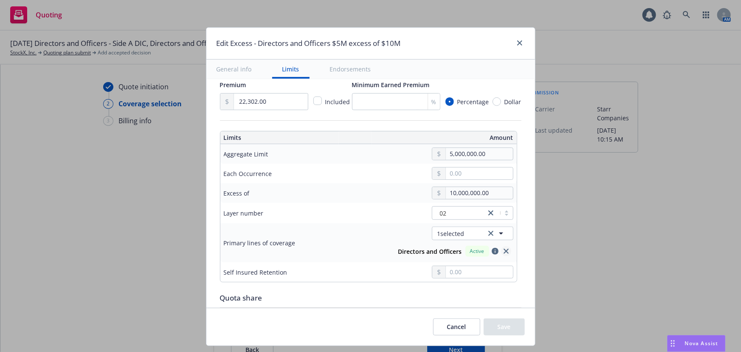
click at [504, 250] on icon "close" at bounding box center [506, 250] width 5 height 5
type input "$5M excess of $10M"
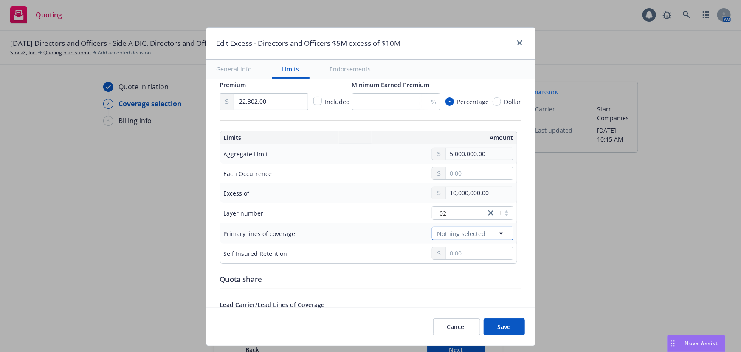
click at [496, 231] on icon "button" at bounding box center [501, 233] width 10 height 10
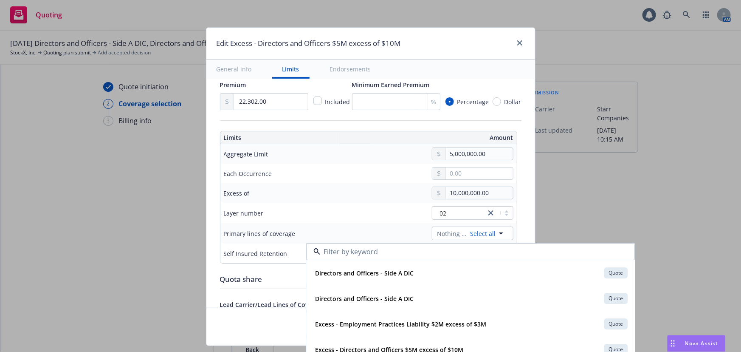
click at [391, 251] on input at bounding box center [468, 251] width 297 height 10
type input "directors"
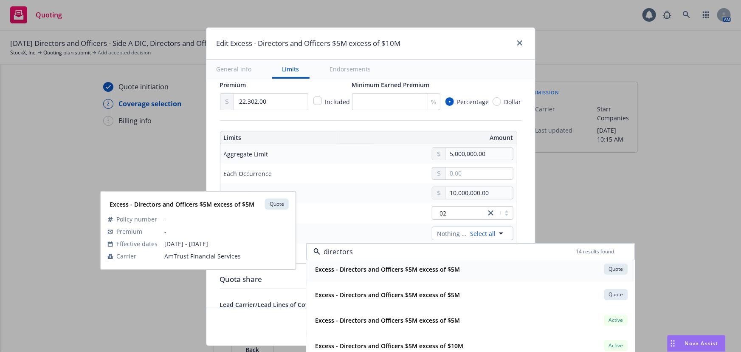
scroll to position [144, 0]
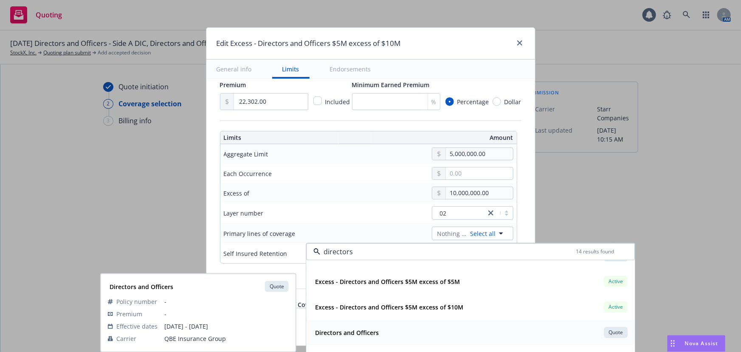
click at [366, 328] on strong "Directors and Officers" at bounding box center [347, 332] width 64 height 8
type input "Directors and Officers $5M excess of $10M"
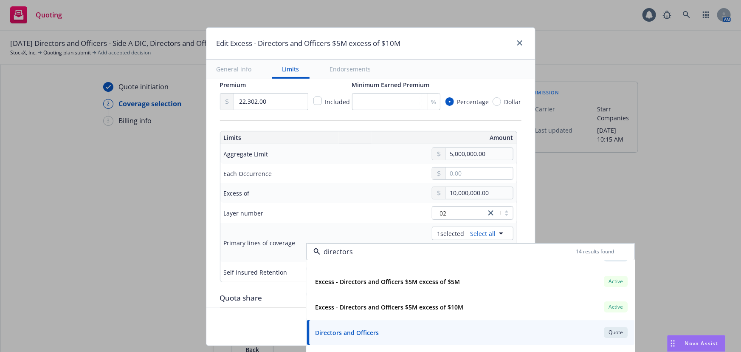
type input "directors"
click at [335, 203] on td "Layer number" at bounding box center [283, 213] width 127 height 20
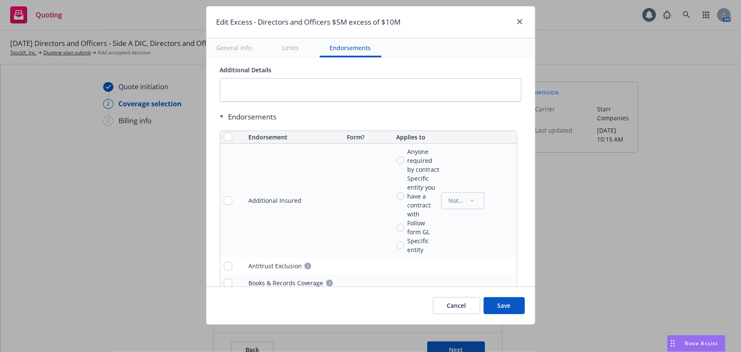
scroll to position [540, 0]
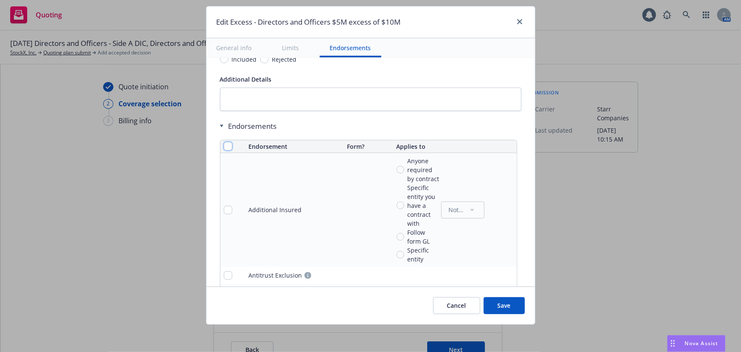
click at [224, 146] on input "checkbox" at bounding box center [228, 146] width 8 height 8
checkbox input "true"
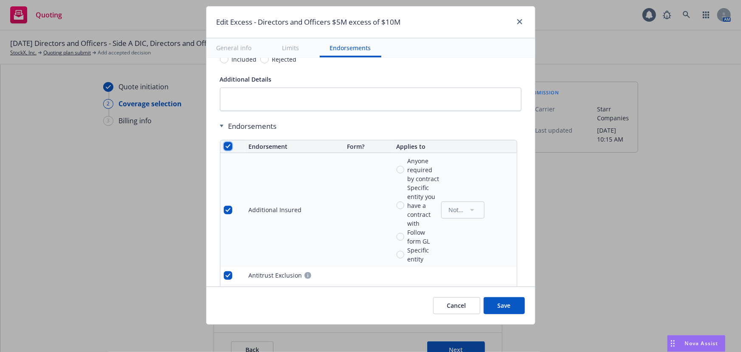
checkbox input "true"
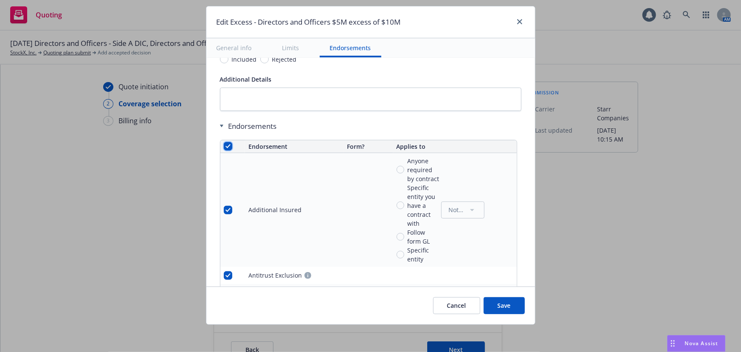
checkbox input "true"
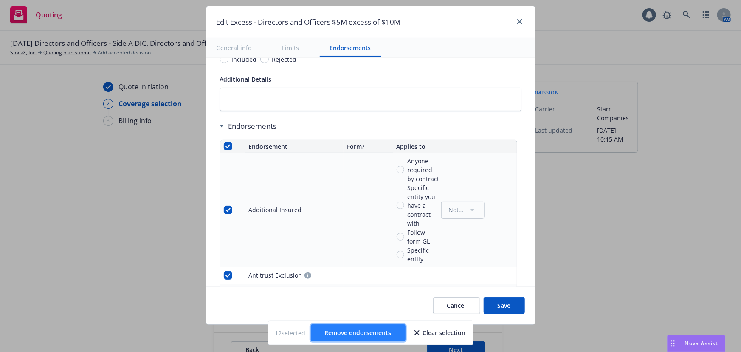
click at [374, 329] on span "Remove endorsements" at bounding box center [358, 332] width 67 height 8
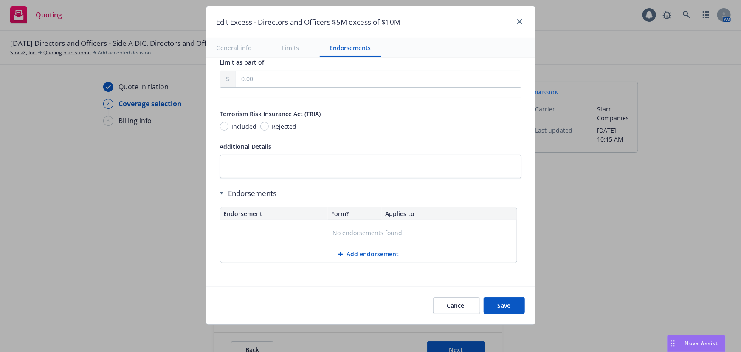
scroll to position [472, 0]
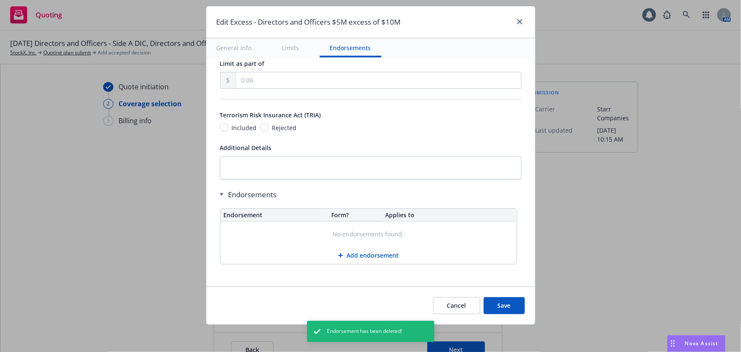
click at [509, 310] on button "Save" at bounding box center [504, 305] width 41 height 17
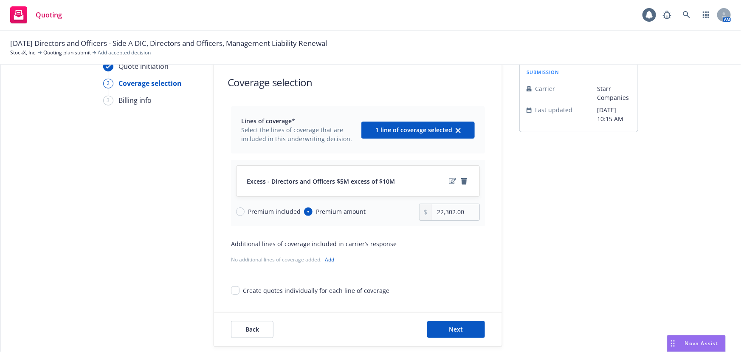
scroll to position [31, 0]
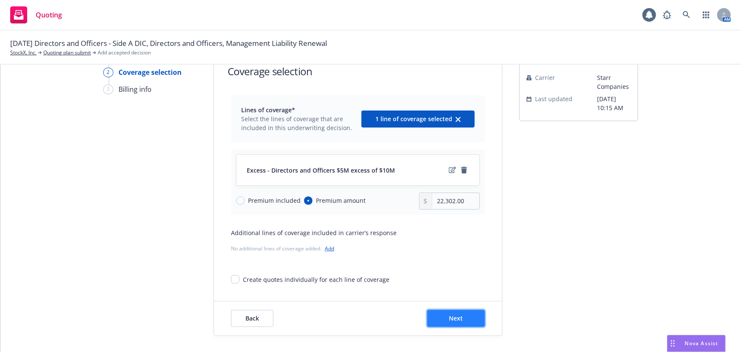
click at [459, 321] on span "Next" at bounding box center [456, 318] width 14 height 8
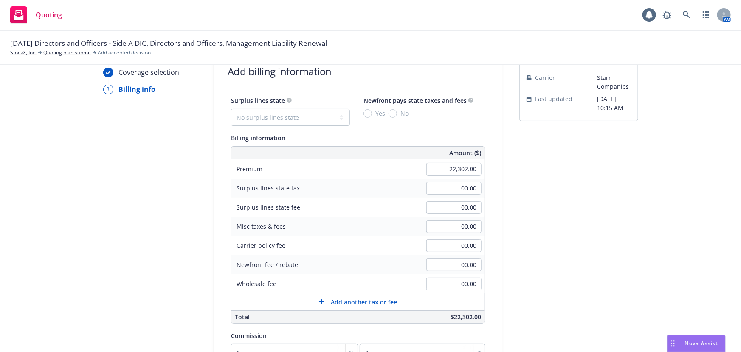
scroll to position [109, 0]
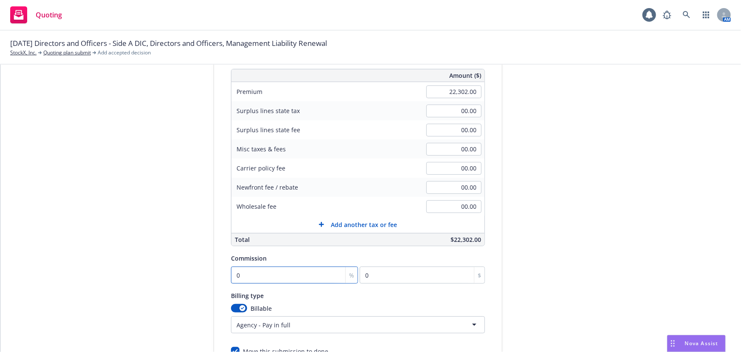
click at [308, 276] on input "0" at bounding box center [294, 274] width 127 height 17
type input "1"
type input "223.02"
type input "15"
type input "3345.3"
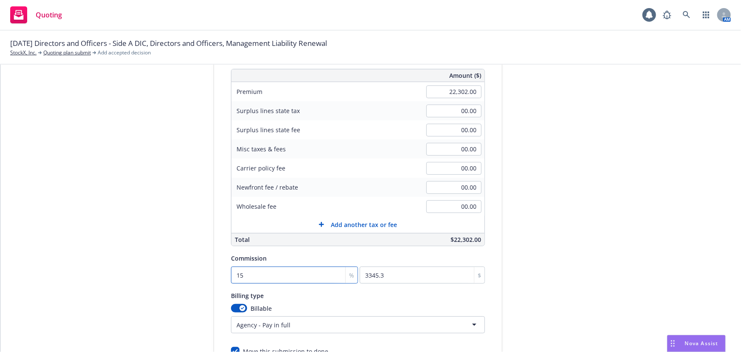
type input "15"
click at [543, 264] on div "submission Carrier Starr Companies Last updated 7/10, 10:15 AM" at bounding box center [578, 190] width 119 height 434
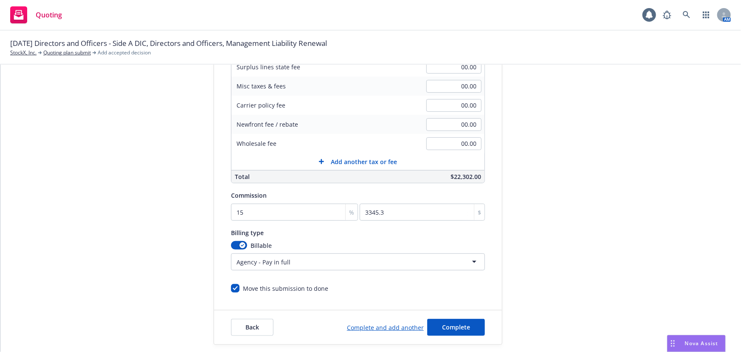
scroll to position [180, 0]
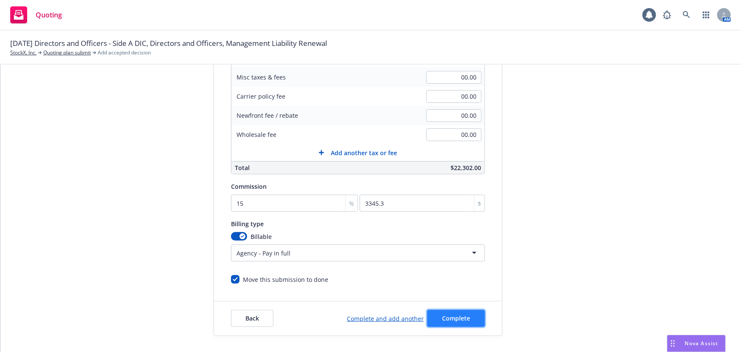
click at [463, 317] on span "Complete" at bounding box center [456, 318] width 28 height 8
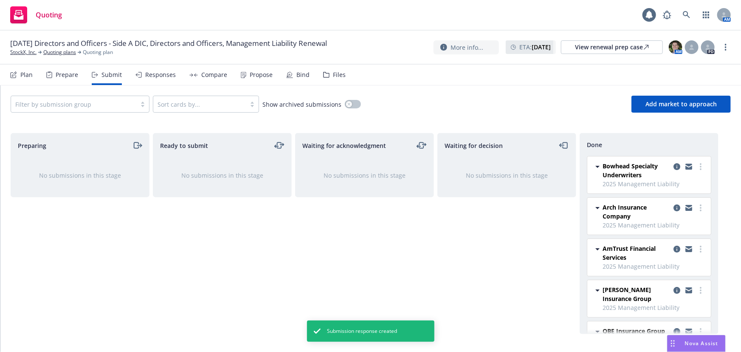
click at [296, 73] on div "Bind" at bounding box center [302, 74] width 13 height 7
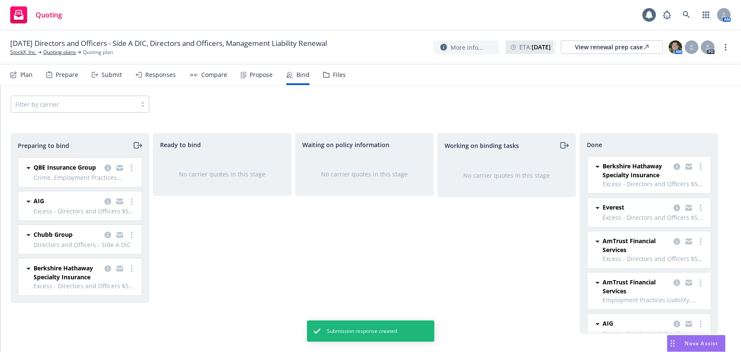
click at [153, 72] on div "Responses" at bounding box center [160, 74] width 31 height 7
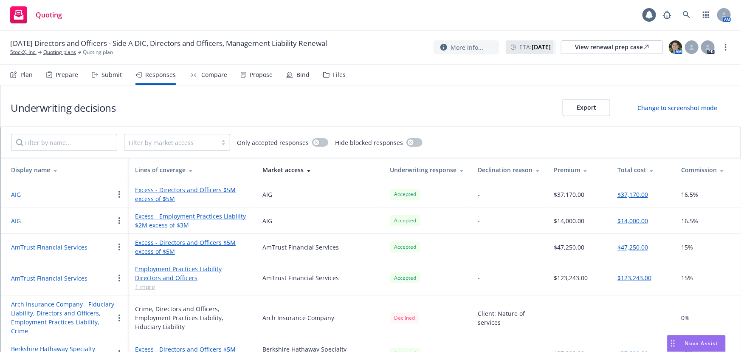
click at [584, 169] on icon at bounding box center [585, 169] width 4 height 6
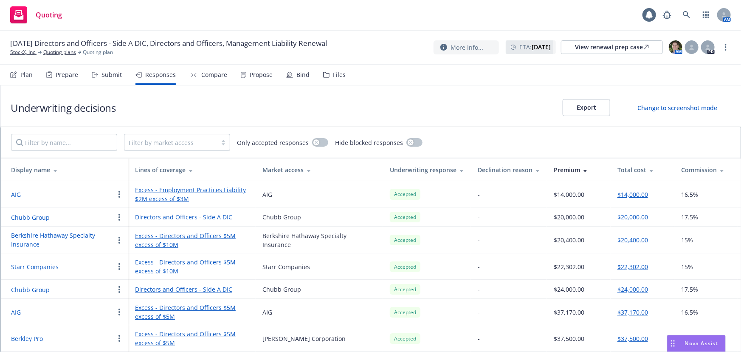
click at [213, 76] on div "Compare" at bounding box center [214, 74] width 26 height 7
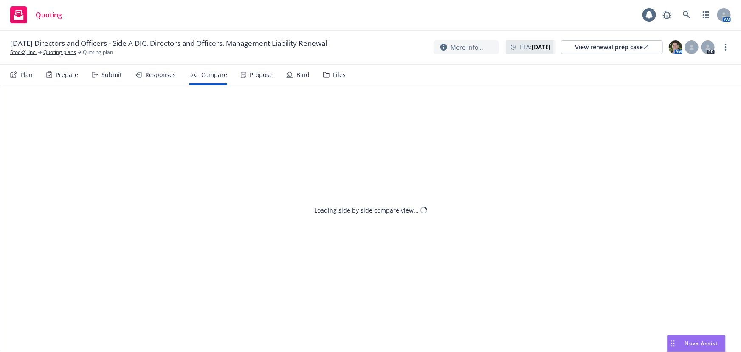
click at [257, 73] on div "Propose" at bounding box center [261, 74] width 23 height 7
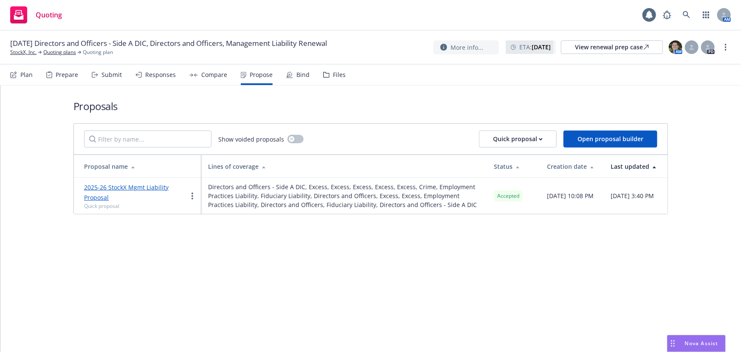
click at [296, 74] on div "Bind" at bounding box center [302, 74] width 13 height 7
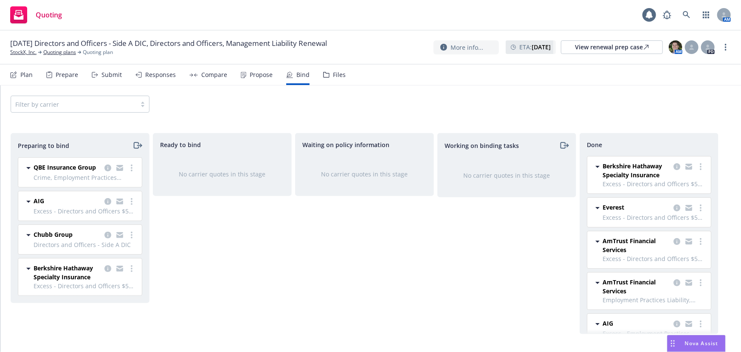
click at [342, 253] on div "Waiting on policy information No carrier quotes in this stage" at bounding box center [364, 233] width 139 height 201
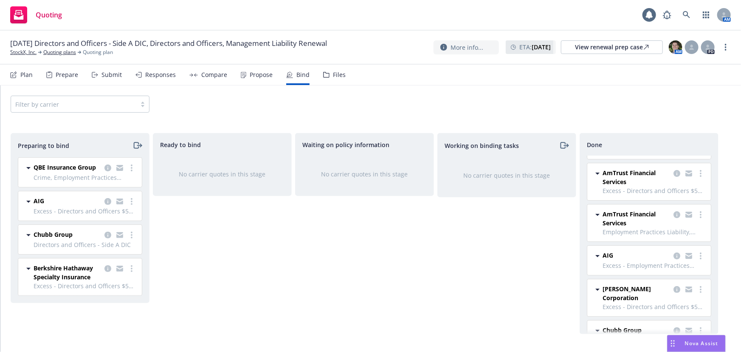
scroll to position [90, 0]
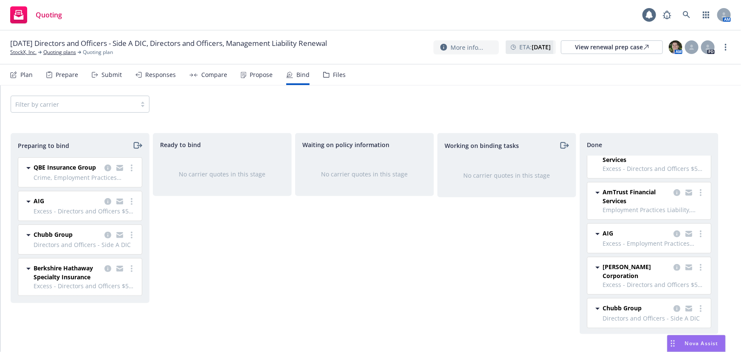
click at [404, 299] on div "Waiting on policy information No carrier quotes in this stage" at bounding box center [364, 233] width 139 height 201
drag, startPoint x: 107, startPoint y: 167, endPoint x: 109, endPoint y: 162, distance: 5.4
click at [107, 167] on icon "copy logging email" at bounding box center [107, 167] width 7 height 7
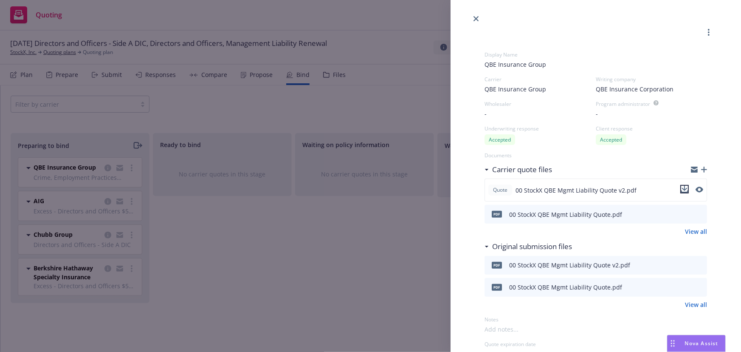
click at [681, 191] on icon "download file" at bounding box center [684, 191] width 7 height 2
drag, startPoint x: 402, startPoint y: 314, endPoint x: 402, endPoint y: 307, distance: 6.4
click at [402, 314] on div "Display Name QBE Insurance Group Carrier QBE Insurance Group Writing company QB…" at bounding box center [370, 176] width 741 height 352
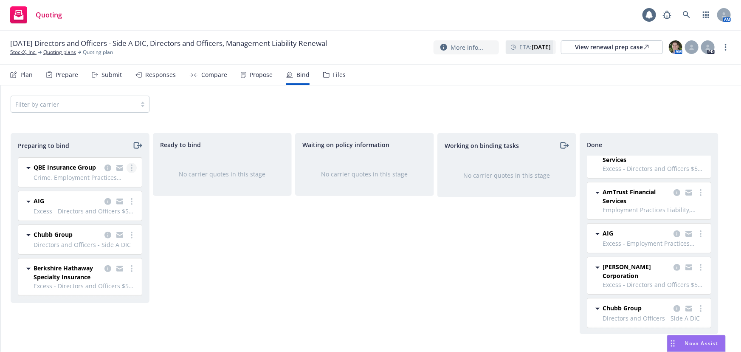
click at [134, 168] on link "more" at bounding box center [132, 168] width 10 height 10
click at [119, 206] on link "Log bind order" at bounding box center [94, 202] width 83 height 17
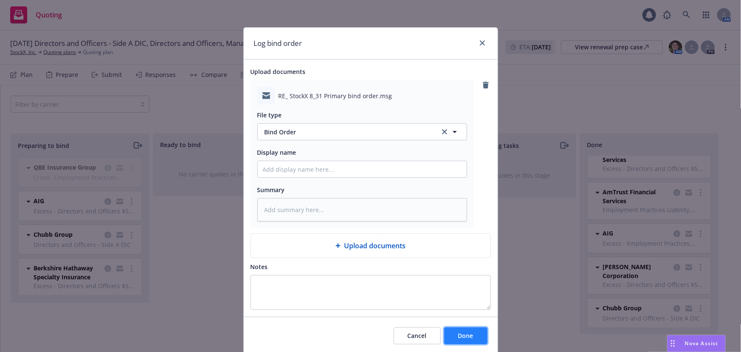
click at [473, 340] on button "Done" at bounding box center [465, 335] width 43 height 17
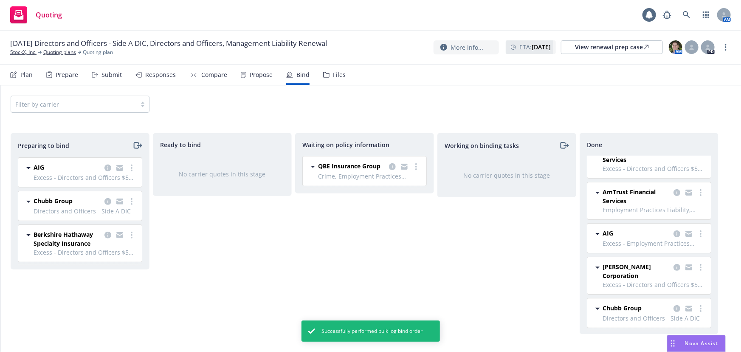
click at [297, 228] on div "Waiting on policy information QBE Insurance Group Crime, Employment Practices L…" at bounding box center [364, 233] width 139 height 201
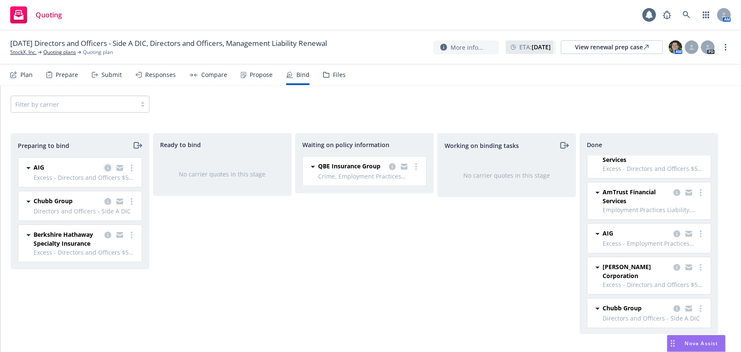
click at [109, 168] on icon "copy logging email" at bounding box center [107, 167] width 7 height 7
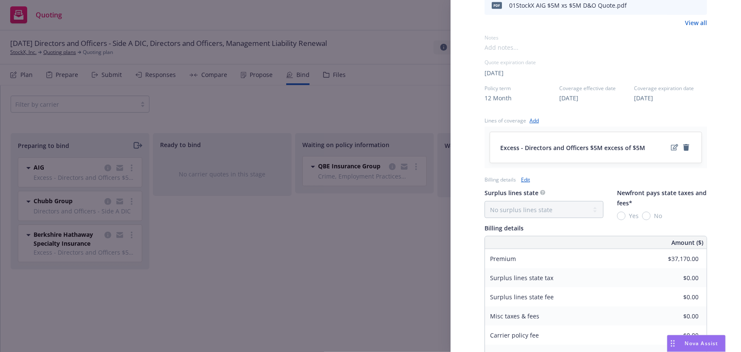
scroll to position [347, 0]
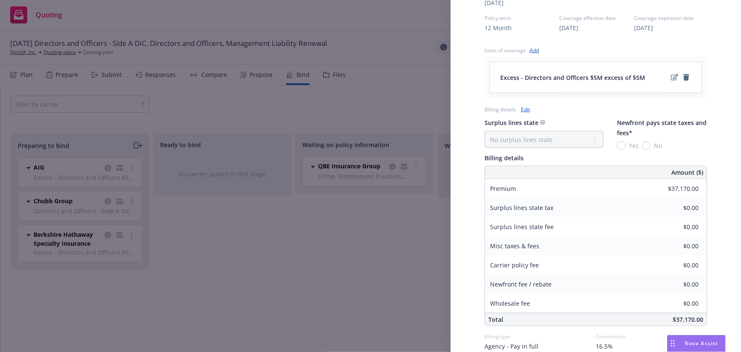
click at [314, 273] on div "Display Name AIG Carrier AIG Writing company National Union Fire Insurance Comp…" at bounding box center [370, 176] width 741 height 352
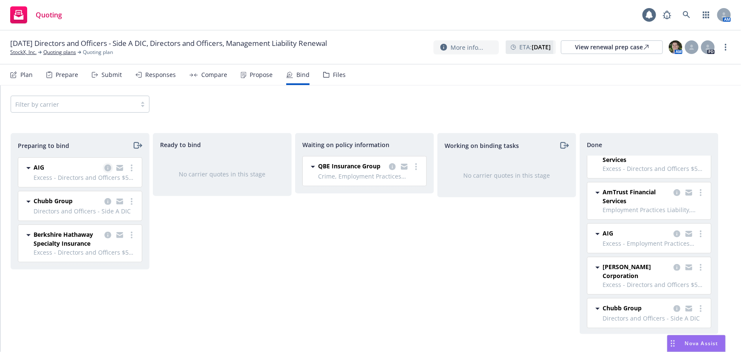
click at [106, 164] on icon "copy logging email" at bounding box center [107, 167] width 7 height 7
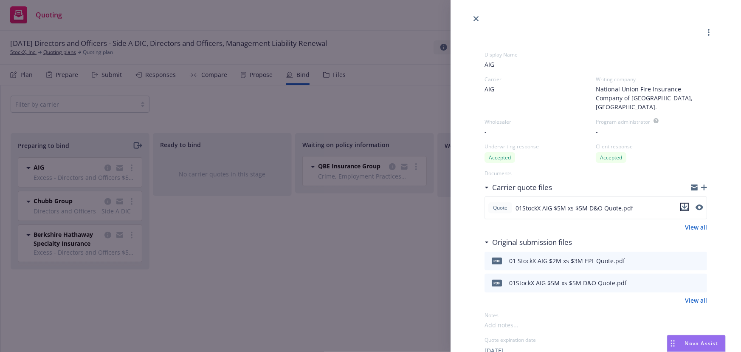
click at [681, 203] on icon "download file" at bounding box center [684, 206] width 7 height 7
click at [64, 284] on div "Display Name AIG Carrier AIG Writing company National Union Fire Insurance Comp…" at bounding box center [370, 176] width 741 height 352
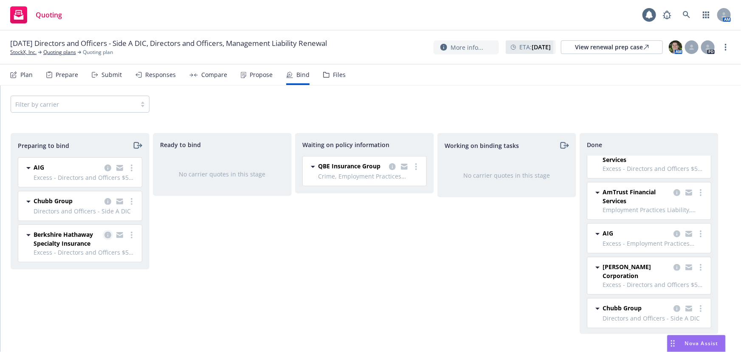
click at [107, 234] on icon "copy logging email" at bounding box center [107, 234] width 7 height 7
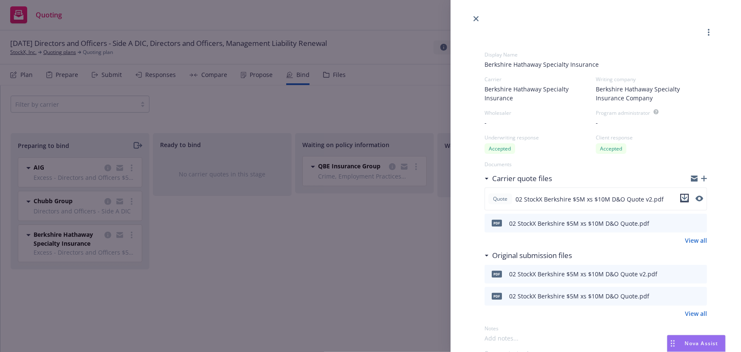
click at [681, 196] on icon "download file" at bounding box center [684, 197] width 7 height 7
click at [3, 299] on div "Display Name Berkshire Hathaway Specialty Insurance Carrier Berkshire Hathaway …" at bounding box center [370, 176] width 741 height 352
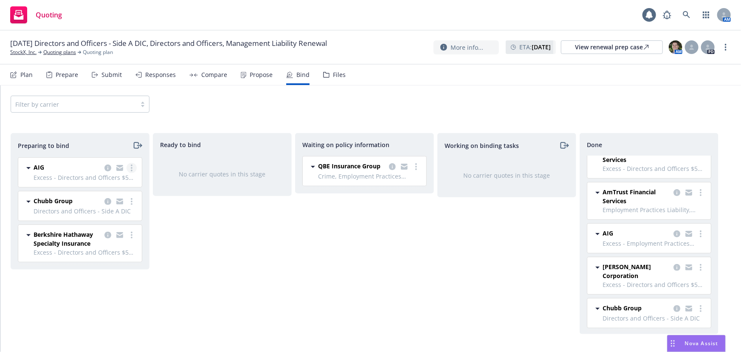
click at [134, 166] on link "more" at bounding box center [132, 168] width 10 height 10
click at [104, 202] on span "Log bind order" at bounding box center [84, 202] width 62 height 8
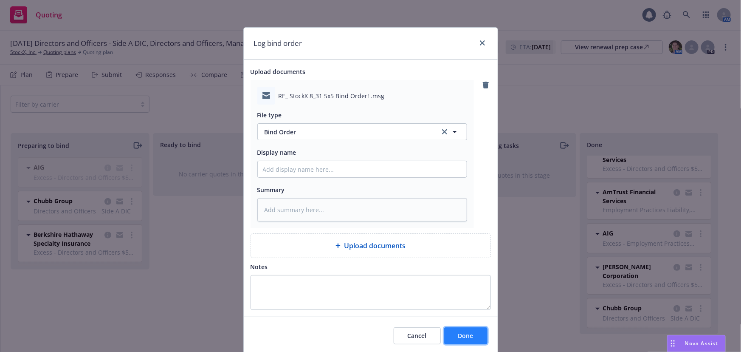
click at [476, 339] on button "Done" at bounding box center [465, 335] width 43 height 17
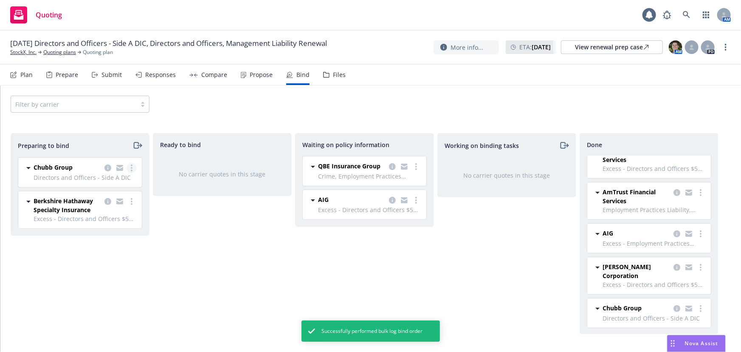
click at [135, 170] on link "more" at bounding box center [132, 168] width 10 height 10
click at [111, 204] on span "Log bind order" at bounding box center [84, 202] width 62 height 8
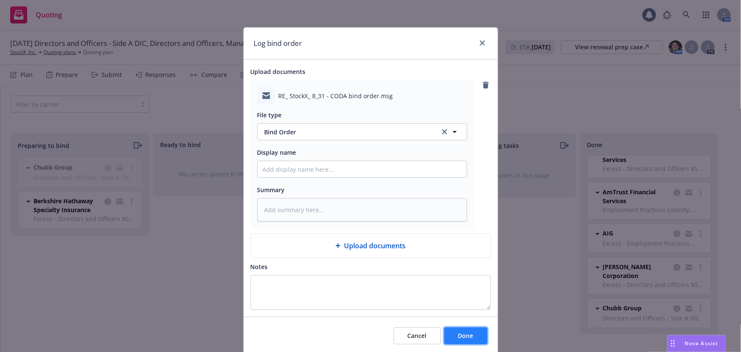
click at [467, 332] on span "Done" at bounding box center [465, 335] width 15 height 8
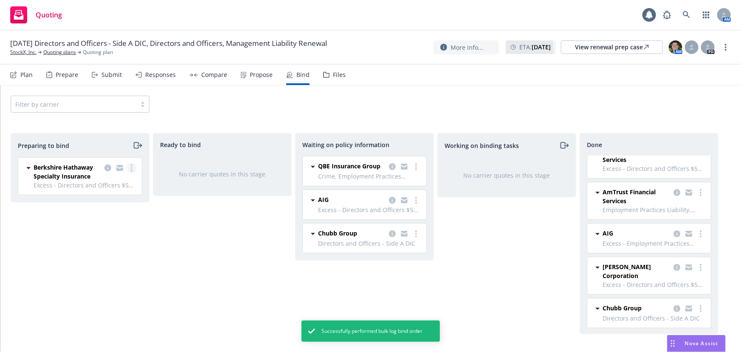
click at [127, 169] on link "more" at bounding box center [132, 168] width 10 height 10
click at [111, 203] on span "Log bind order" at bounding box center [84, 202] width 62 height 8
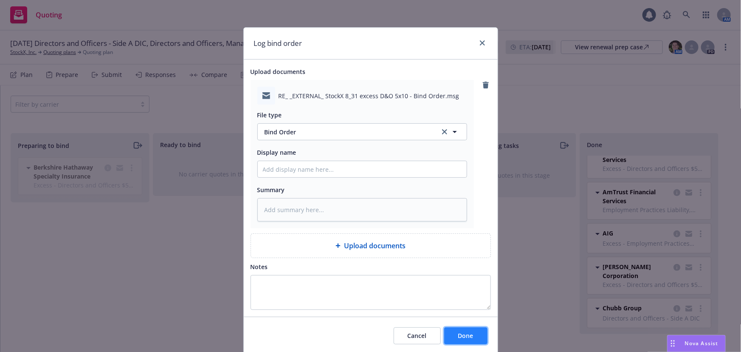
click at [469, 335] on span "Done" at bounding box center [465, 335] width 15 height 8
type textarea "x"
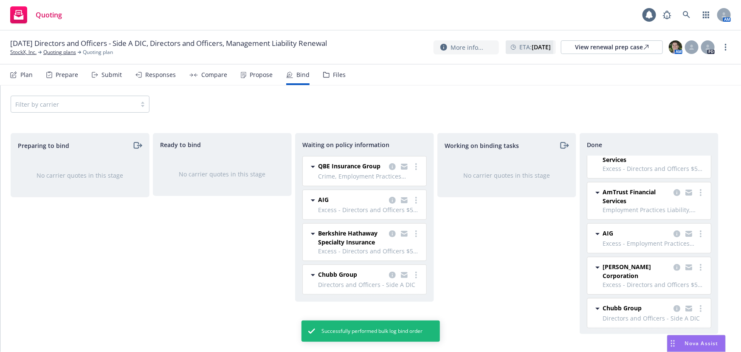
click at [510, 270] on div "Working on binding tasks No carrier quotes in this stage" at bounding box center [506, 233] width 139 height 201
click at [55, 52] on link "Quoting plans" at bounding box center [59, 52] width 33 height 8
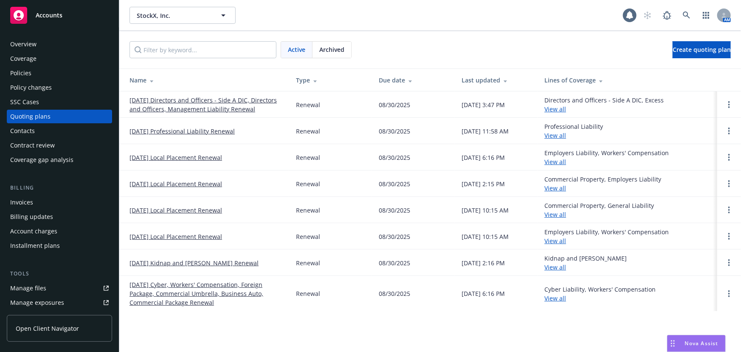
click at [231, 100] on link "[DATE] Directors and Officers - Side A DIC, Directors and Officers, Management …" at bounding box center [205, 105] width 153 height 18
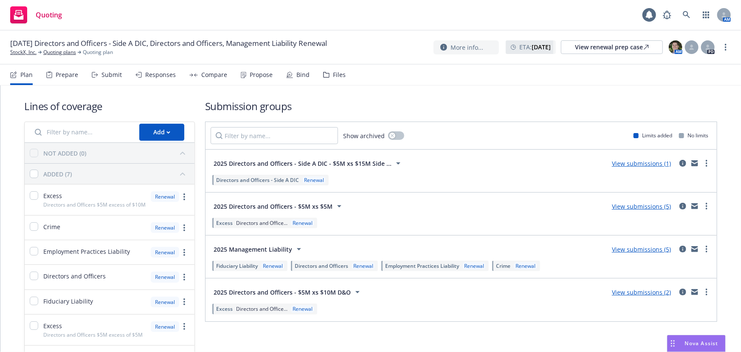
click at [301, 77] on div "Bind" at bounding box center [302, 74] width 13 height 7
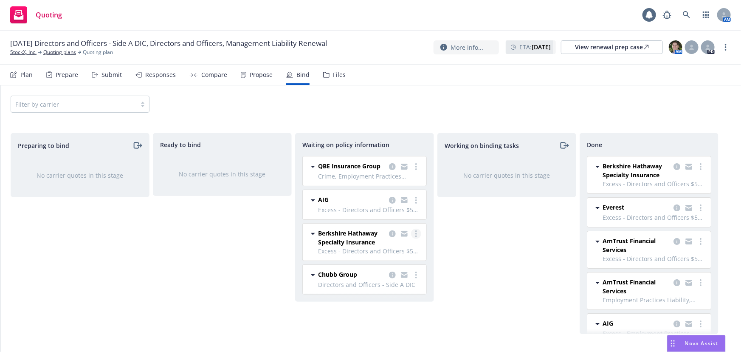
click at [415, 233] on circle "more" at bounding box center [416, 234] width 2 height 2
click at [390, 235] on icon "copy logging email" at bounding box center [392, 233] width 7 height 7
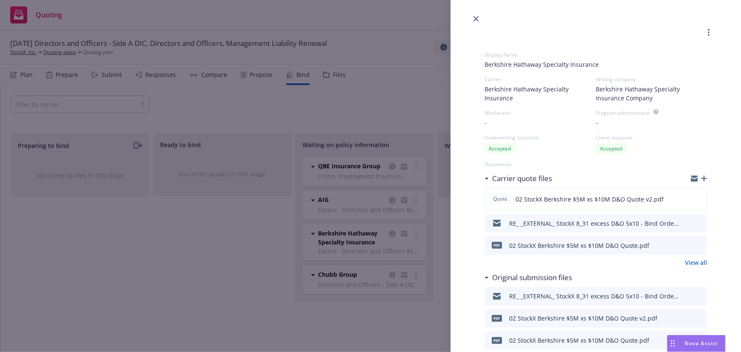
click at [701, 176] on icon "button" at bounding box center [704, 178] width 6 height 6
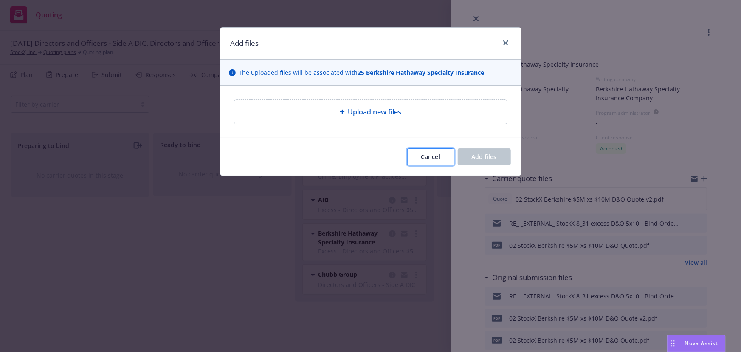
click at [441, 165] on button "Cancel" at bounding box center [430, 156] width 47 height 17
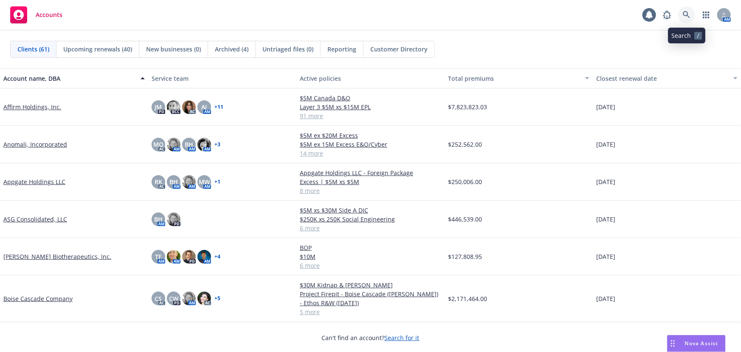
click at [685, 15] on icon at bounding box center [687, 15] width 8 height 8
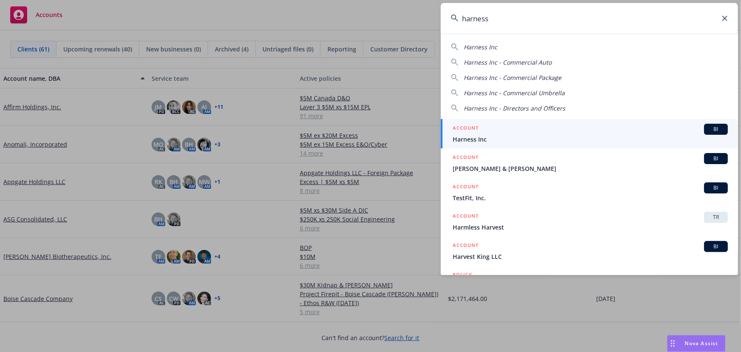
type input "harness"
click at [506, 135] on span "Harness Inc" at bounding box center [590, 139] width 275 height 9
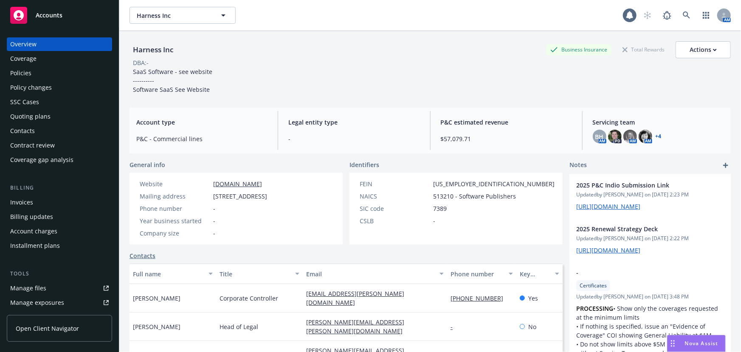
click at [43, 113] on div "Quoting plans" at bounding box center [30, 117] width 40 height 14
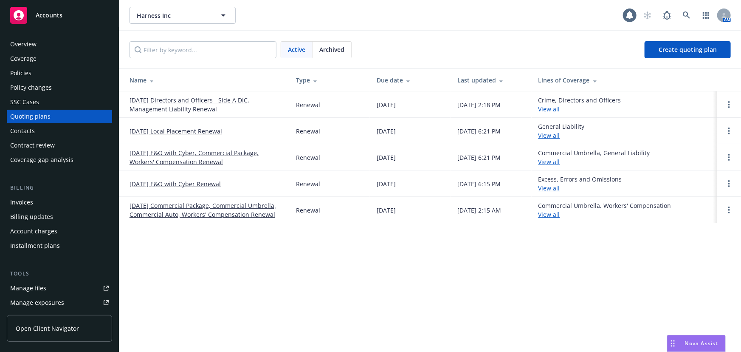
click at [189, 101] on link "[DATE] Directors and Officers - Side A DIC, Management Liability Renewal" at bounding box center [205, 105] width 153 height 18
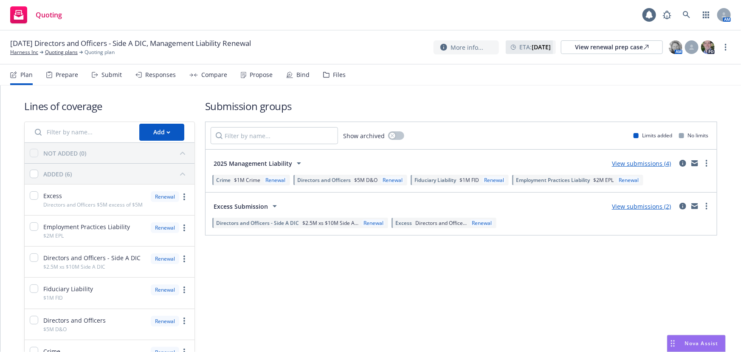
click at [241, 75] on icon at bounding box center [243, 75] width 5 height 6
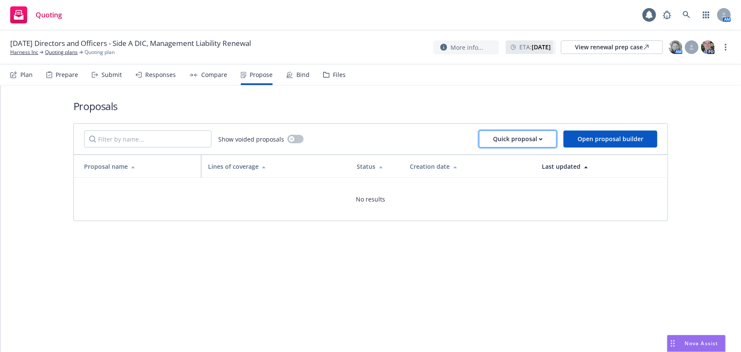
click at [538, 140] on div "Quick proposal" at bounding box center [518, 139] width 50 height 16
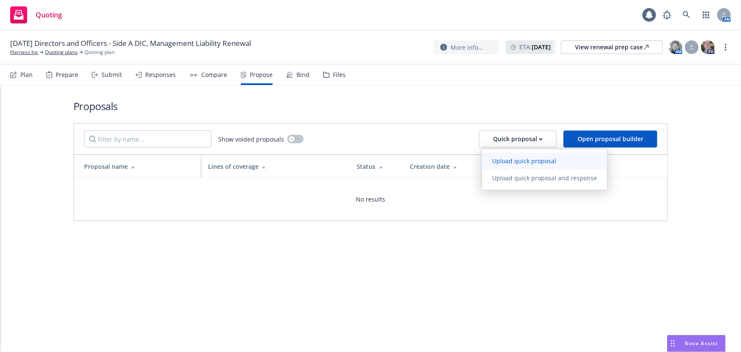
click at [534, 159] on span "Upload quick proposal" at bounding box center [524, 161] width 84 height 8
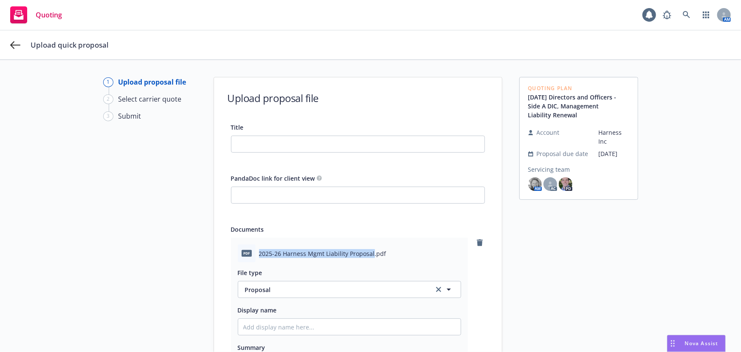
drag, startPoint x: 368, startPoint y: 252, endPoint x: 256, endPoint y: 248, distance: 111.7
click at [259, 249] on span "2025-26 Harness Mgmt Liability Proposal.pdf" at bounding box center [322, 253] width 127 height 9
copy span "2025-26 Harness Mgmt Liability Proposal"
click at [255, 137] on input "Title" at bounding box center [357, 144] width 253 height 16
paste input "2025-26 Harness Mgmt Liability Proposal"
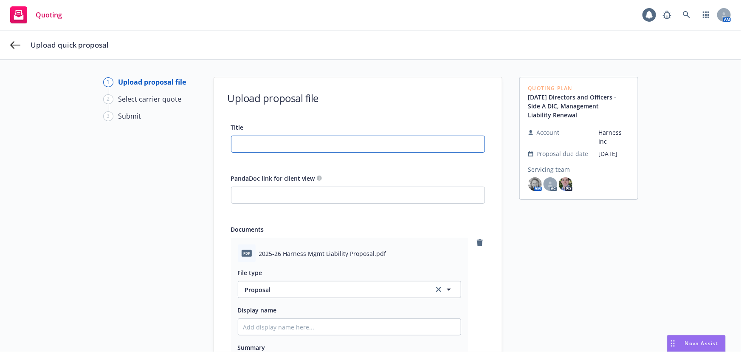
type input "2025-26 Harness Mgmt Liability Proposal"
type textarea "x"
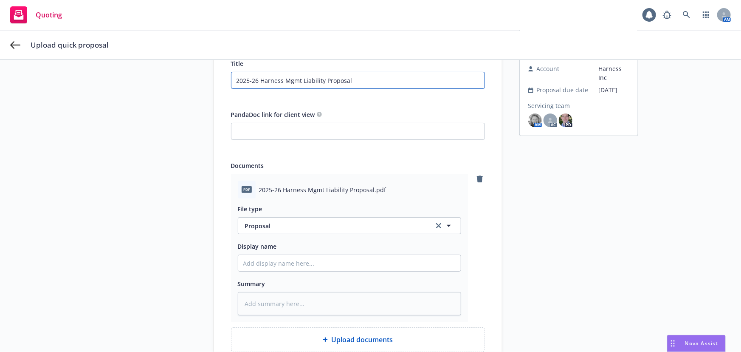
scroll to position [132, 0]
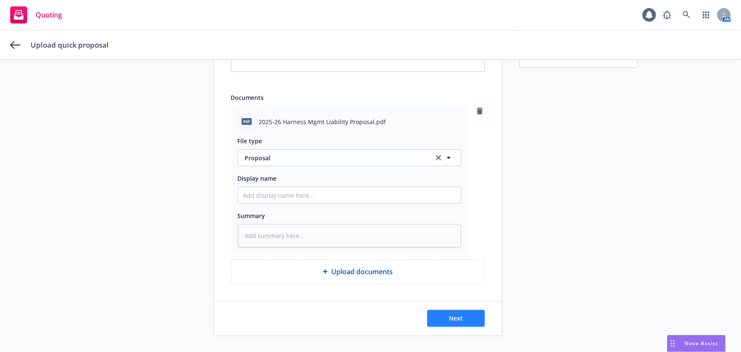
type input "2025-26 Harness Mgmt Liability Proposal"
click at [429, 325] on button "Next" at bounding box center [456, 318] width 58 height 17
type textarea "x"
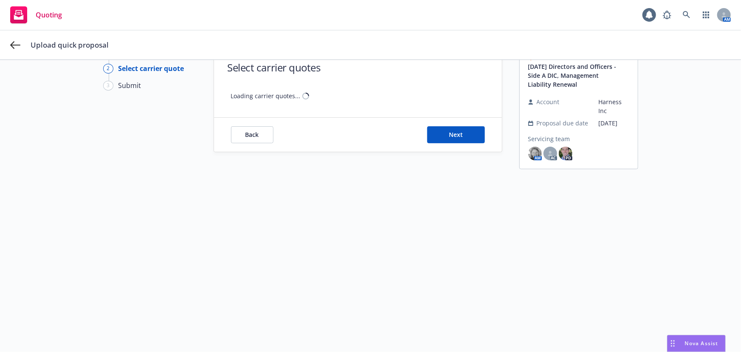
scroll to position [30, 0]
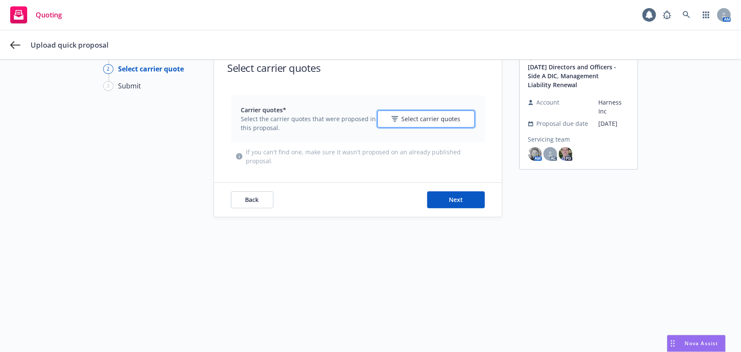
click at [428, 115] on span "Select carrier quotes" at bounding box center [431, 118] width 59 height 9
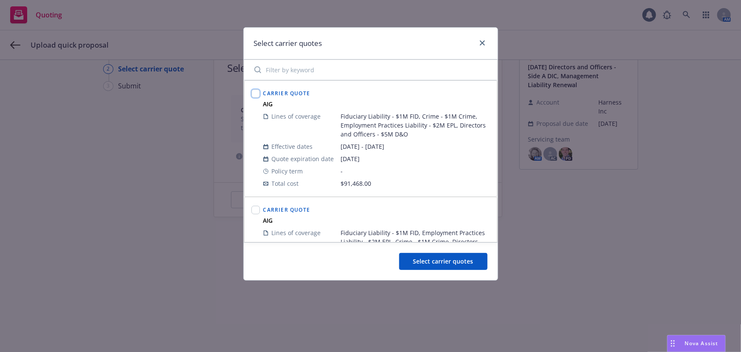
click at [251, 93] on input "checkbox" at bounding box center [255, 93] width 8 height 8
checkbox input "true"
click at [255, 211] on input "checkbox" at bounding box center [255, 209] width 8 height 8
checkbox input "true"
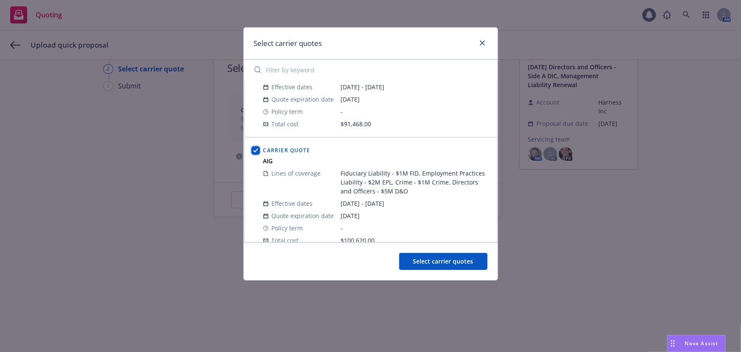
scroll to position [115, 0]
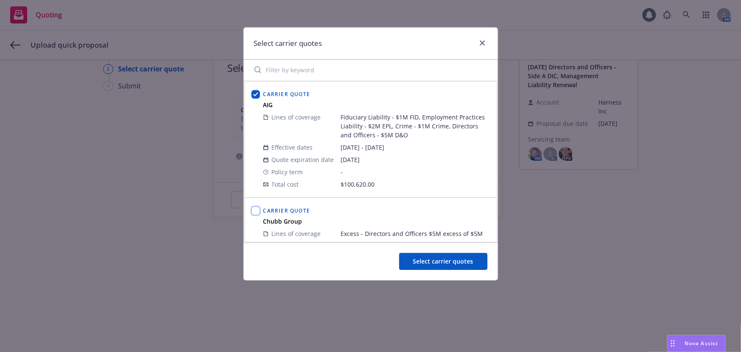
click at [254, 211] on input "checkbox" at bounding box center [255, 210] width 8 height 8
checkbox input "true"
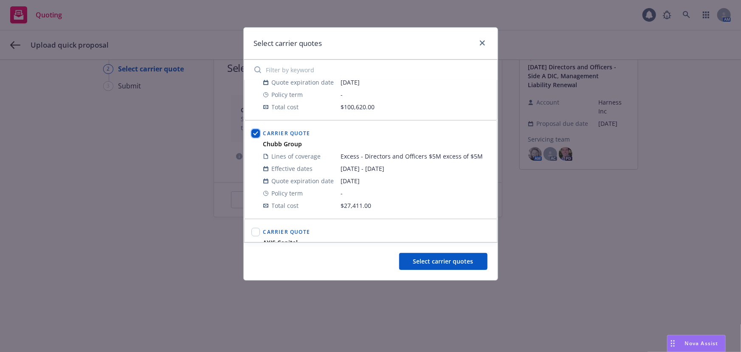
scroll to position [270, 0]
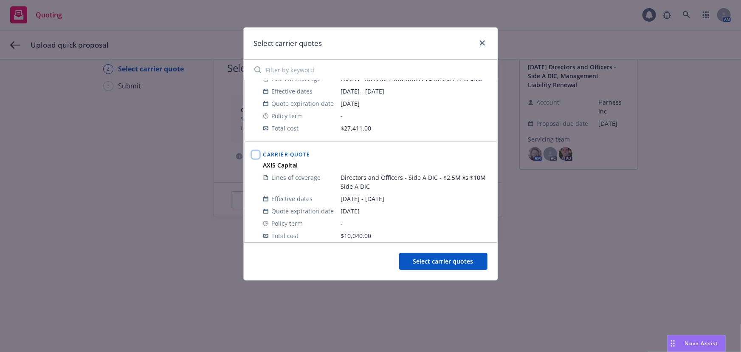
click at [256, 155] on input "checkbox" at bounding box center [255, 154] width 8 height 8
checkbox input "true"
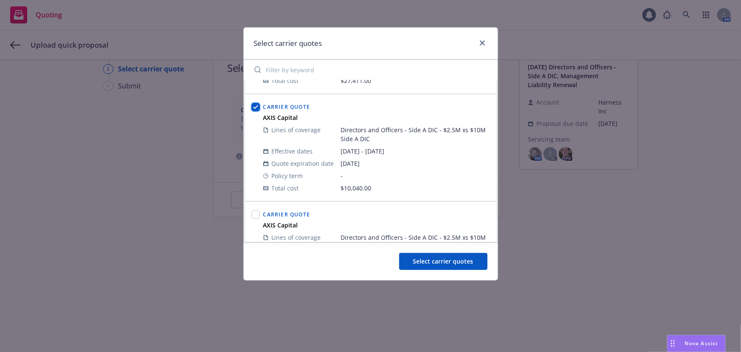
scroll to position [384, 0]
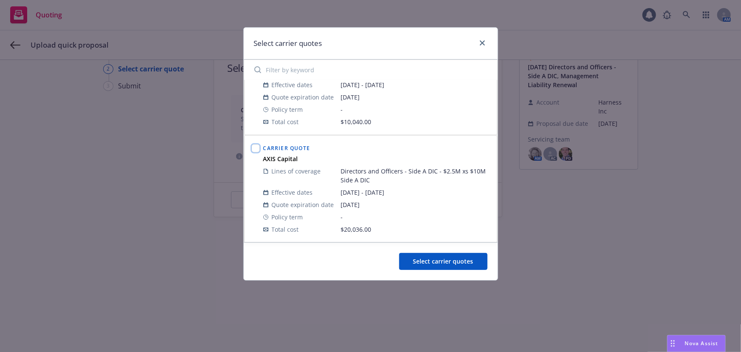
click at [258, 147] on input "checkbox" at bounding box center [255, 148] width 8 height 8
checkbox input "true"
click at [466, 268] on button "Select carrier quotes" at bounding box center [443, 261] width 88 height 17
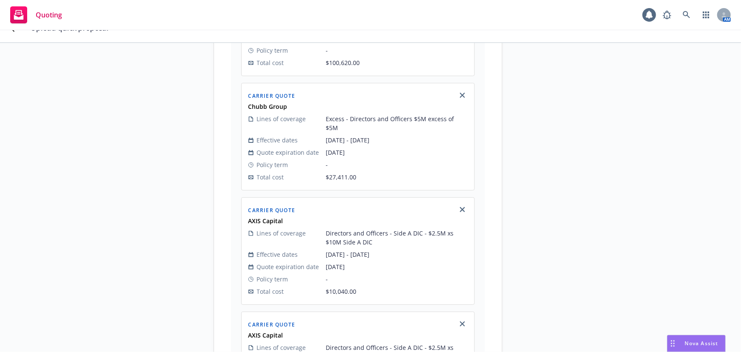
scroll to position [491, 0]
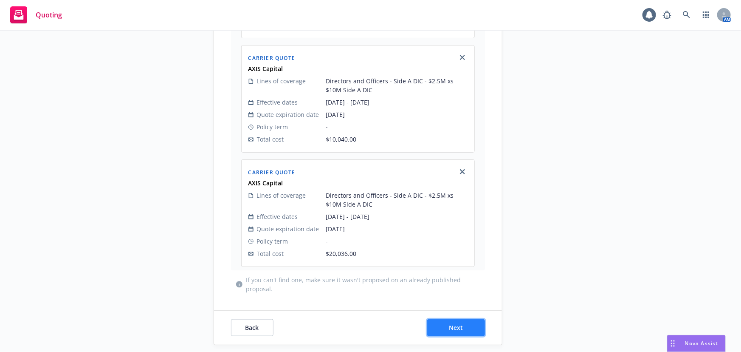
click at [466, 319] on button "Next" at bounding box center [456, 327] width 58 height 17
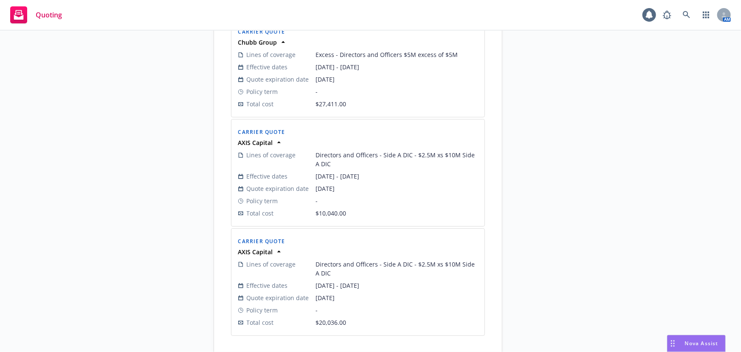
scroll to position [467, 0]
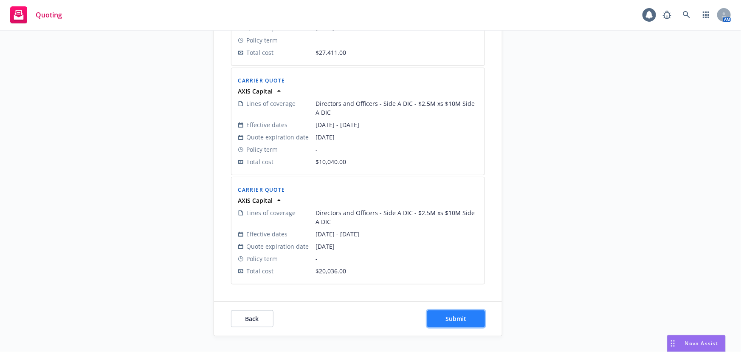
click at [470, 319] on button "Submit" at bounding box center [456, 318] width 58 height 17
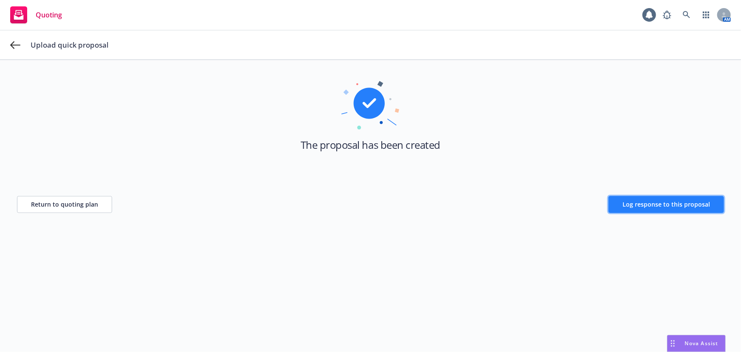
click at [665, 203] on span "Log response to this proposal" at bounding box center [665, 204] width 87 height 8
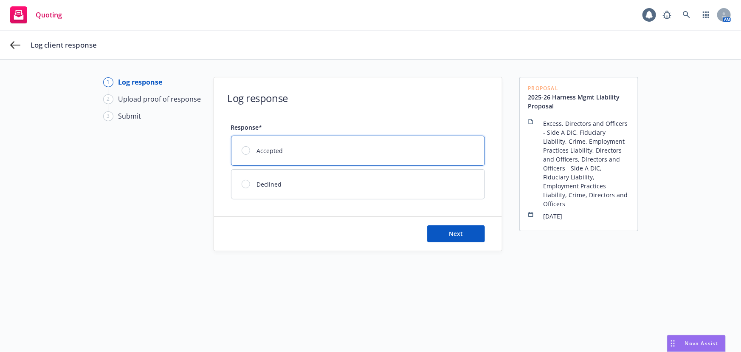
click at [289, 156] on div "Accepted" at bounding box center [357, 150] width 253 height 29
click at [462, 231] on button "Next" at bounding box center [456, 233] width 58 height 17
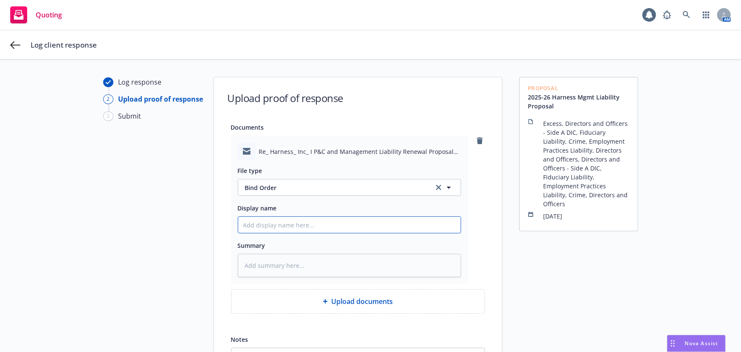
click at [276, 228] on input "Display name" at bounding box center [349, 225] width 222 height 16
type textarea "x"
type input "C"
type textarea "x"
type input "Cl"
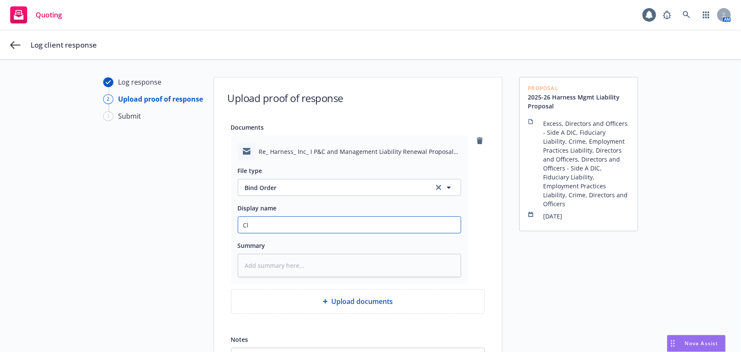
type textarea "x"
type input "Cli"
type textarea "x"
type input "Clie"
type textarea "x"
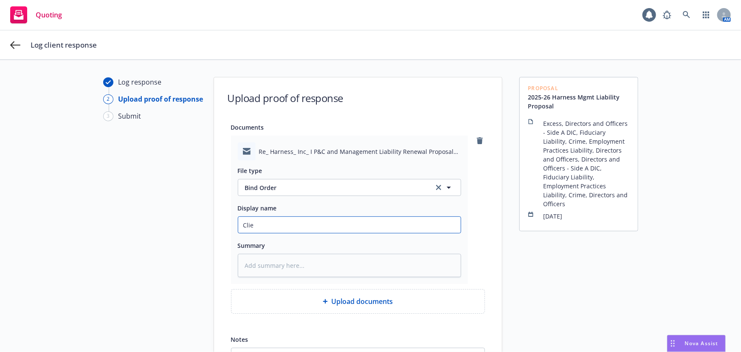
type input "Clien"
type textarea "x"
type input "Client"
type textarea "x"
type input "Client"
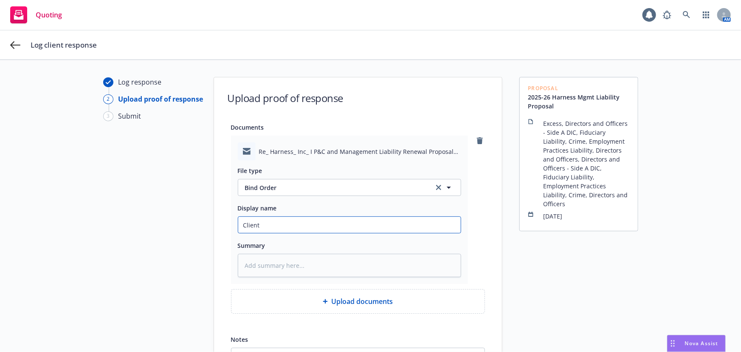
type textarea "x"
type input "[PERSON_NAME]"
type textarea "x"
type input "Client Bi"
type textarea "x"
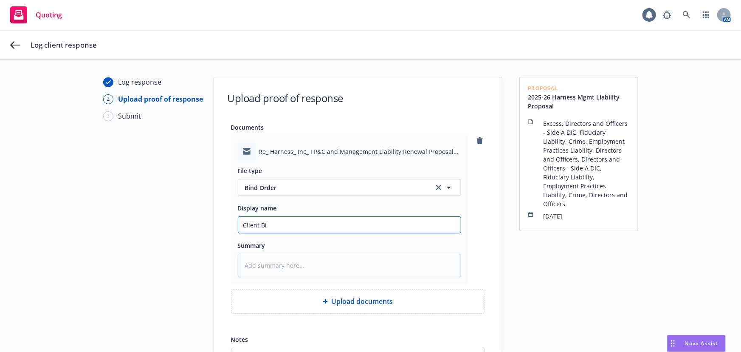
type input "Client Bin"
type textarea "x"
type input "Client Bind"
type textarea "x"
type input "Client Bind"
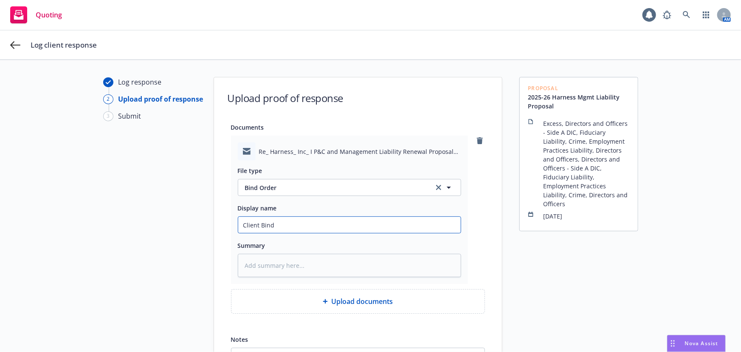
type textarea "x"
type input "Client Bind O"
type textarea "x"
type input "Client Bind Or"
type textarea "x"
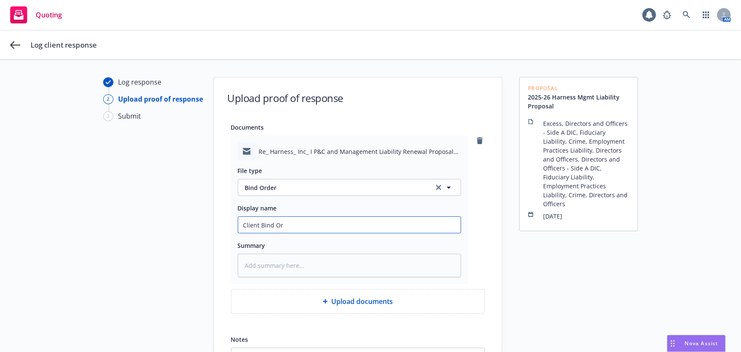
type input "Client Bind Ord"
type textarea "x"
type input "Client Bind Orde"
type textarea "x"
type input "Client Bind Order"
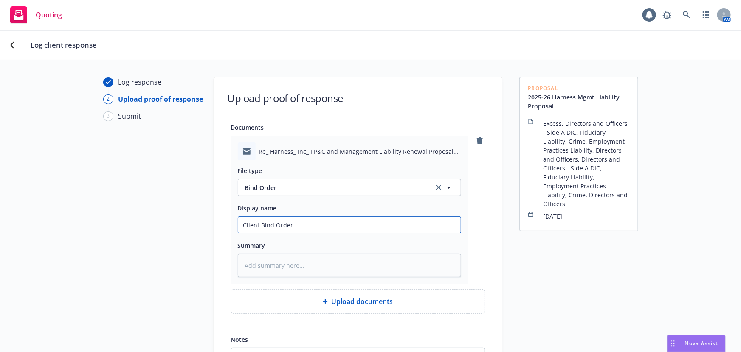
type textarea "x"
type input "Client Bind Order"
type textarea "x"
type input "Client Bind Order 8"
type textarea "x"
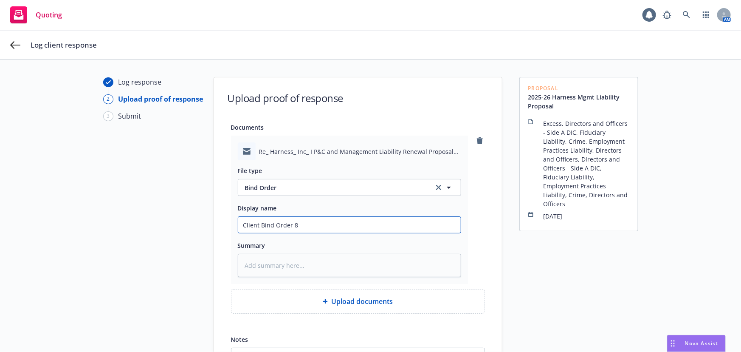
type input "Client Bind Order 8."
type textarea "x"
type input "Client Bind Order 8.2"
type textarea "x"
type input "Client Bind Order 8.27"
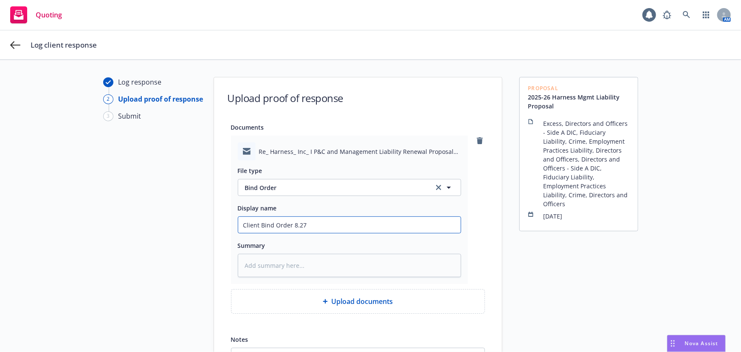
type textarea "x"
type input "Client Bind Order 8.27."
type textarea "x"
type input "Client Bind Order 8.27.2"
type textarea "x"
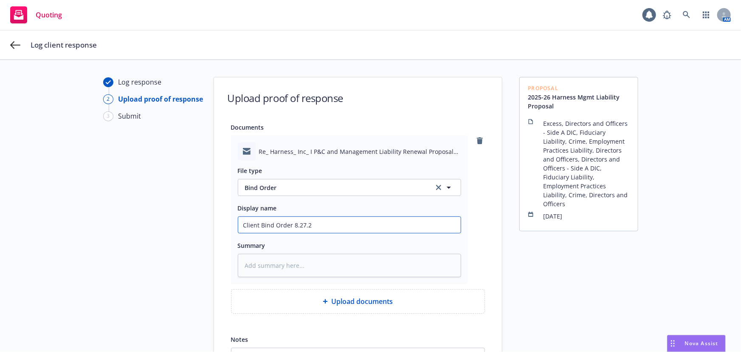
type input "Client Bind Order [DATE]"
type textarea "x"
type input "Client Bind Order [DATE]"
type textarea "x"
type input "Client Bind Order [DATE] M"
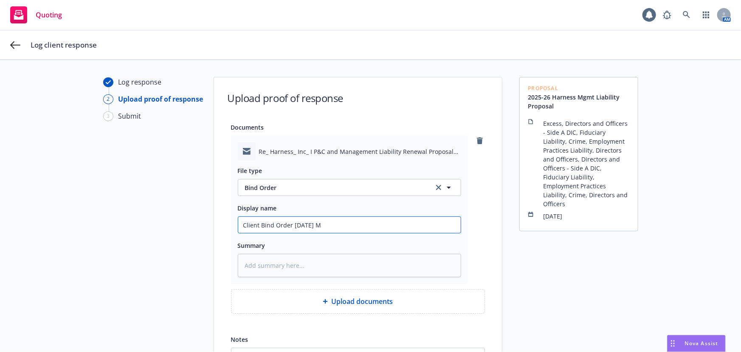
type textarea "x"
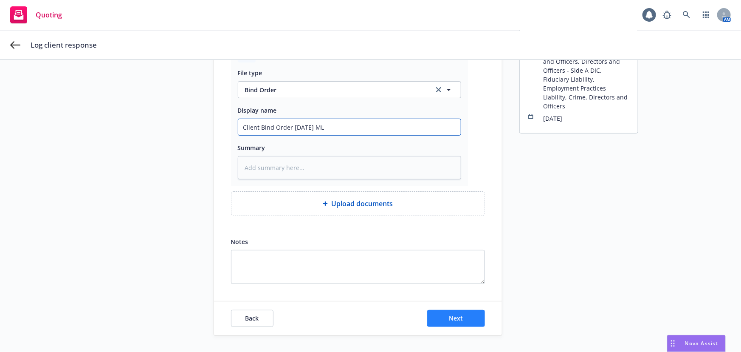
type input "Client Bind Order [DATE] ML"
click at [478, 317] on button "Next" at bounding box center [456, 318] width 58 height 17
type textarea "x"
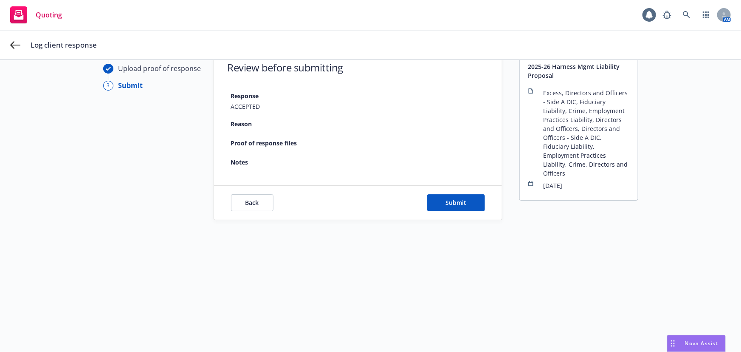
scroll to position [30, 0]
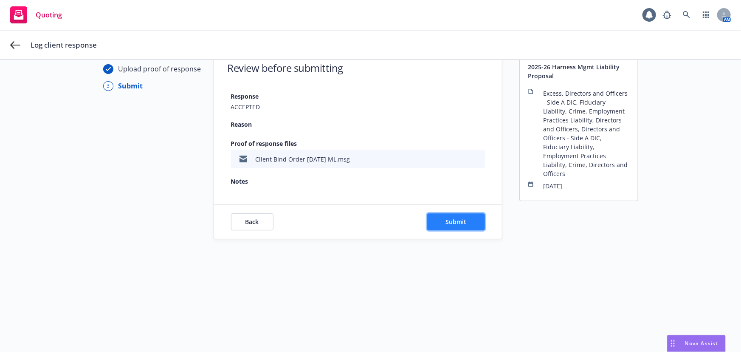
click at [471, 222] on button "Submit" at bounding box center [456, 221] width 58 height 17
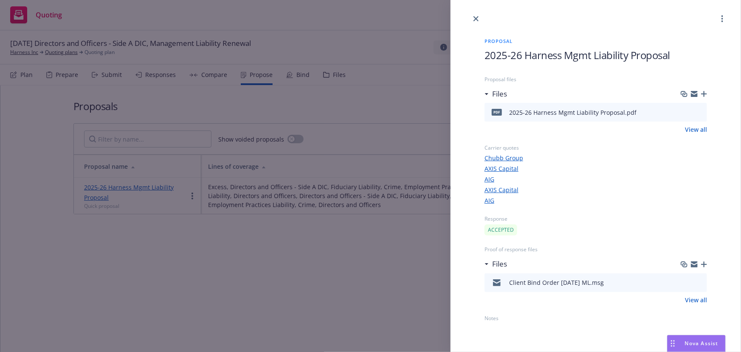
drag, startPoint x: 364, startPoint y: 246, endPoint x: 362, endPoint y: 238, distance: 8.9
click at [364, 246] on div "Proposal 2025-26 Harness Mgmt Liability Proposal Proposal files Files pdf 2025-…" at bounding box center [370, 176] width 741 height 352
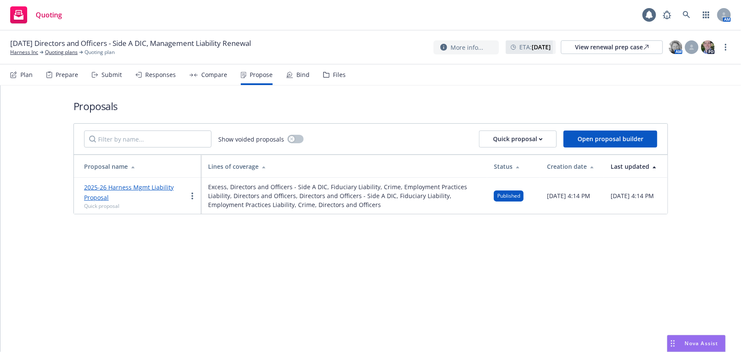
click at [298, 79] on div "Bind" at bounding box center [297, 75] width 23 height 20
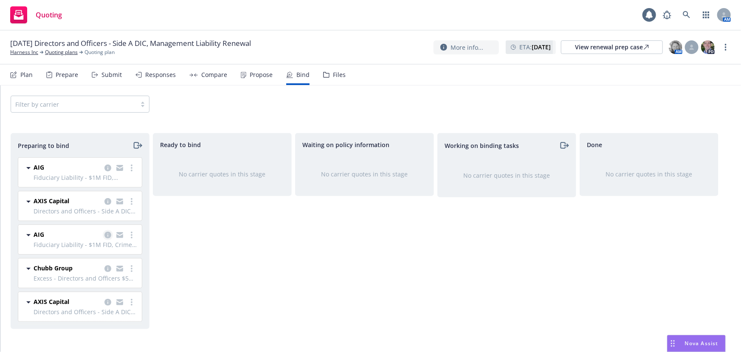
click at [106, 235] on icon "copy logging email" at bounding box center [107, 234] width 7 height 7
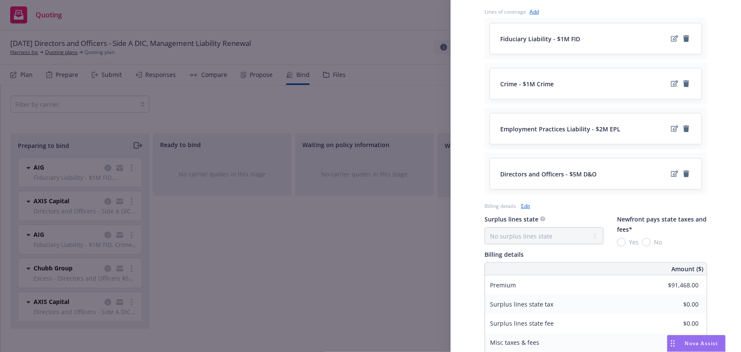
scroll to position [512, 0]
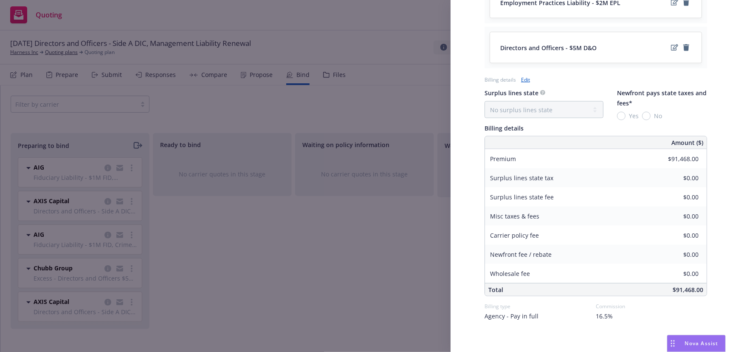
click at [329, 253] on div "Display Name AIG Carrier AIG Writing company National Union Fire Insurance Comp…" at bounding box center [370, 176] width 741 height 352
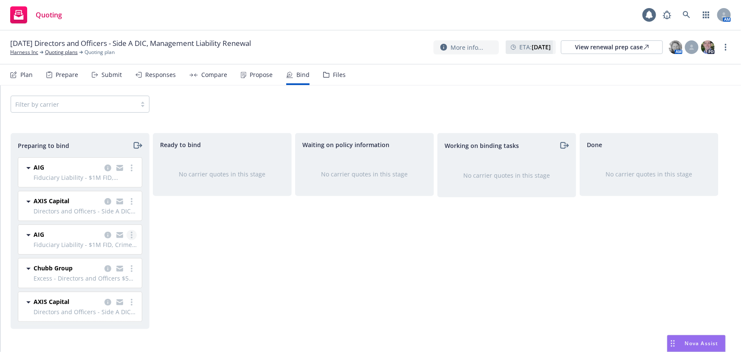
click at [132, 236] on icon "more" at bounding box center [132, 234] width 2 height 7
click at [110, 287] on span "Move to done" at bounding box center [82, 285] width 59 height 8
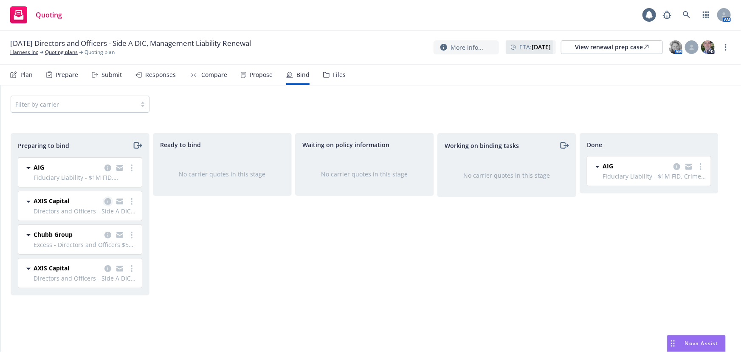
click at [107, 199] on icon "copy logging email" at bounding box center [107, 201] width 7 height 7
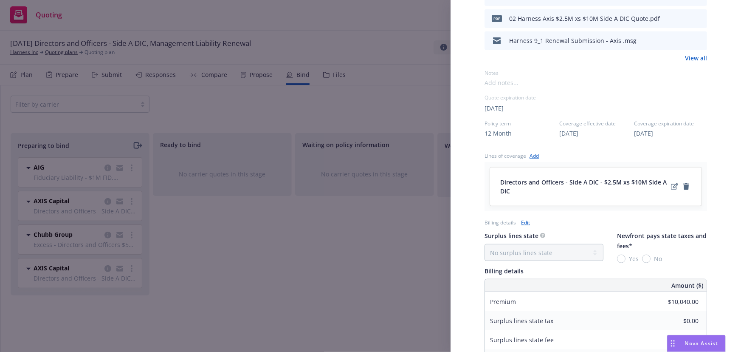
scroll to position [309, 0]
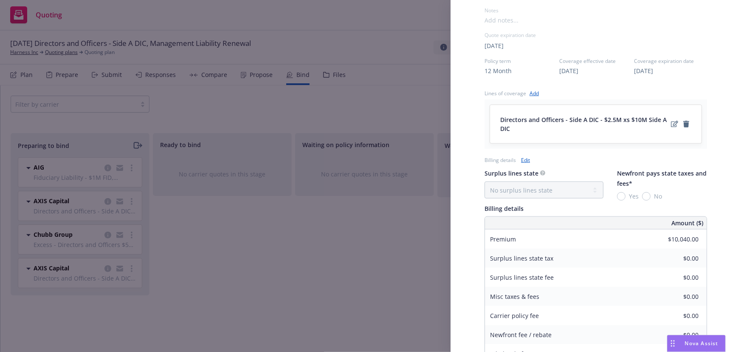
click at [401, 263] on div "Display Name AXIS Capital Carrier AXIS Capital Writing company AXIS Insurance C…" at bounding box center [370, 176] width 741 height 352
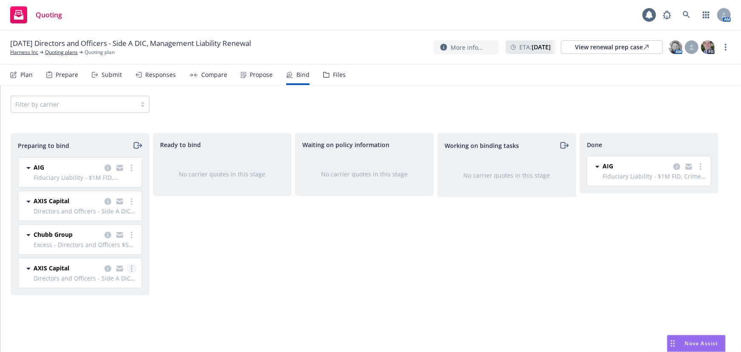
click at [131, 270] on icon "more" at bounding box center [132, 268] width 2 height 7
click at [101, 219] on span "Move to done" at bounding box center [82, 216] width 59 height 8
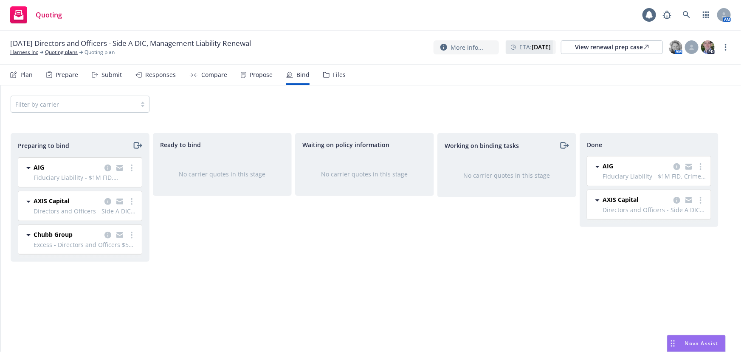
click at [243, 277] on div "Ready to bind No carrier quotes in this stage" at bounding box center [222, 233] width 139 height 201
click at [106, 168] on icon "copy logging email" at bounding box center [107, 167] width 7 height 7
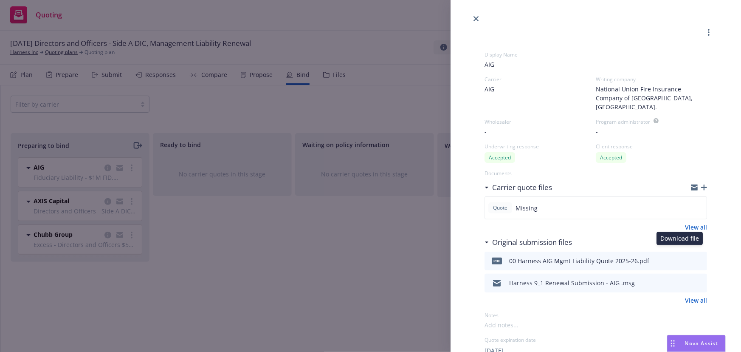
click at [682, 256] on icon "download file" at bounding box center [685, 258] width 6 height 5
drag, startPoint x: 11, startPoint y: 196, endPoint x: 18, endPoint y: 194, distance: 6.7
click at [11, 196] on div "Display Name AIG Carrier AIG Writing company National Union Fire Insurance Comp…" at bounding box center [370, 176] width 741 height 352
